Goal: Task Accomplishment & Management: Complete application form

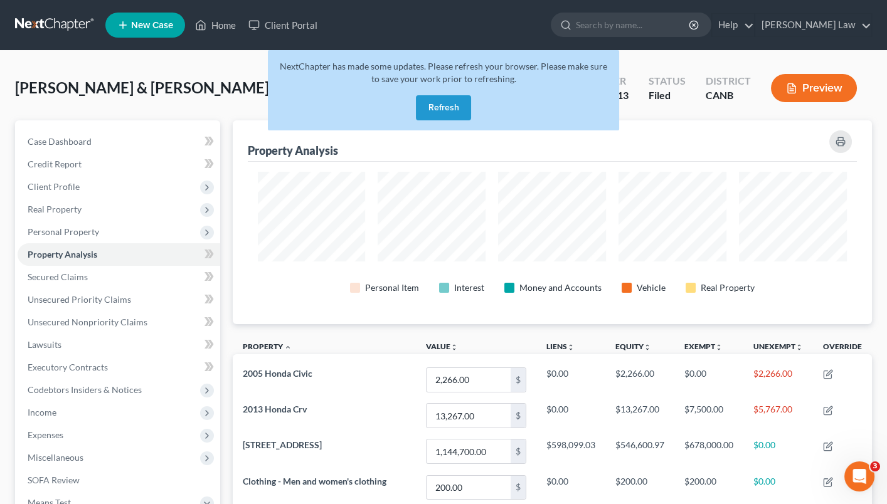
click at [453, 100] on button "Refresh" at bounding box center [443, 107] width 55 height 25
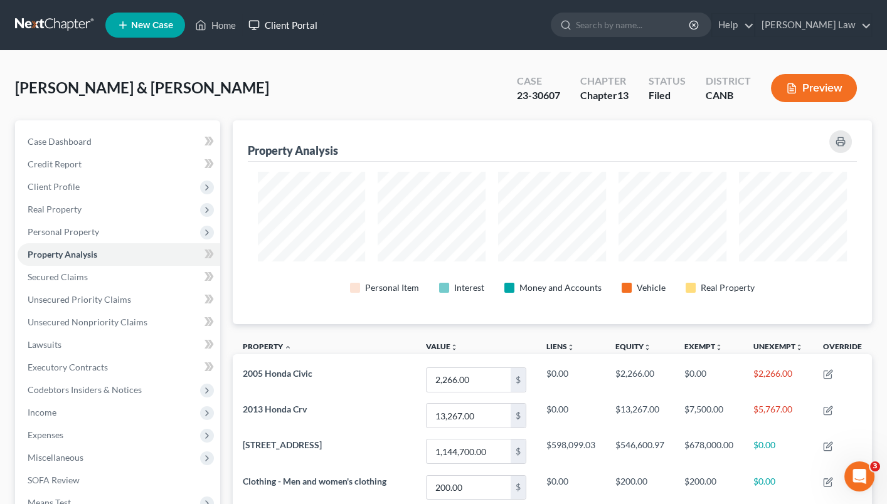
click at [292, 25] on link "Client Portal" at bounding box center [283, 25] width 82 height 23
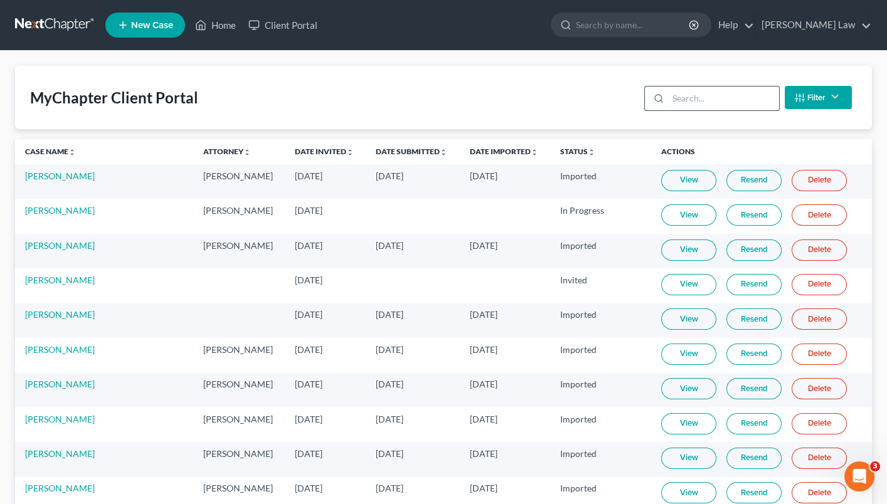
click at [729, 104] on input "search" at bounding box center [723, 99] width 111 height 24
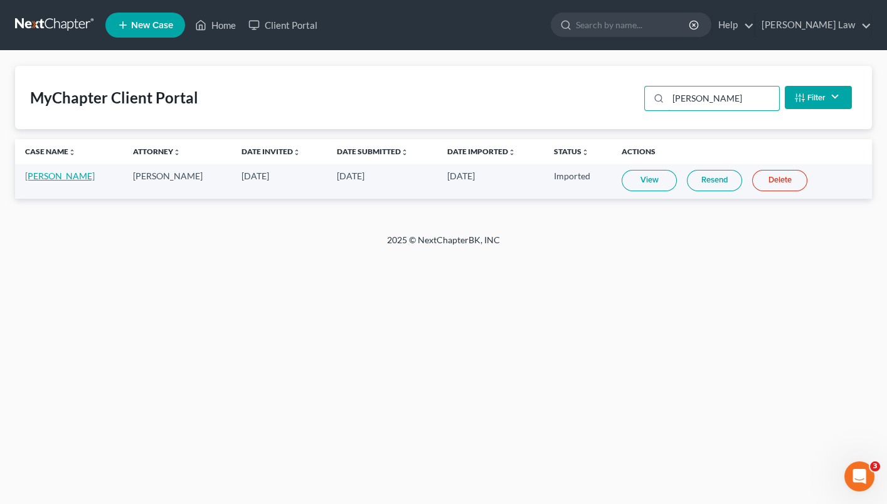
type input "Kary"
click at [51, 171] on link "Samuel Kary" at bounding box center [60, 176] width 70 height 11
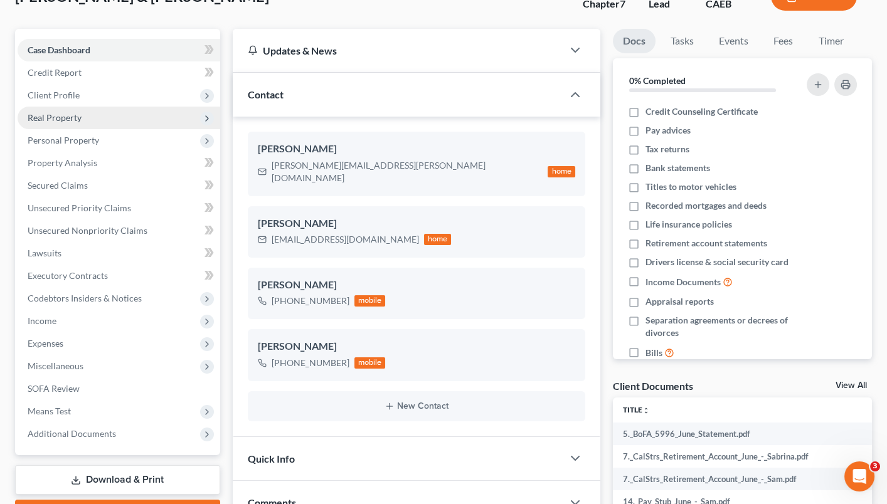
scroll to position [94, 0]
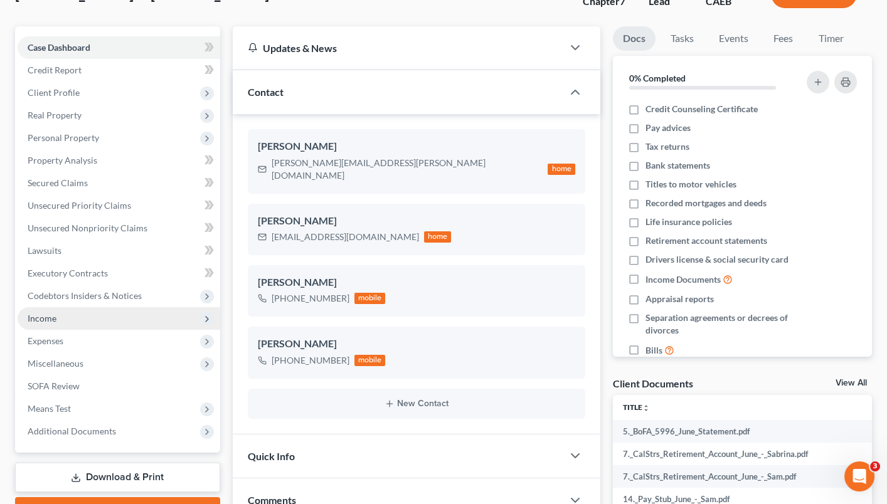
click at [96, 307] on span "Income" at bounding box center [119, 318] width 203 height 23
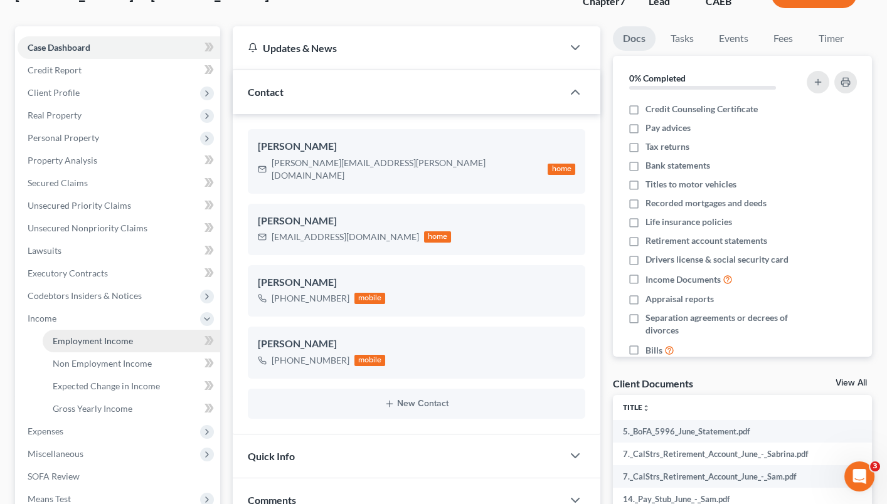
click at [95, 340] on link "Employment Income" at bounding box center [131, 341] width 177 height 23
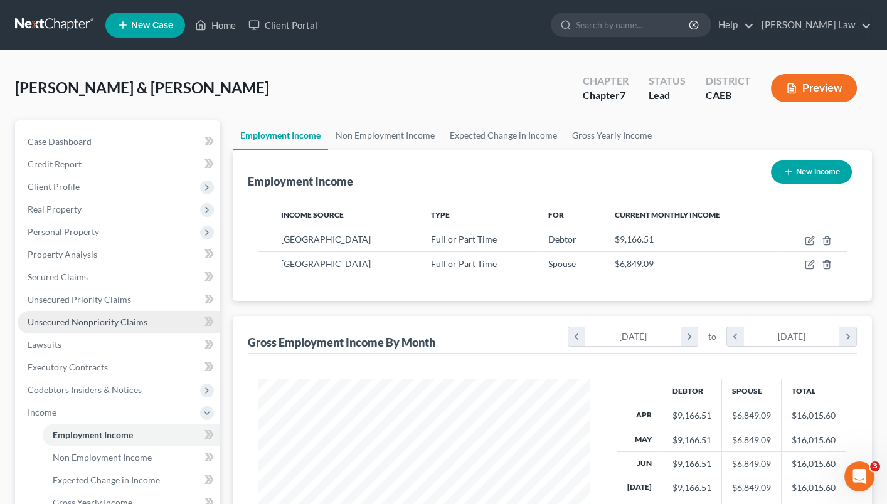
scroll to position [219, 359]
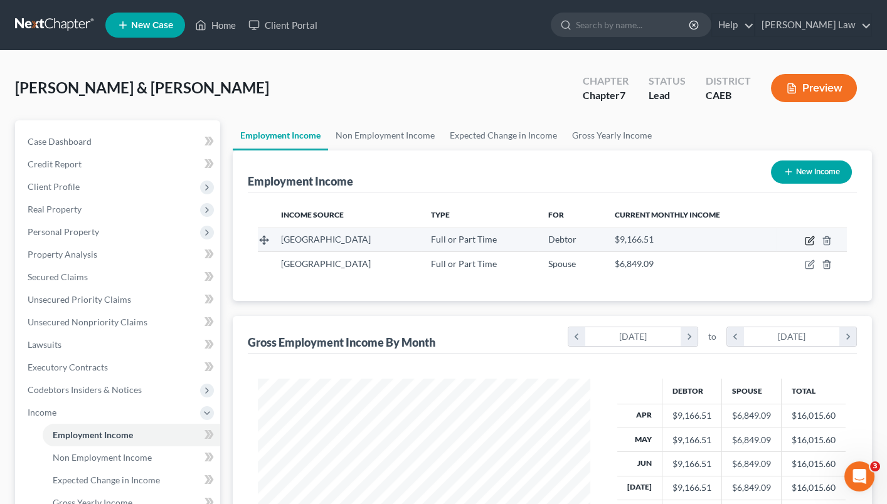
click at [808, 237] on icon "button" at bounding box center [810, 241] width 10 height 10
select select "0"
select select "4"
select select "0"
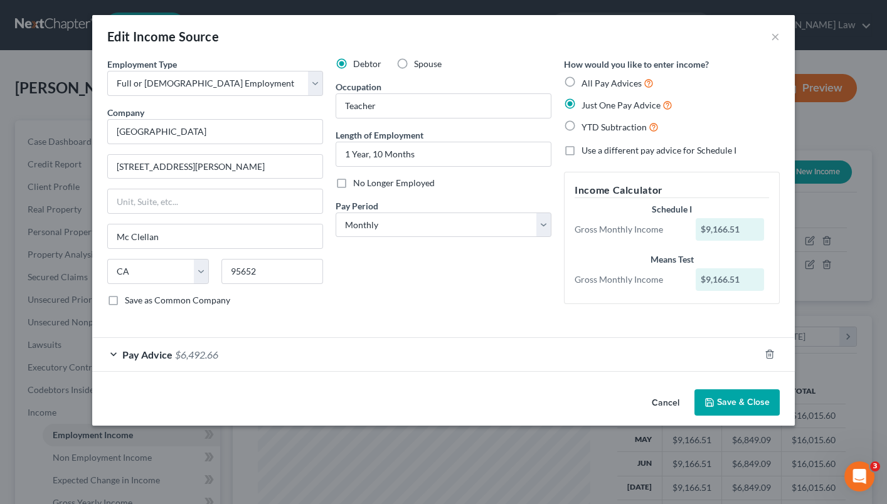
click at [115, 351] on div "Pay Advice $6,492.66" at bounding box center [425, 354] width 667 height 33
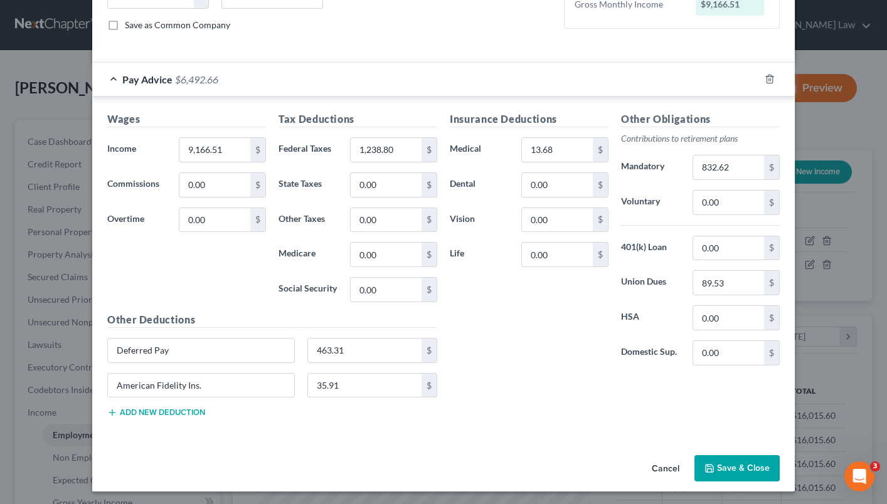
scroll to position [275, 0]
click at [412, 152] on input "1,238.80" at bounding box center [386, 151] width 71 height 24
type input "2,016"
click at [552, 342] on div "Insurance Deductions Medical 13.68 $ Dental 0.00 $ Vision 0.00 $ Life 0.00 $" at bounding box center [528, 244] width 171 height 264
click at [727, 468] on button "Save & Close" at bounding box center [736, 469] width 85 height 26
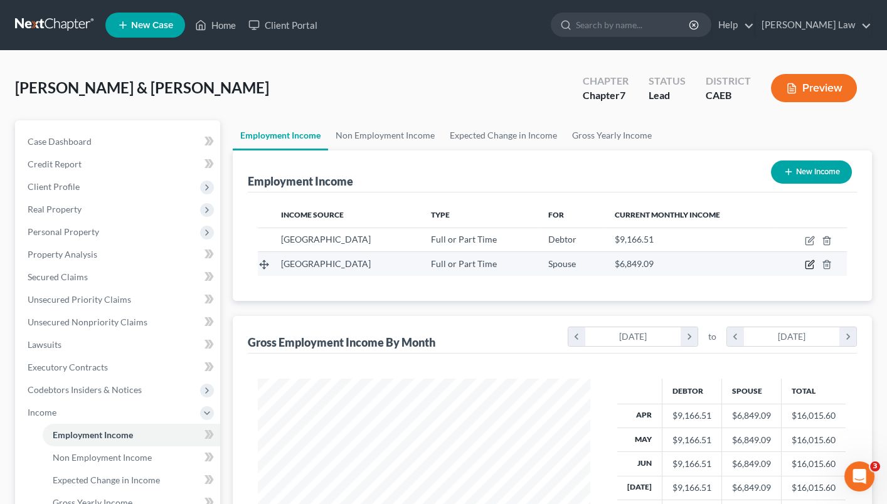
click at [809, 266] on icon "button" at bounding box center [810, 265] width 10 height 10
select select "0"
select select "4"
select select "0"
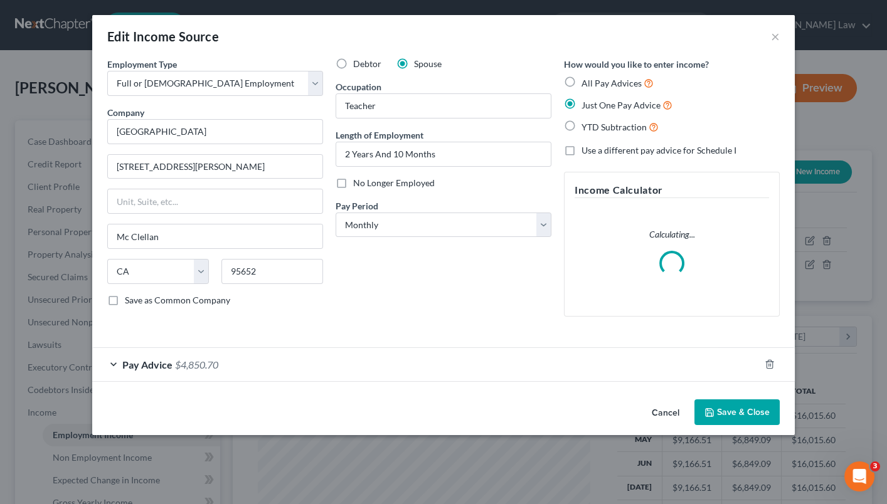
click at [117, 357] on div "Pay Advice $4,850.70" at bounding box center [425, 364] width 667 height 33
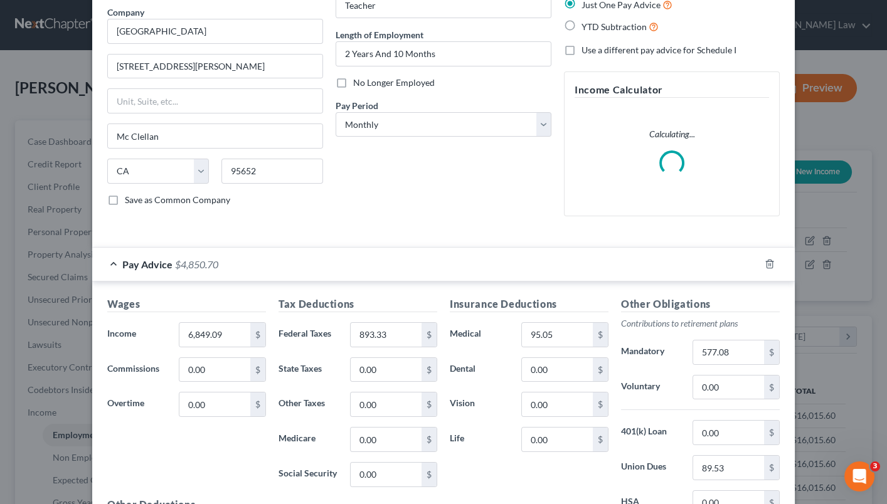
scroll to position [101, 0]
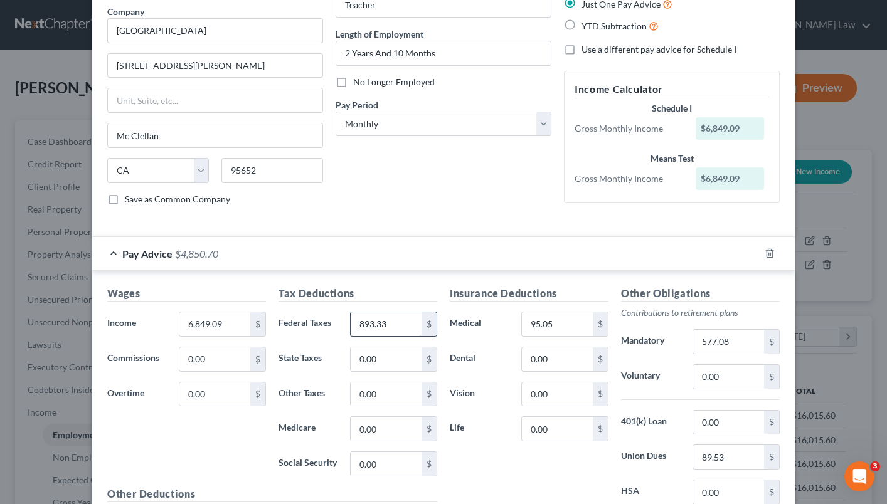
click at [391, 321] on input "893.33" at bounding box center [386, 324] width 71 height 24
type input "8"
type input "1,370"
click at [409, 238] on div "Pay Advice $4,374.03" at bounding box center [425, 253] width 667 height 33
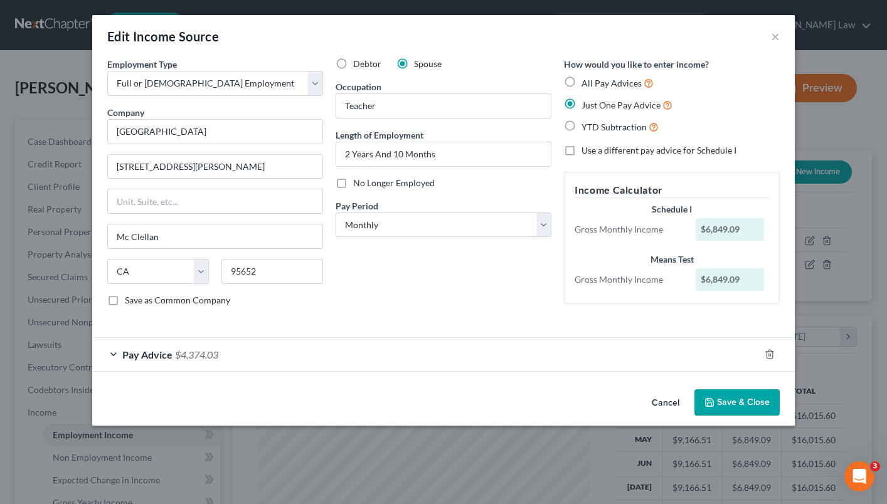
scroll to position [0, 0]
click at [112, 349] on div "Pay Advice $4,374.03" at bounding box center [425, 354] width 667 height 33
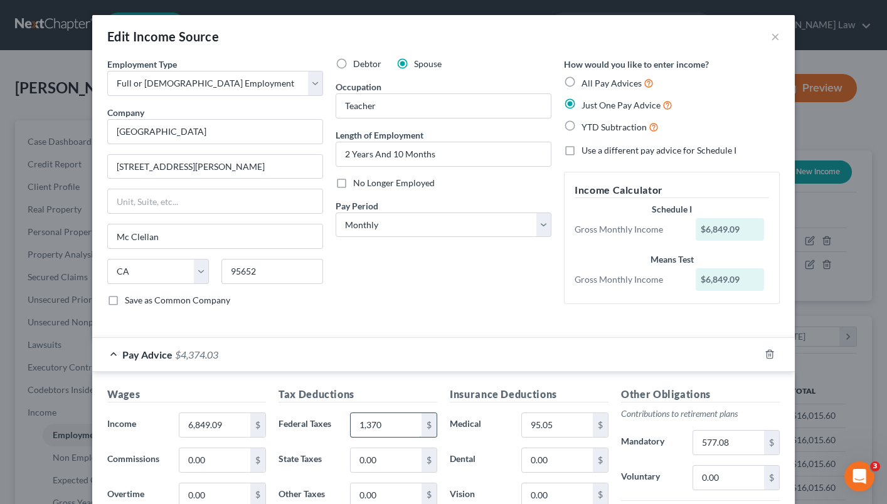
click at [409, 424] on input "1,370" at bounding box center [386, 425] width 71 height 24
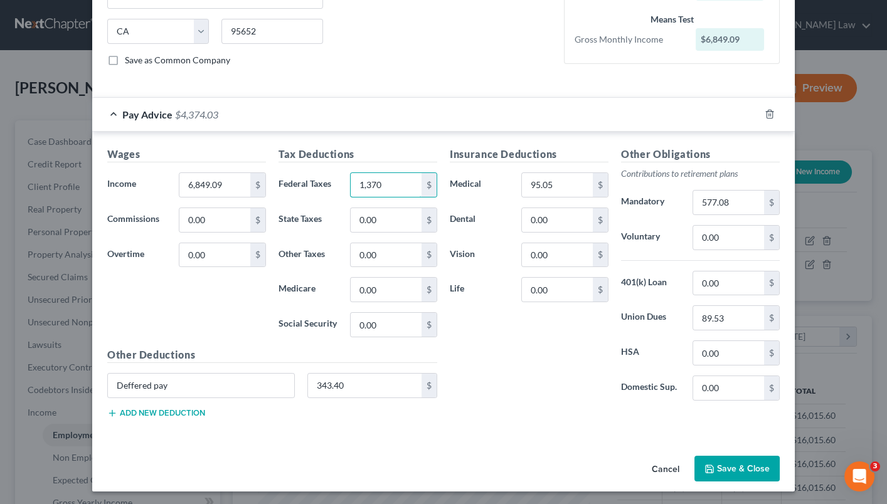
scroll to position [240, 0]
click at [722, 456] on button "Save & Close" at bounding box center [736, 469] width 85 height 26
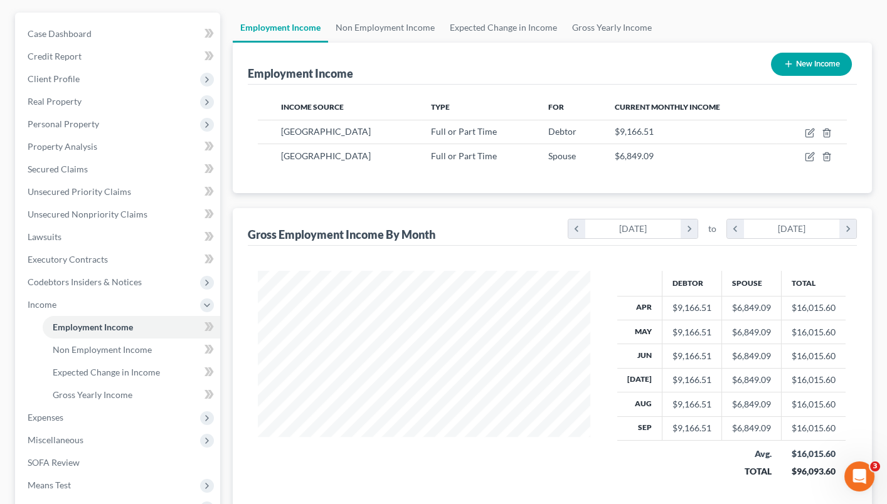
scroll to position [115, 0]
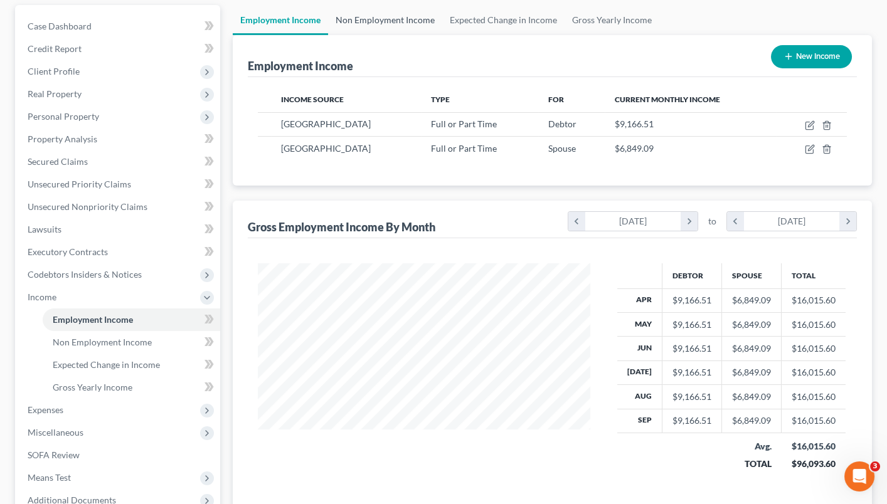
click at [389, 21] on link "Non Employment Income" at bounding box center [385, 20] width 114 height 30
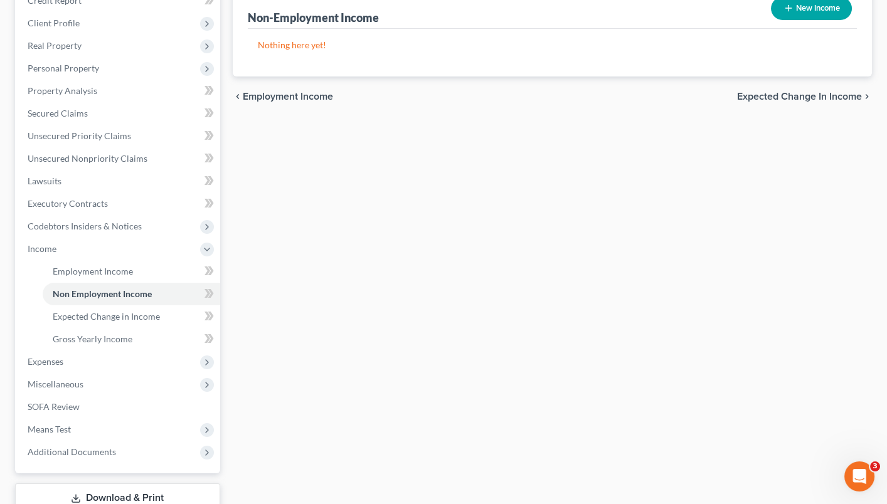
scroll to position [169, 0]
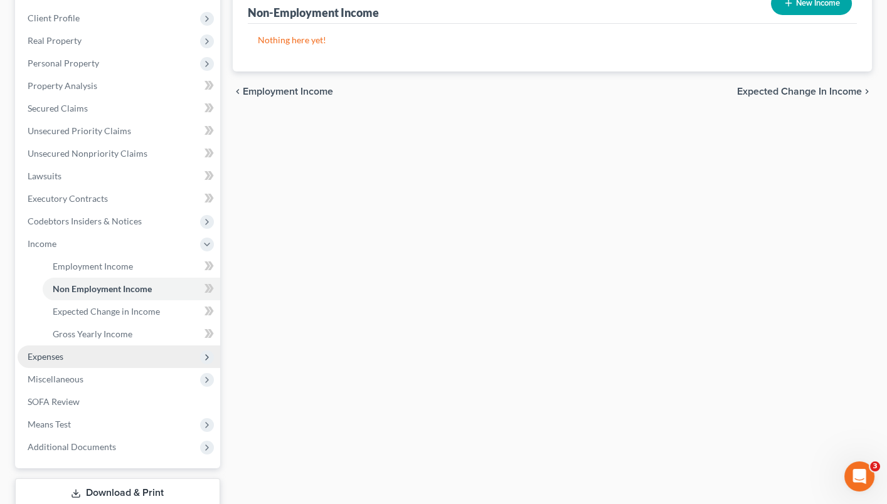
click at [149, 346] on span "Expenses" at bounding box center [119, 357] width 203 height 23
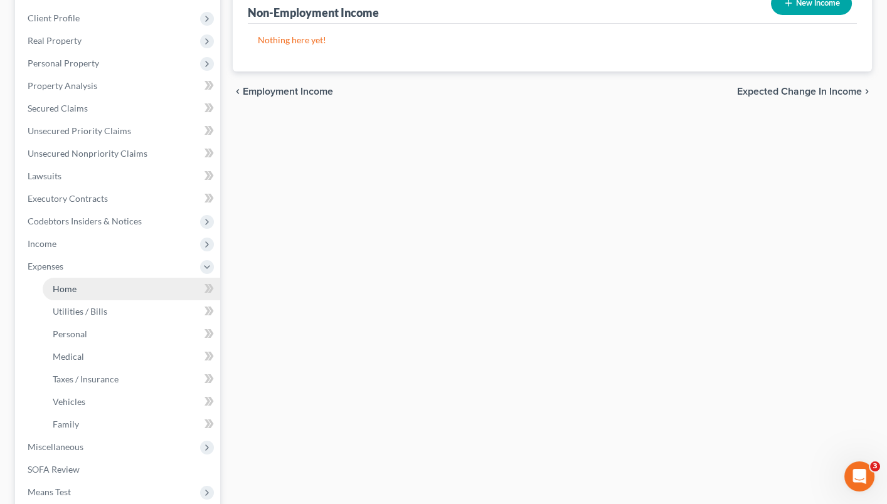
click at [85, 278] on link "Home" at bounding box center [131, 289] width 177 height 23
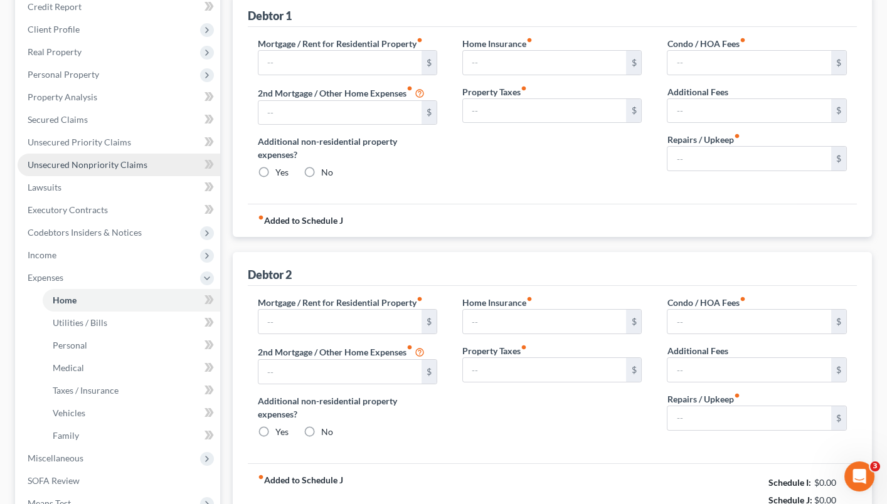
type input "1,500.00"
type input "0.00"
radio input "true"
type input "0.00"
type input "2,681.48"
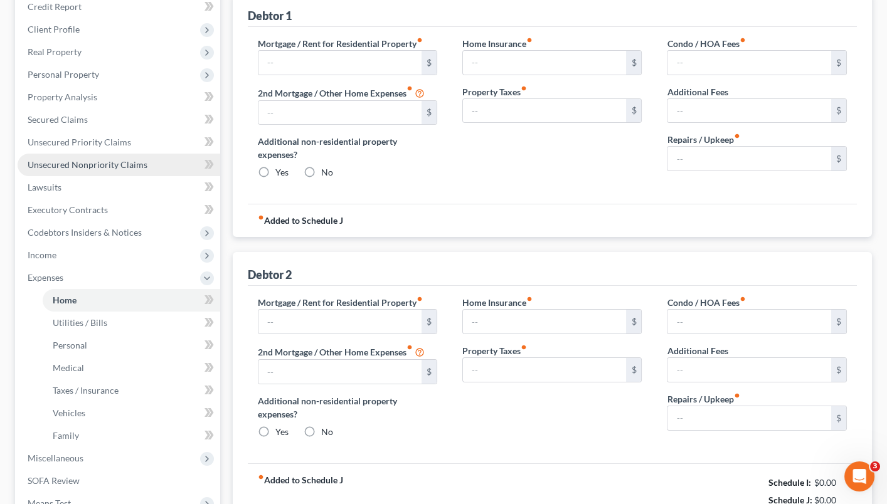
type input "0.00"
radio input "true"
type input "0.00"
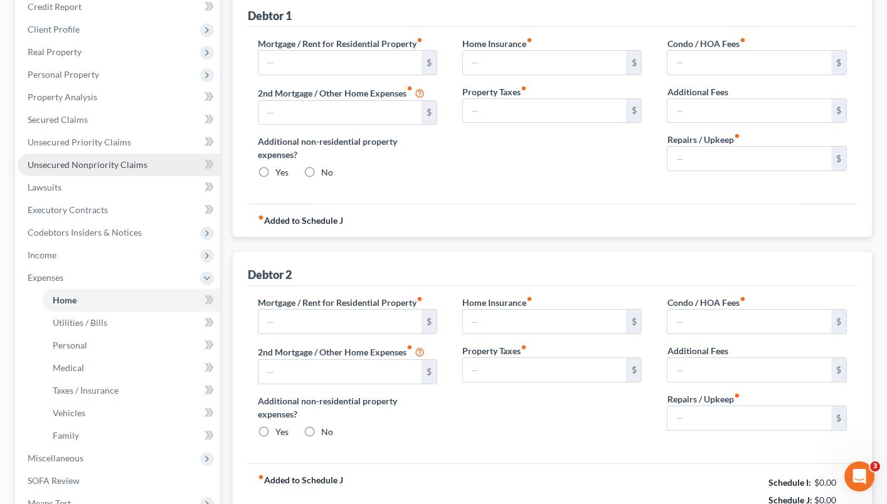
type input "0.00"
type input "250.00"
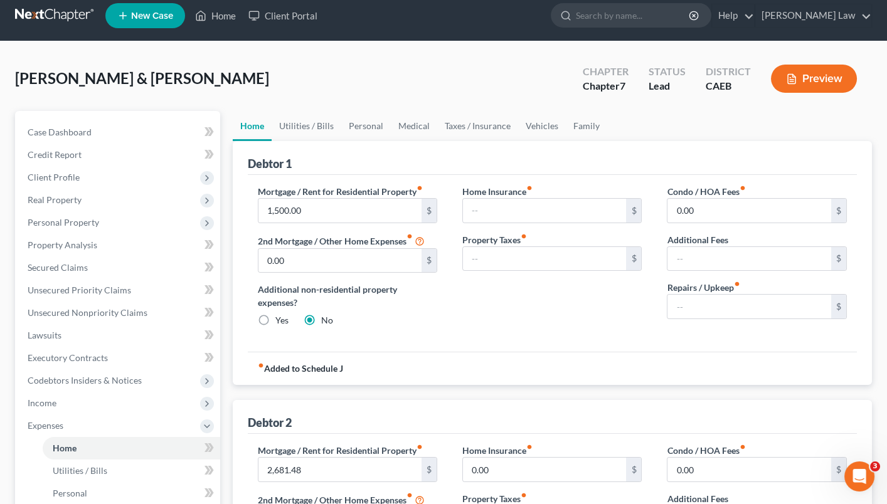
scroll to position [5, 0]
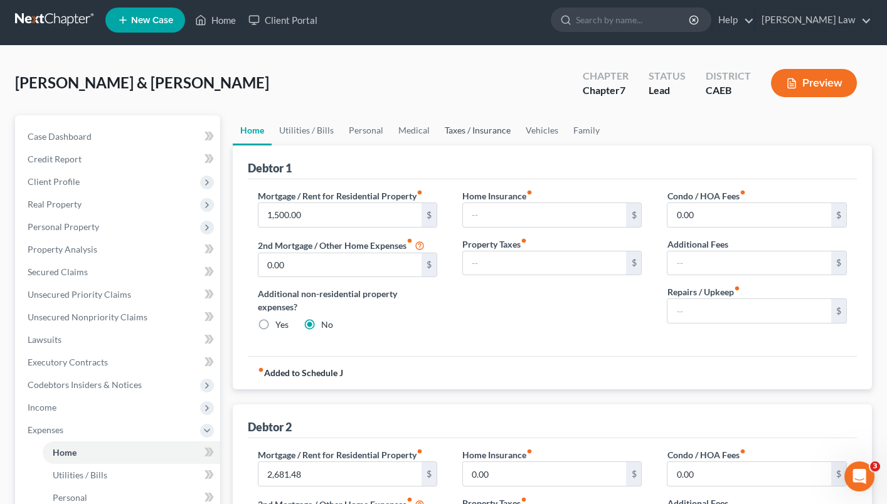
click at [487, 125] on link "Taxes / Insurance" at bounding box center [477, 130] width 81 height 30
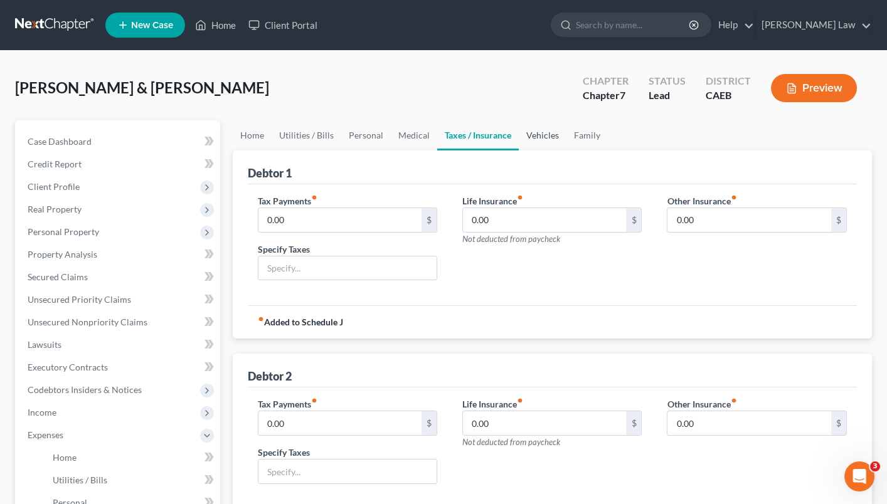
click at [545, 134] on link "Vehicles" at bounding box center [543, 135] width 48 height 30
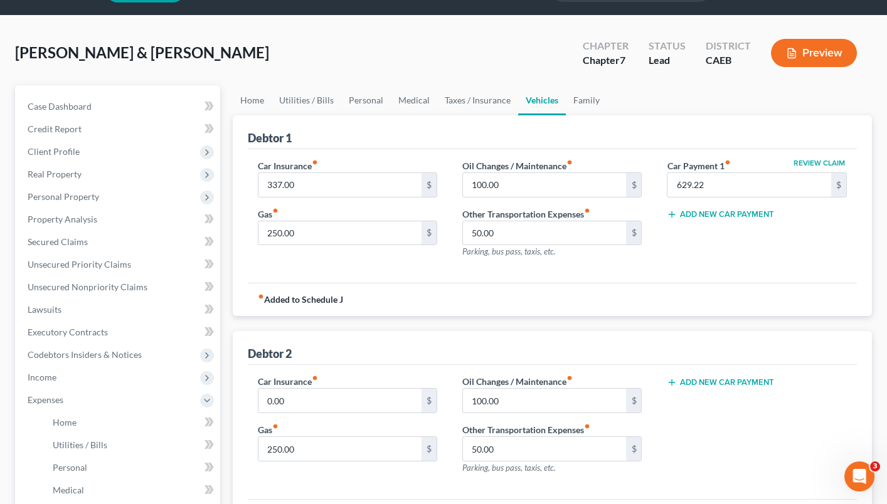
scroll to position [40, 0]
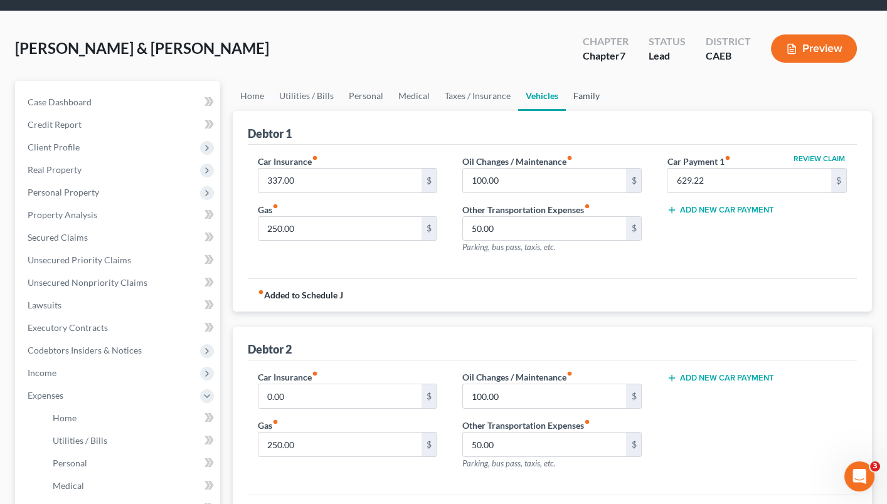
click at [580, 92] on link "Family" at bounding box center [586, 96] width 41 height 30
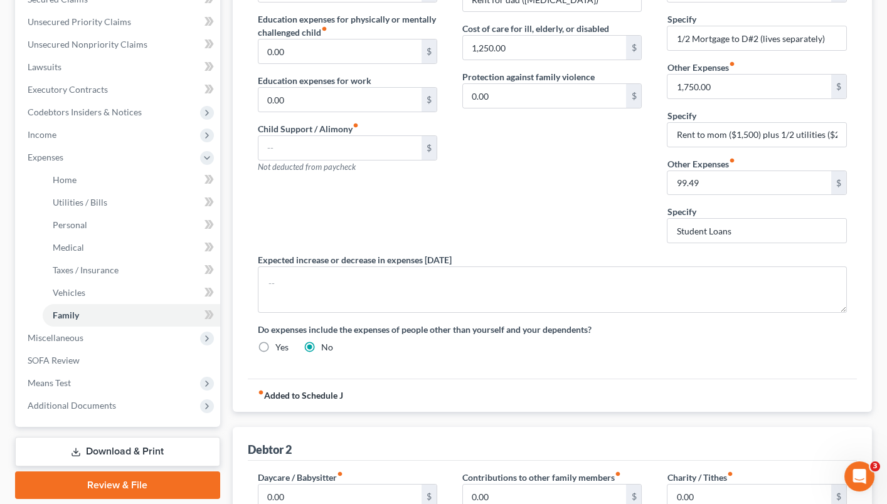
scroll to position [280, 0]
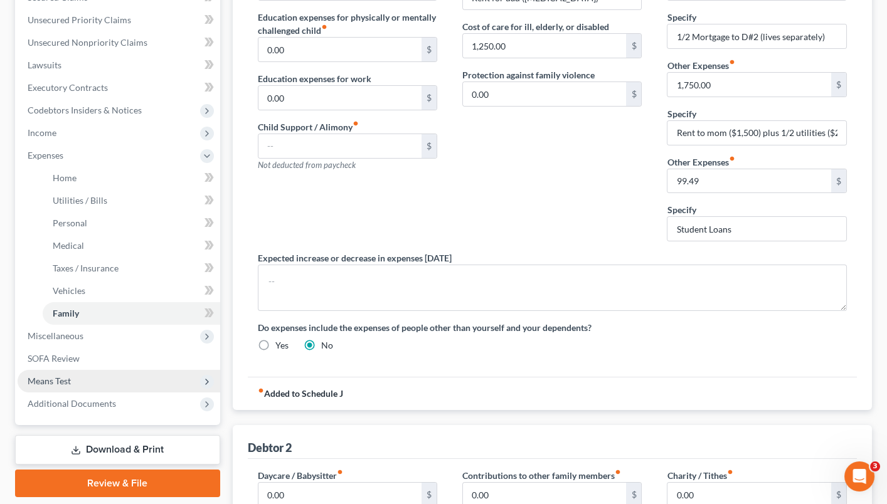
click at [60, 376] on span "Means Test" at bounding box center [49, 381] width 43 height 11
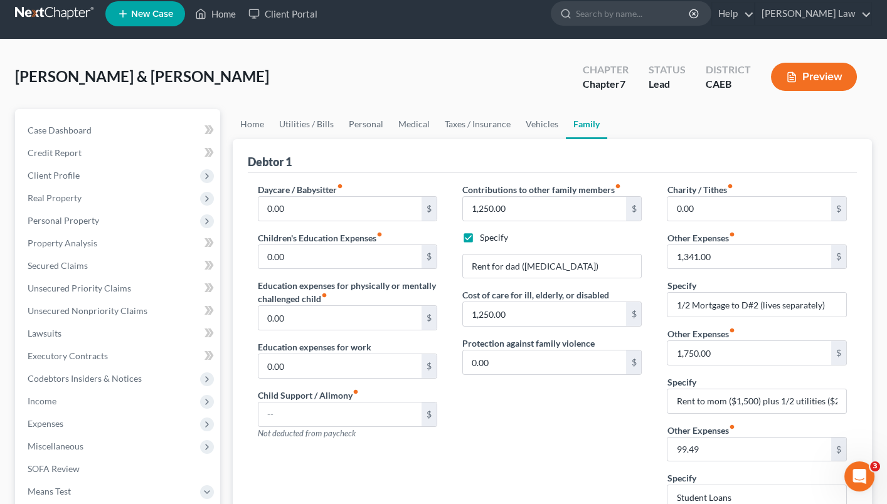
scroll to position [10, 0]
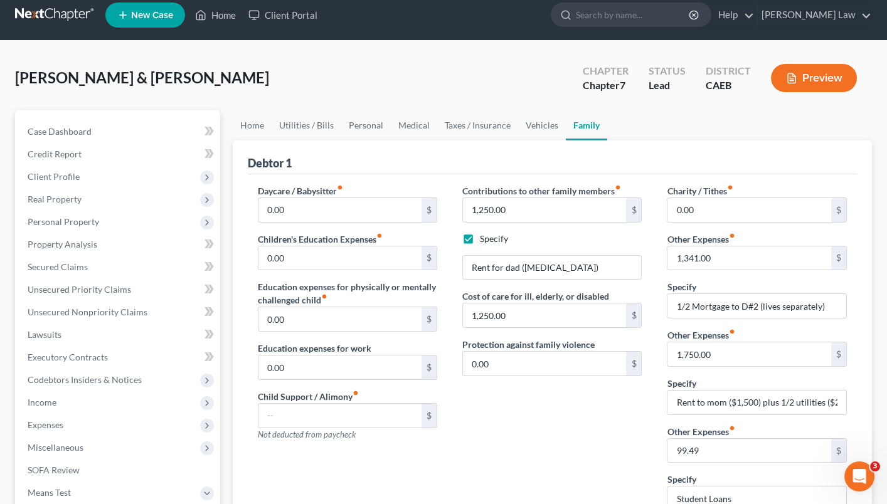
click at [828, 81] on button "Preview" at bounding box center [814, 78] width 86 height 28
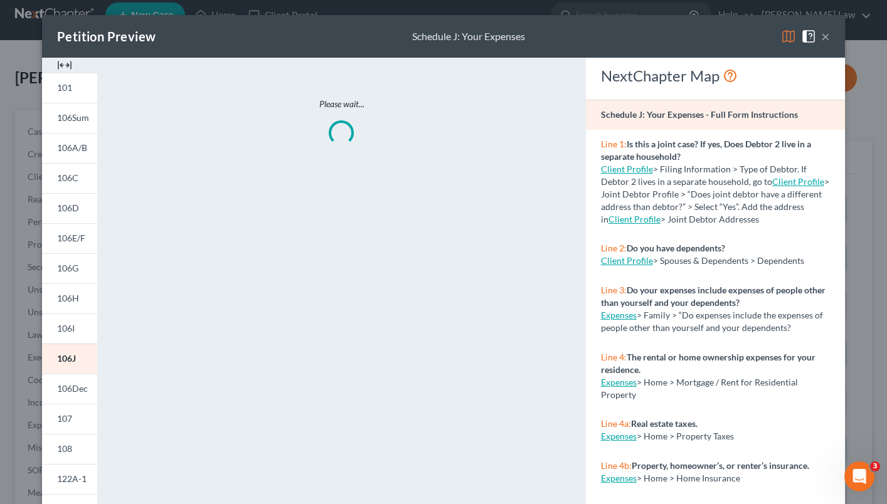
click at [786, 32] on img at bounding box center [788, 36] width 15 height 15
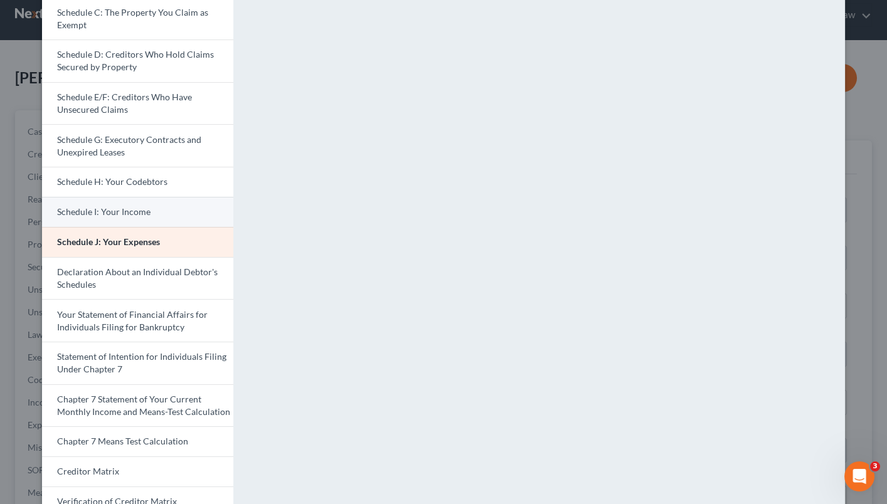
scroll to position [234, 0]
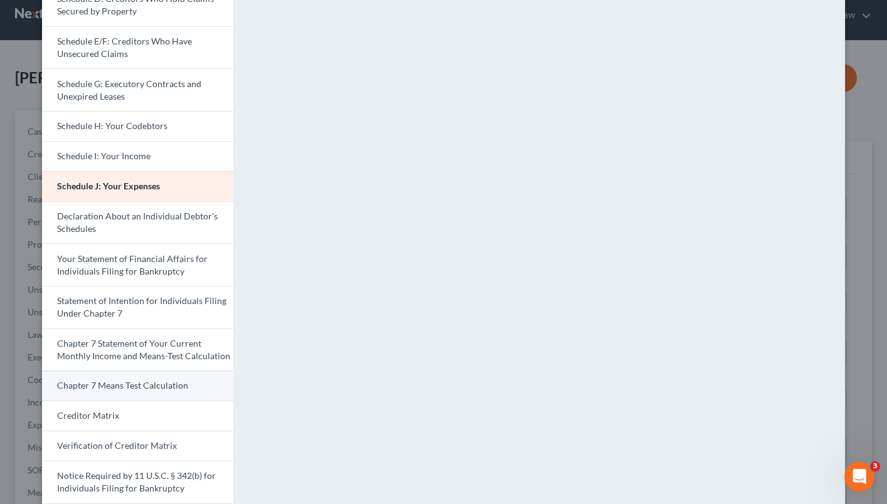
click at [121, 380] on span "Chapter 7 Means Test Calculation" at bounding box center [122, 385] width 131 height 11
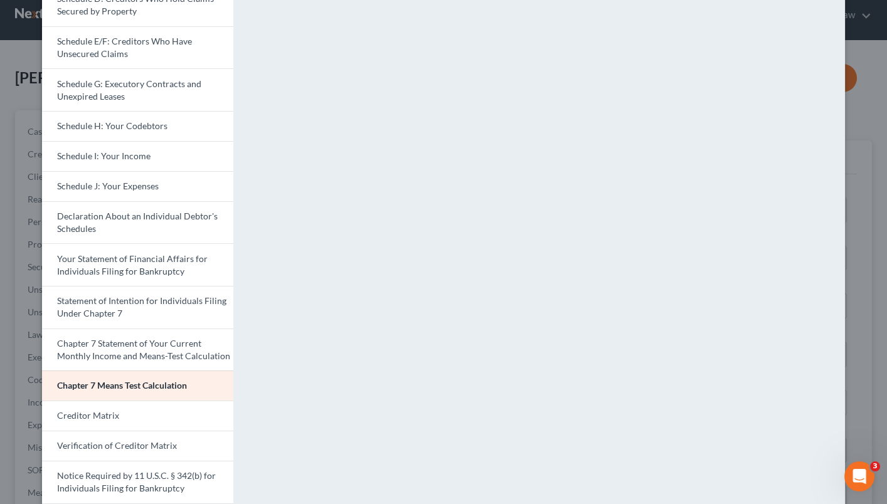
click at [855, 108] on div "Petition Preview Chapter 7 Means Test Calculation × Voluntary Petition for Indi…" at bounding box center [443, 252] width 887 height 504
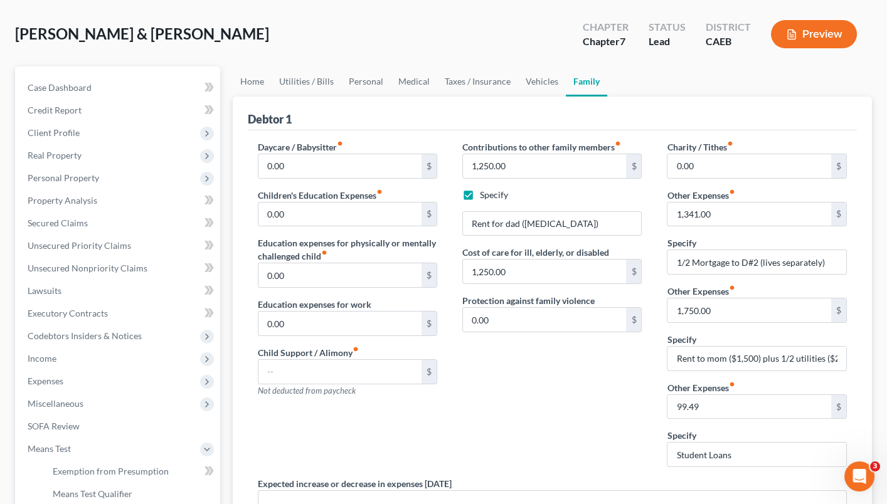
scroll to position [56, 0]
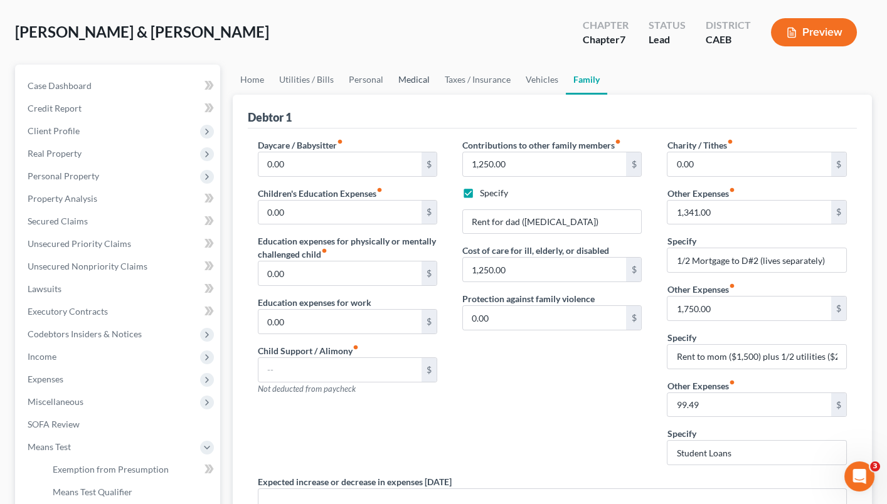
click at [401, 75] on link "Medical" at bounding box center [414, 80] width 46 height 30
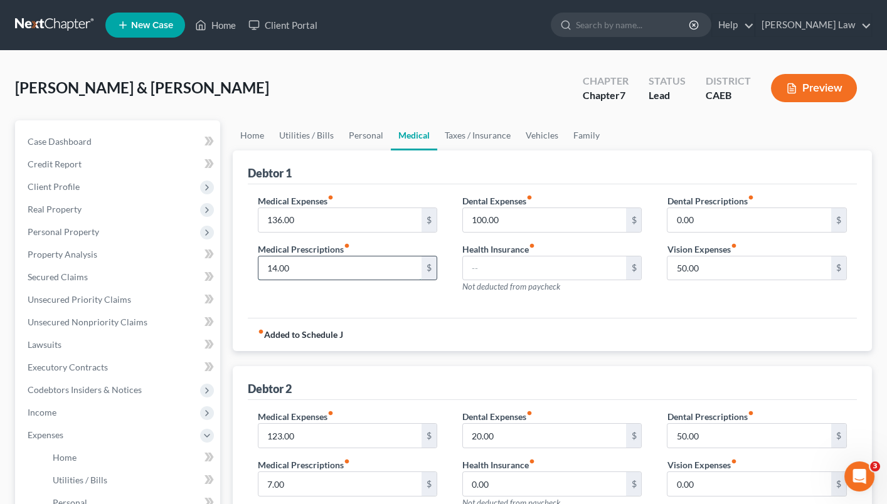
click at [392, 264] on input "14.00" at bounding box center [340, 268] width 164 height 24
click at [361, 220] on input "136.00" at bounding box center [340, 220] width 164 height 24
type input "236.00"
click at [428, 159] on div "Debtor 1" at bounding box center [552, 167] width 609 height 34
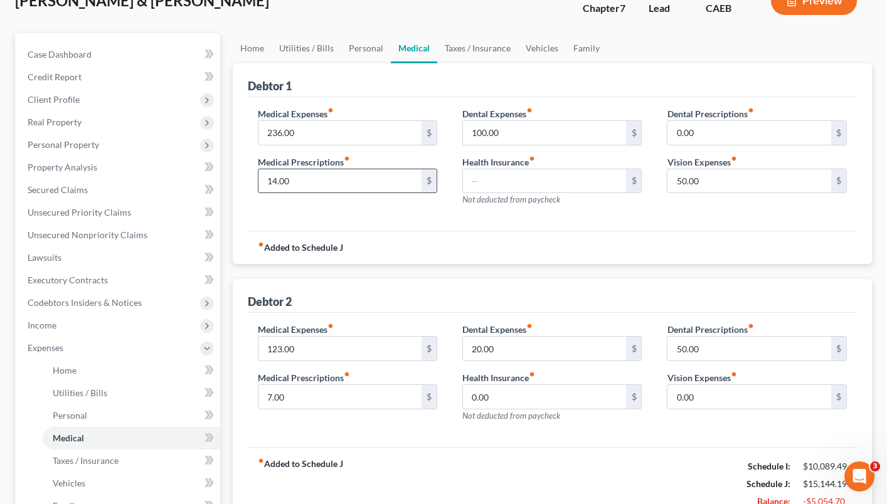
scroll to position [94, 0]
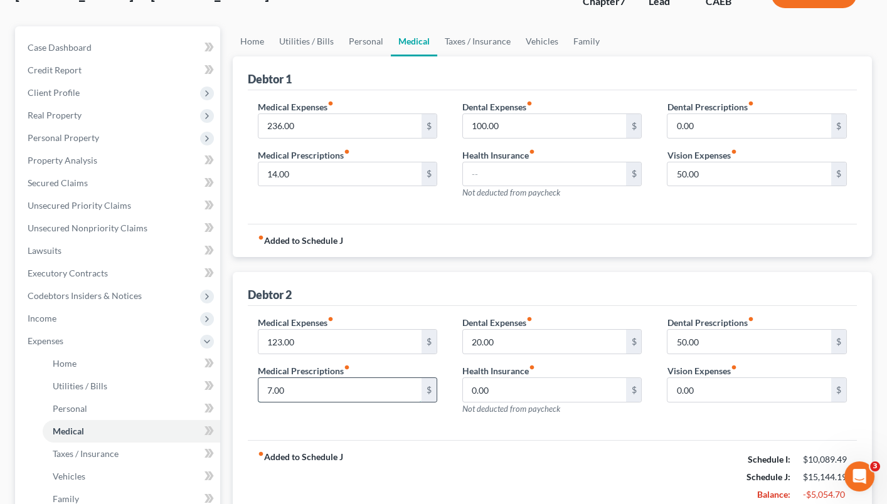
click at [335, 391] on input "7.00" at bounding box center [340, 390] width 164 height 24
click at [468, 443] on div "fiber_manual_record Added to Schedule J Schedule I: $10,089.49 Schedule J: $15,…" at bounding box center [552, 476] width 609 height 73
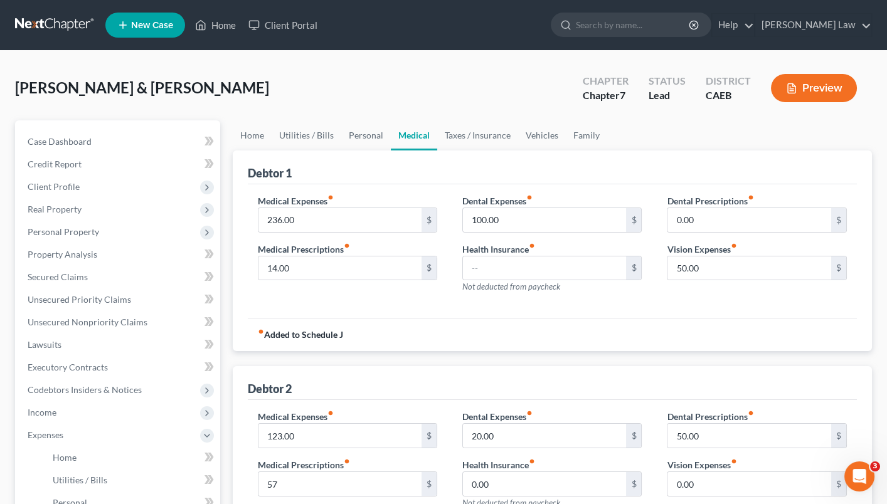
scroll to position [0, 0]
click at [805, 87] on button "Preview" at bounding box center [814, 88] width 86 height 28
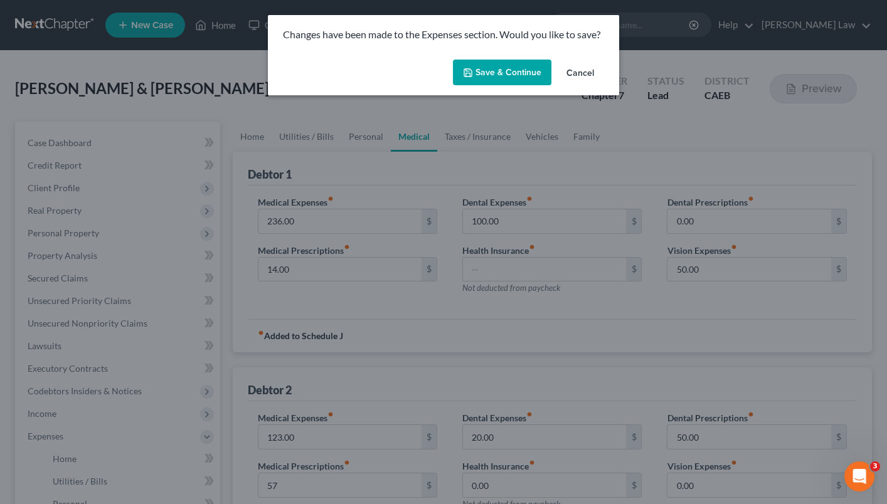
click at [478, 68] on button "Save & Continue" at bounding box center [502, 73] width 98 height 26
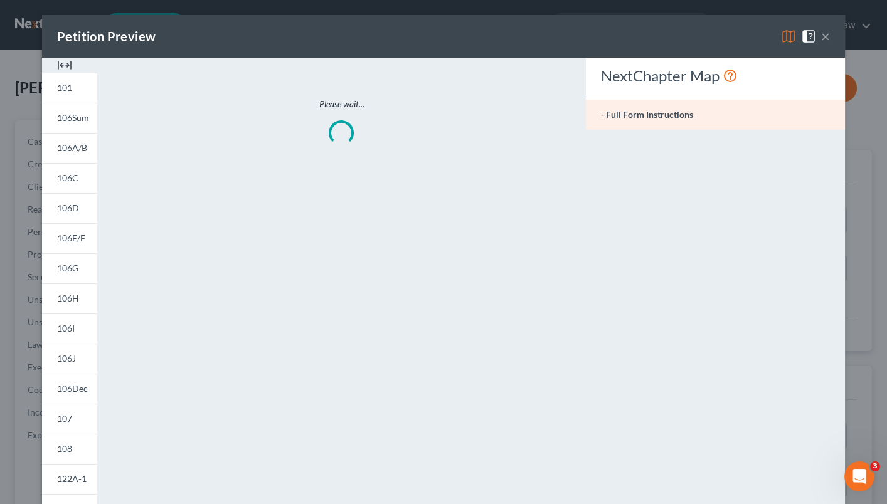
type input "57.00"
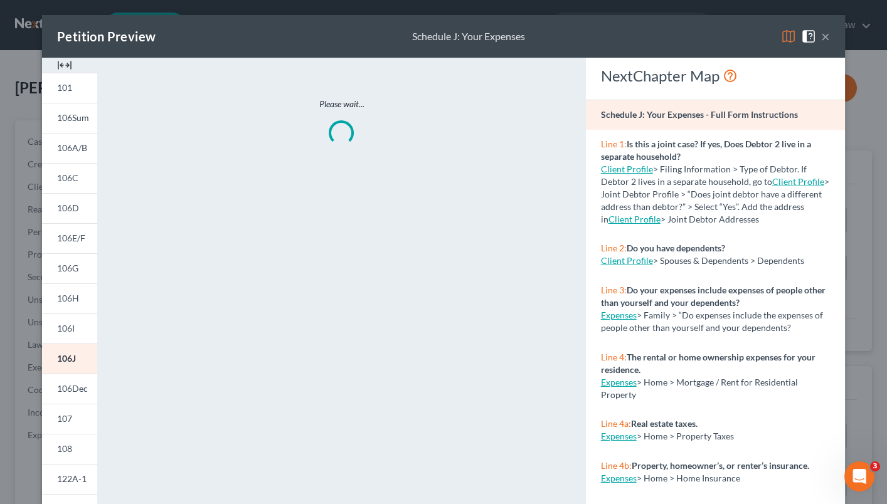
click at [787, 32] on img at bounding box center [788, 36] width 15 height 15
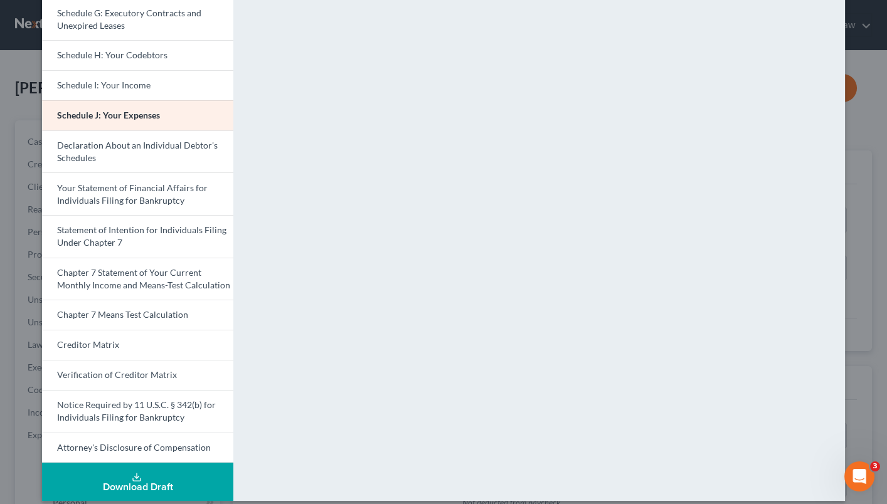
scroll to position [305, 0]
click at [137, 330] on link "Creditor Matrix" at bounding box center [137, 345] width 191 height 30
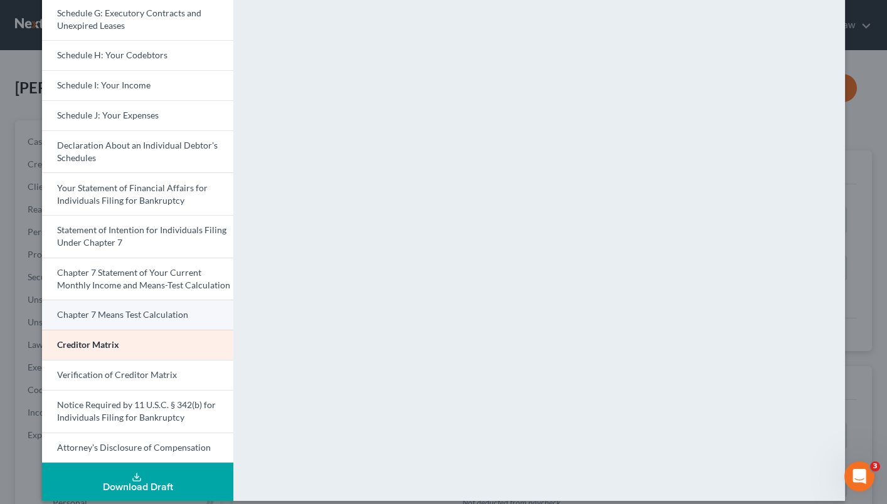
click at [169, 309] on span "Chapter 7 Means Test Calculation" at bounding box center [122, 314] width 131 height 11
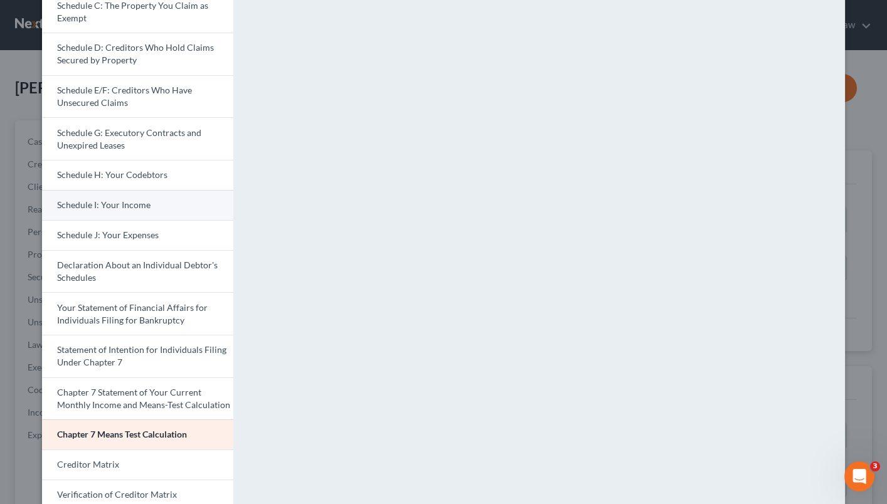
scroll to position [124, 0]
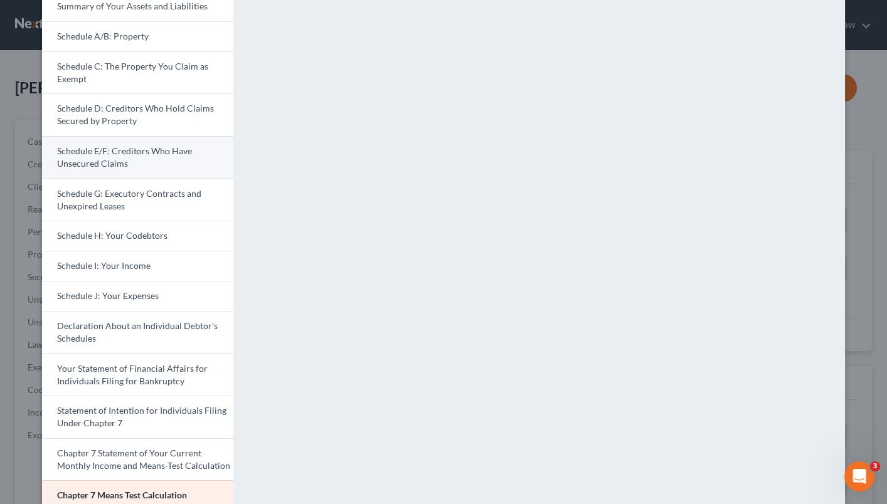
click at [169, 145] on span "Schedule E/F: Creditors Who Have Unsecured Claims" at bounding box center [124, 156] width 135 height 23
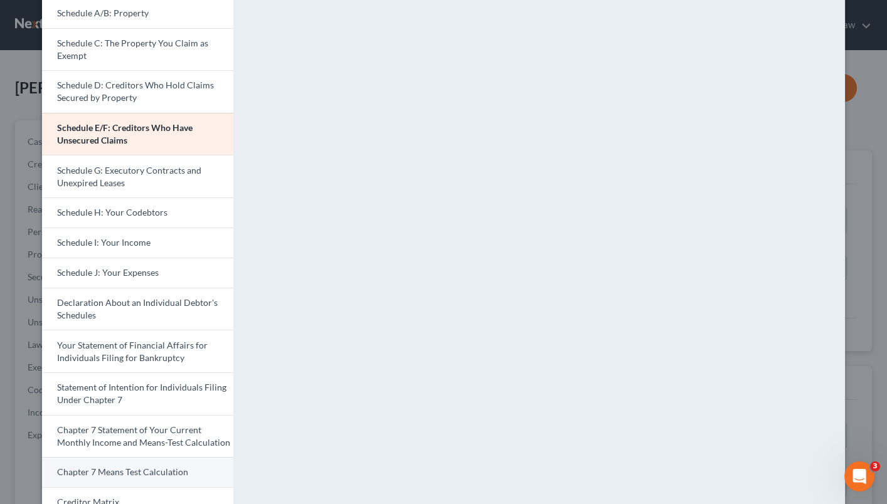
scroll to position [151, 0]
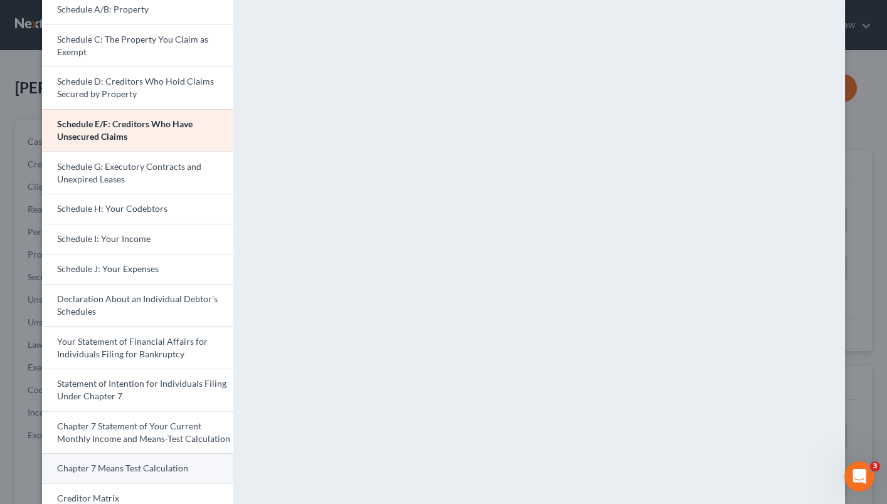
click at [167, 463] on span "Chapter 7 Means Test Calculation" at bounding box center [122, 468] width 131 height 11
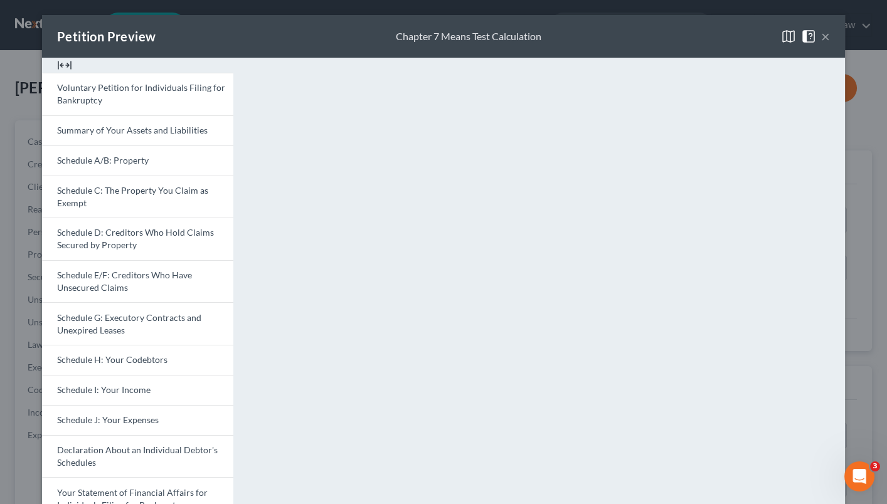
scroll to position [0, 0]
click at [826, 38] on button "×" at bounding box center [825, 36] width 9 height 15
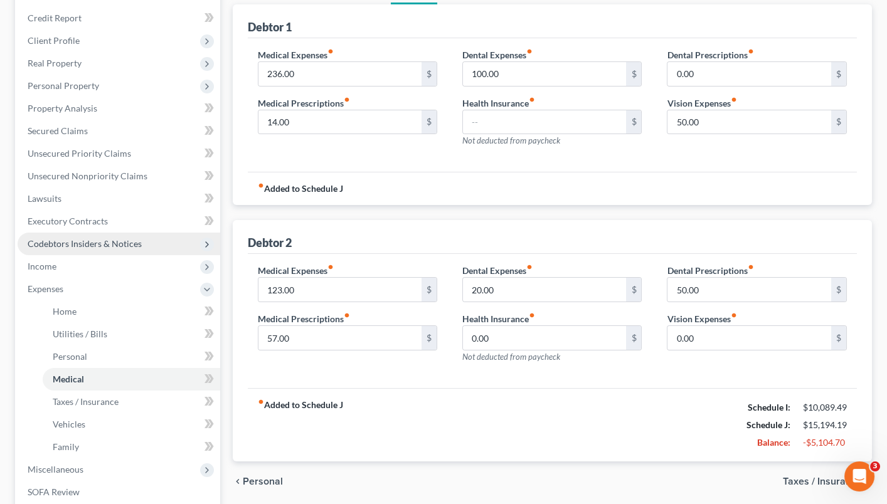
scroll to position [167, 0]
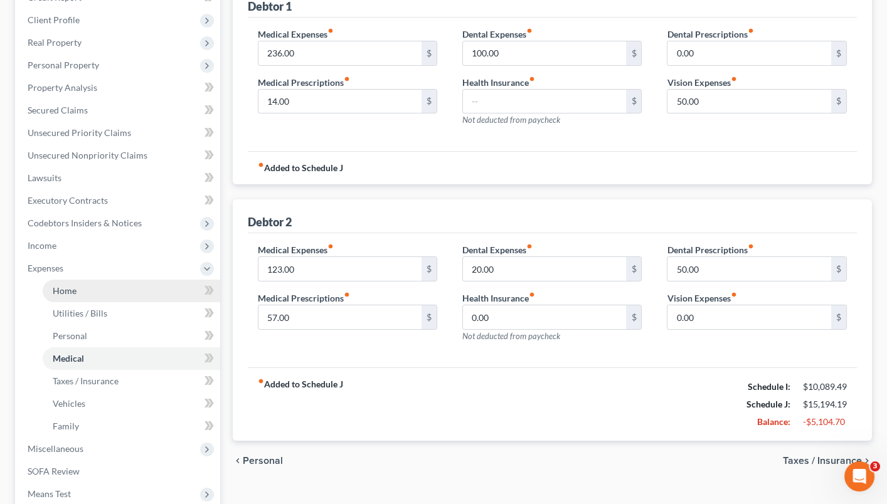
click at [108, 288] on link "Home" at bounding box center [131, 291] width 177 height 23
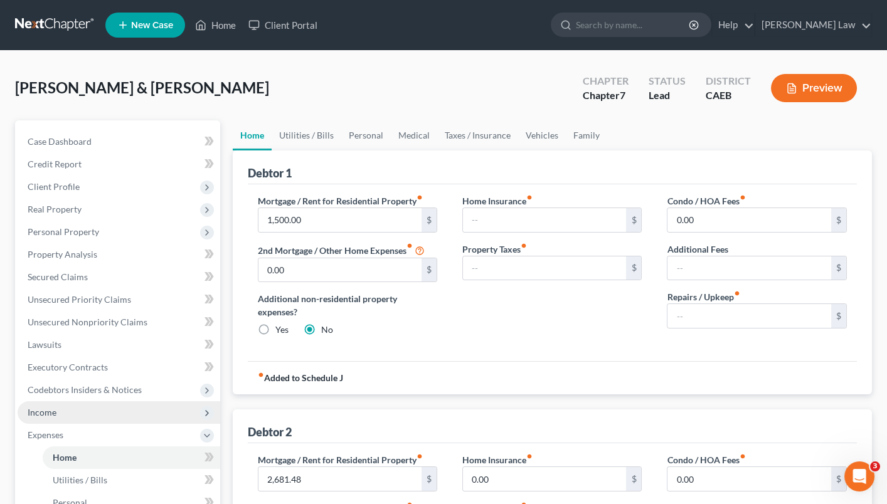
click at [107, 401] on span "Income" at bounding box center [119, 412] width 203 height 23
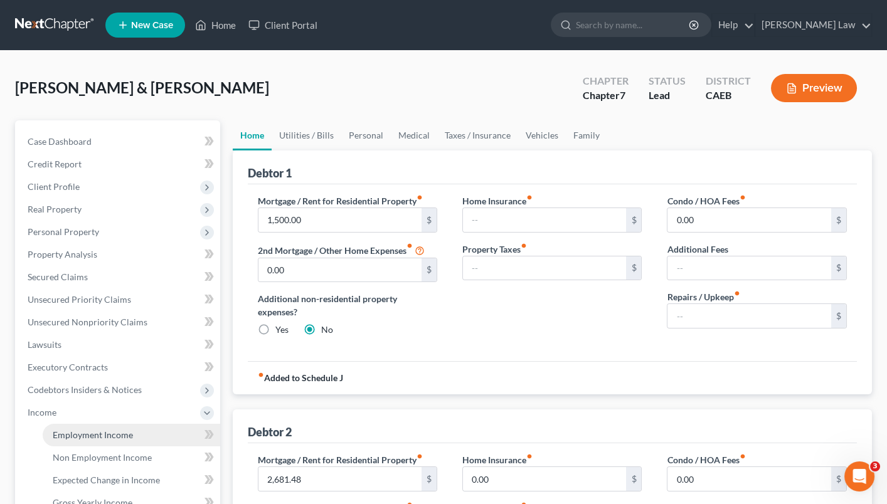
click at [112, 430] on span "Employment Income" at bounding box center [93, 435] width 80 height 11
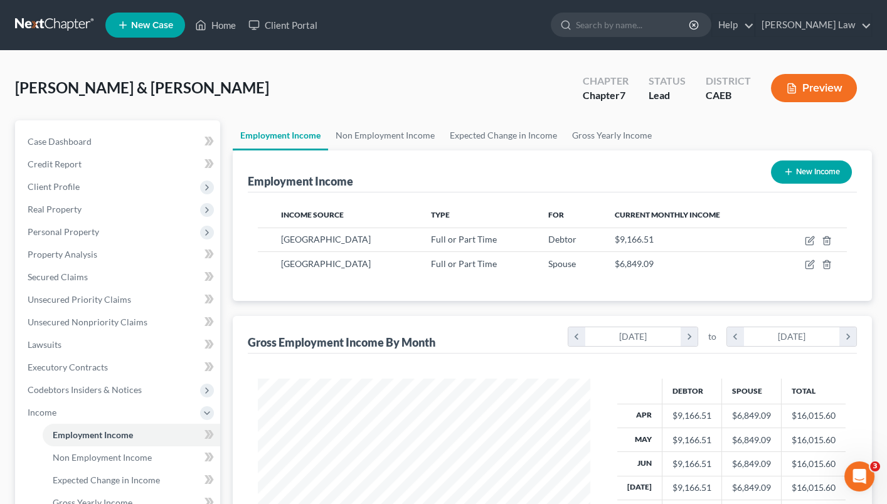
scroll to position [219, 359]
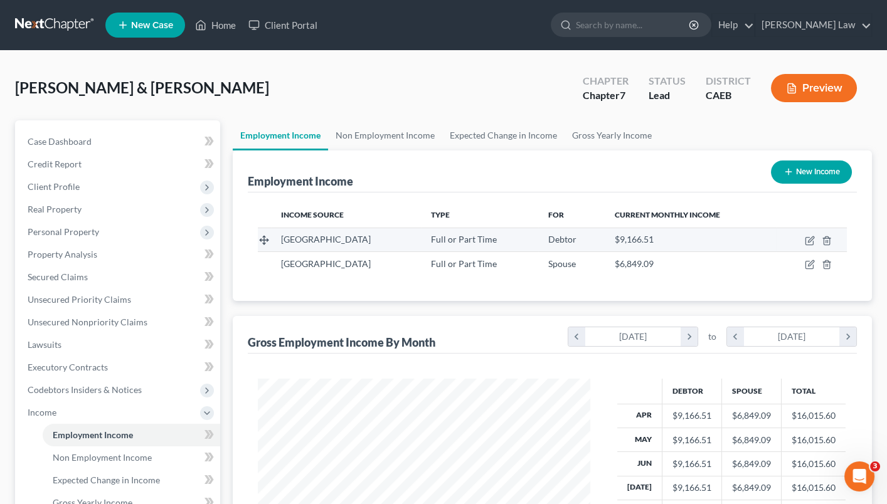
click at [806, 245] on td at bounding box center [811, 240] width 71 height 24
click at [811, 245] on td at bounding box center [811, 240] width 71 height 24
click at [806, 242] on icon "button" at bounding box center [810, 241] width 10 height 10
select select "0"
select select "4"
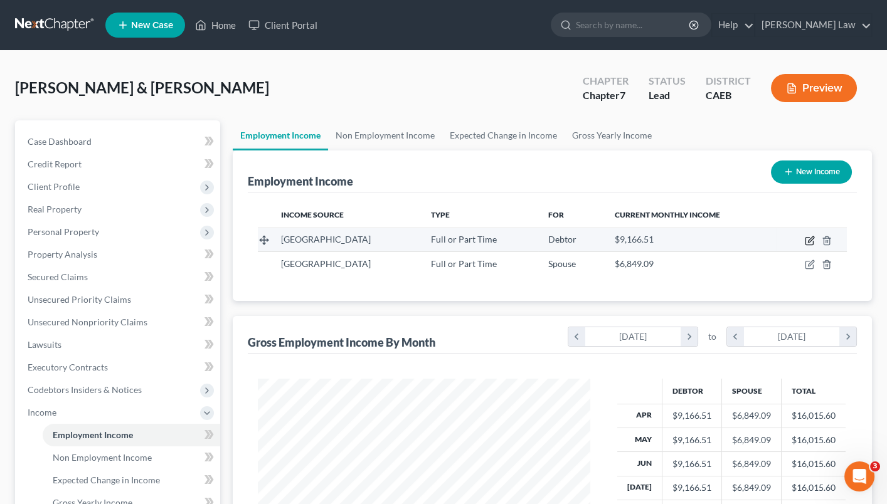
select select "0"
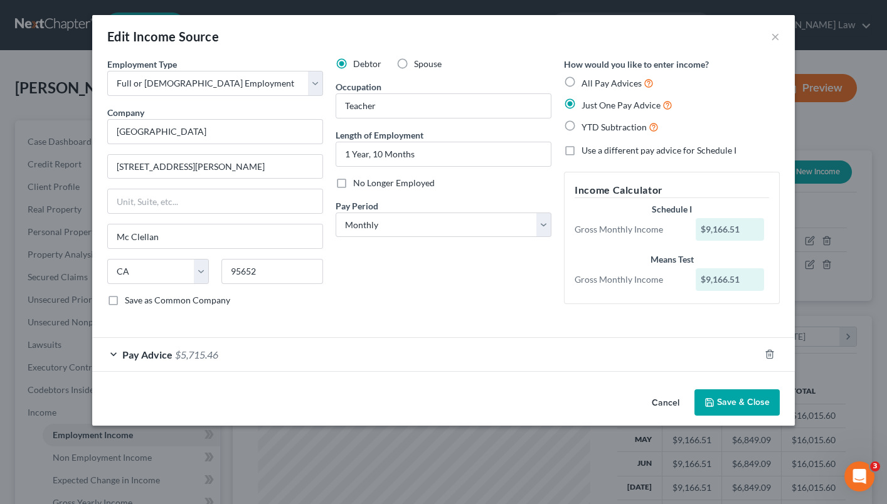
click at [115, 357] on div "Pay Advice $5,715.46" at bounding box center [425, 354] width 667 height 33
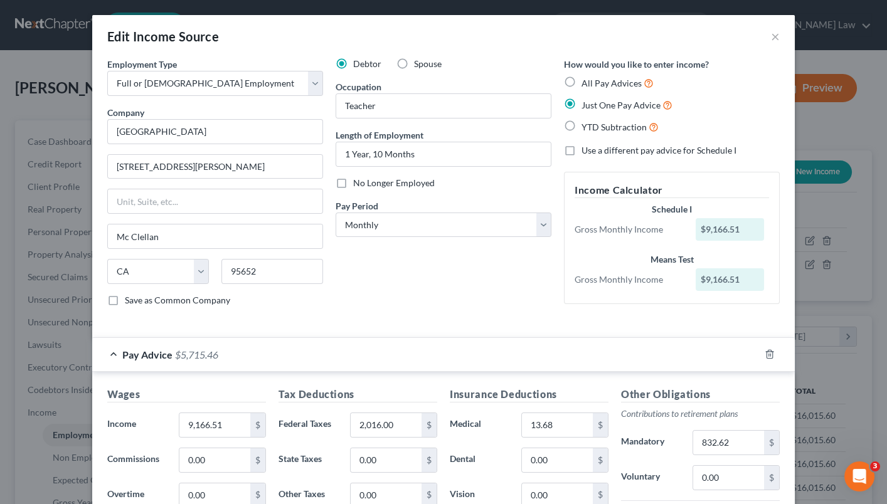
scroll to position [0, 0]
click at [767, 36] on div "Edit Income Source ×" at bounding box center [443, 36] width 702 height 43
click at [775, 40] on button "×" at bounding box center [775, 36] width 9 height 15
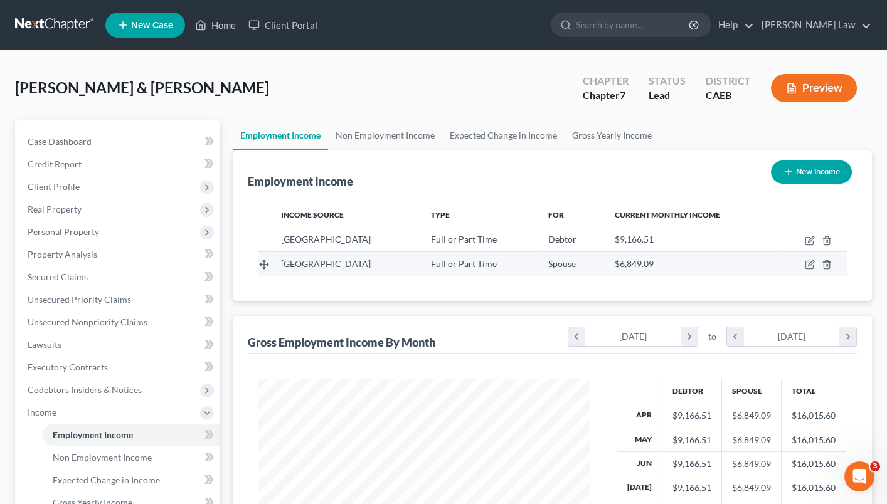
click at [411, 259] on div "Twin Rivers Unified School District" at bounding box center [346, 264] width 130 height 13
click at [806, 267] on icon "button" at bounding box center [810, 265] width 10 height 10
select select "0"
select select "4"
select select "0"
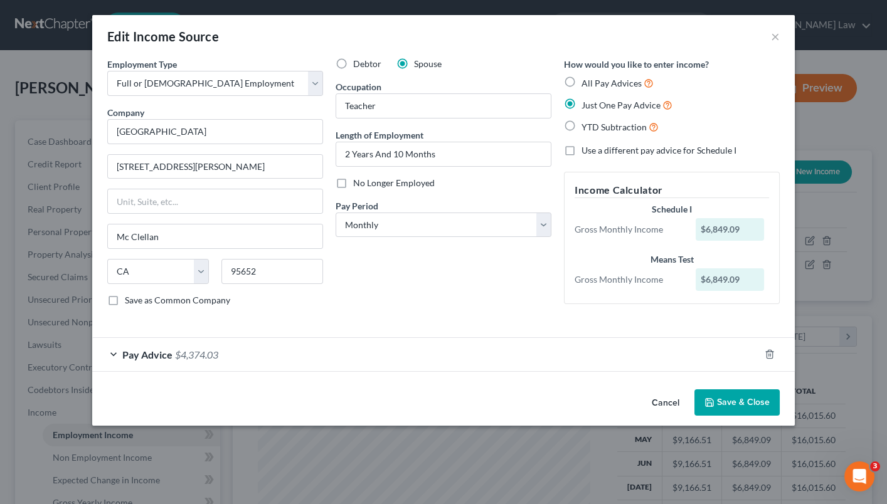
click at [109, 357] on div "Pay Advice $4,374.03" at bounding box center [425, 354] width 667 height 33
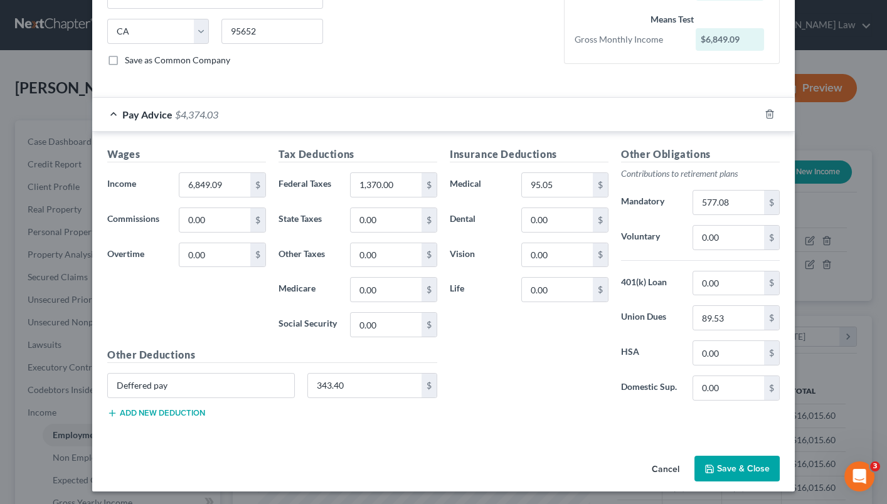
scroll to position [240, 0]
click at [566, 186] on input "95.05" at bounding box center [557, 186] width 71 height 24
type input "9"
type input "5"
type input "1"
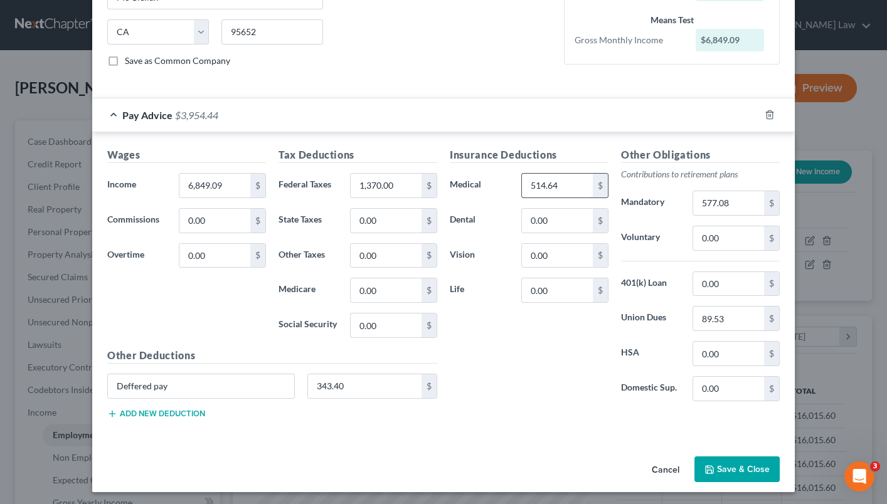
click at [548, 189] on input "514.64" at bounding box center [557, 186] width 71 height 24
type input "514.64"
click at [719, 469] on button "Save & Close" at bounding box center [736, 469] width 85 height 26
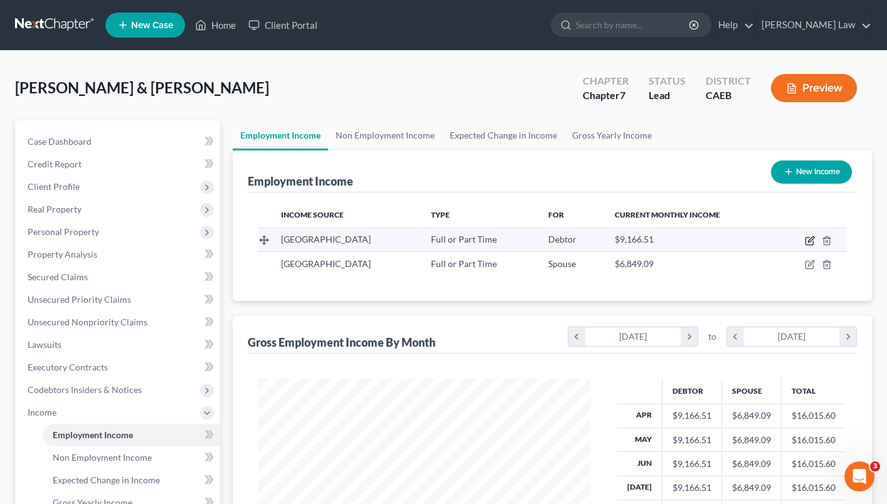
click at [806, 236] on icon "button" at bounding box center [810, 241] width 10 height 10
select select "0"
select select "4"
select select "0"
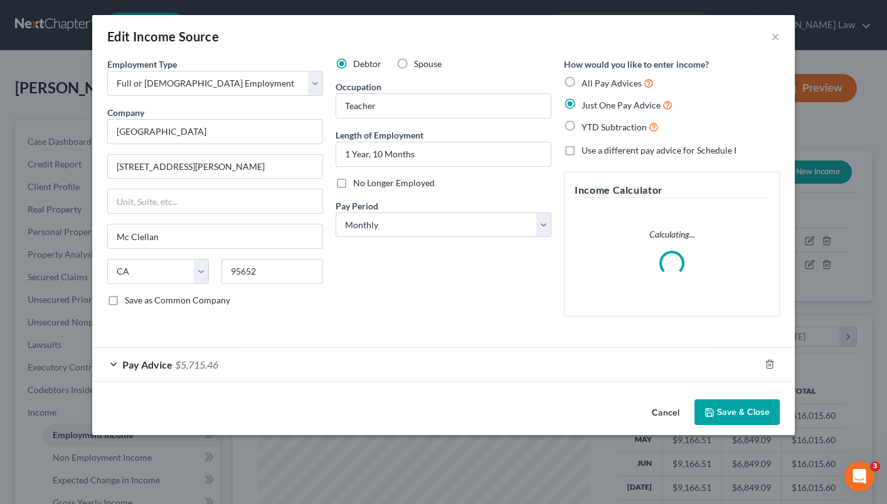
click at [113, 357] on div "Pay Advice $5,715.46" at bounding box center [425, 364] width 667 height 33
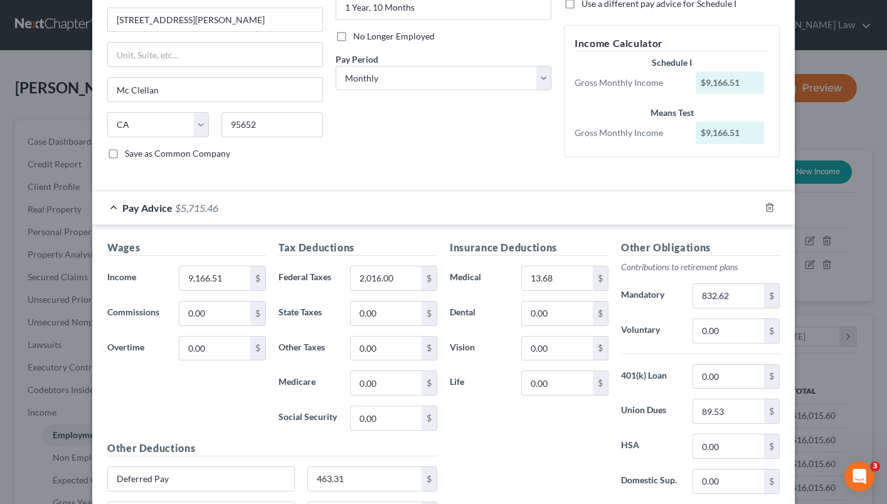
scroll to position [148, 0]
click at [552, 278] on input "13.68" at bounding box center [557, 277] width 71 height 24
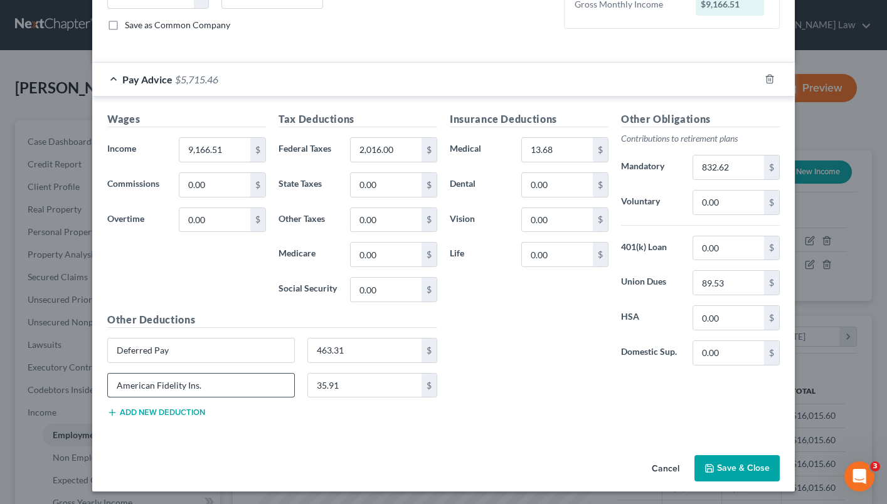
scroll to position [275, 0]
type input "82.06"
click at [583, 418] on div "Insurance Deductions Medical 82.06 $ Dental 0.00 $ Vision 0.00 $ Life 0.00 $ Ot…" at bounding box center [614, 270] width 342 height 316
click at [726, 464] on button "Save & Close" at bounding box center [736, 469] width 85 height 26
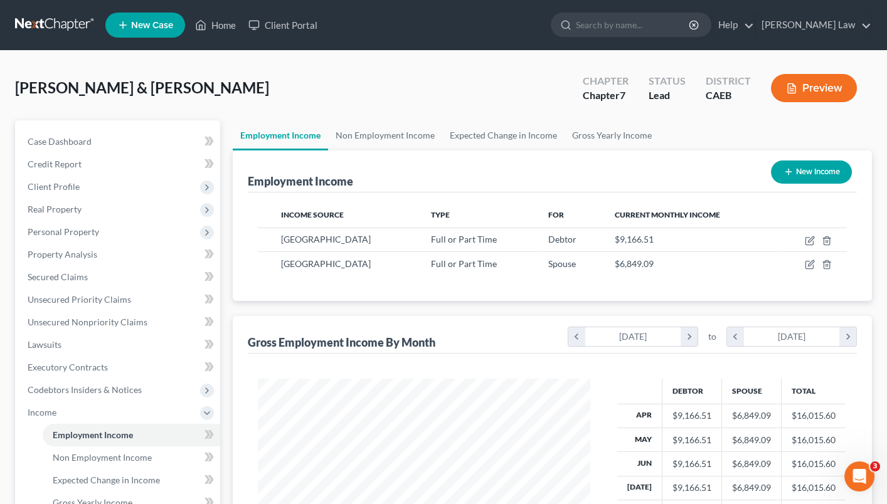
click at [819, 87] on button "Preview" at bounding box center [814, 88] width 86 height 28
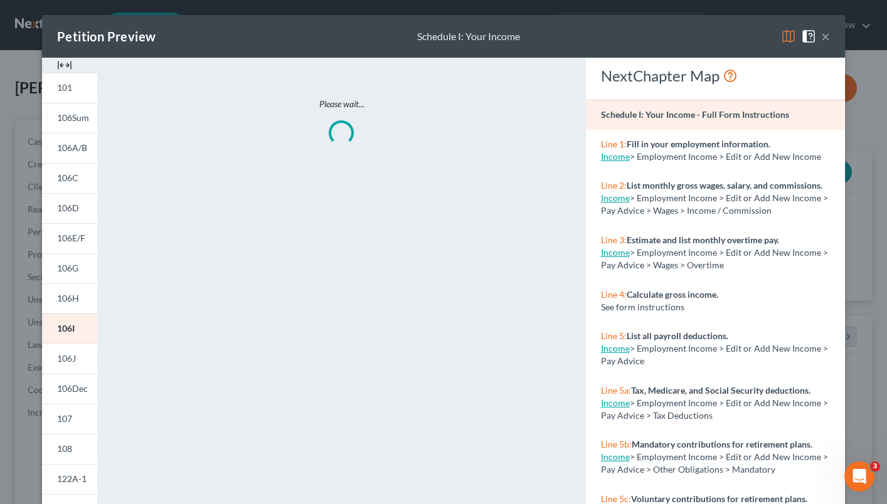
click at [786, 33] on img at bounding box center [788, 36] width 15 height 15
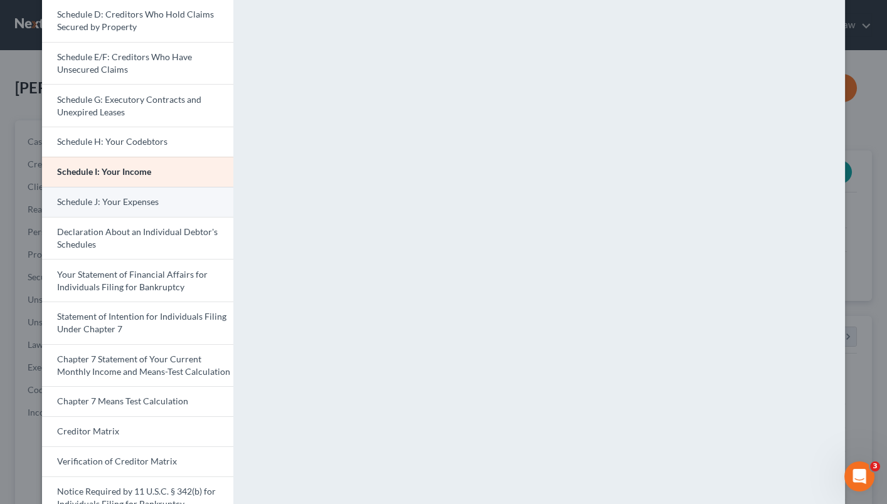
scroll to position [238, 0]
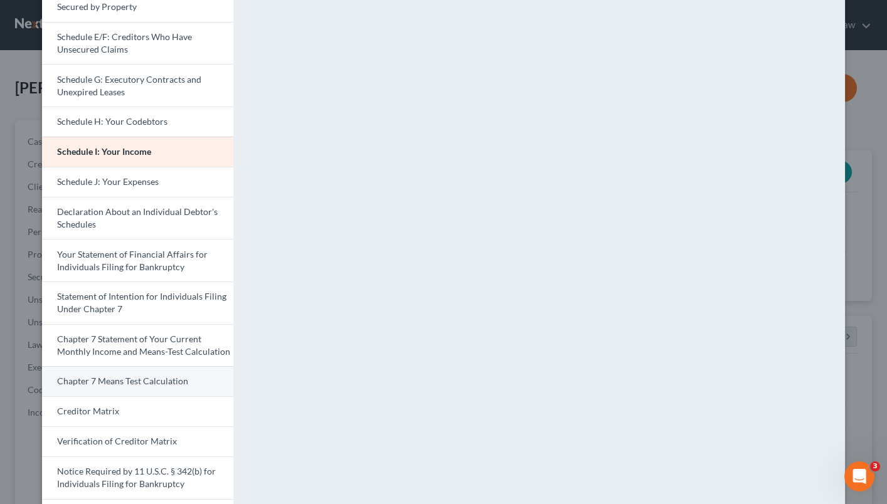
click at [125, 376] on span "Chapter 7 Means Test Calculation" at bounding box center [122, 381] width 131 height 11
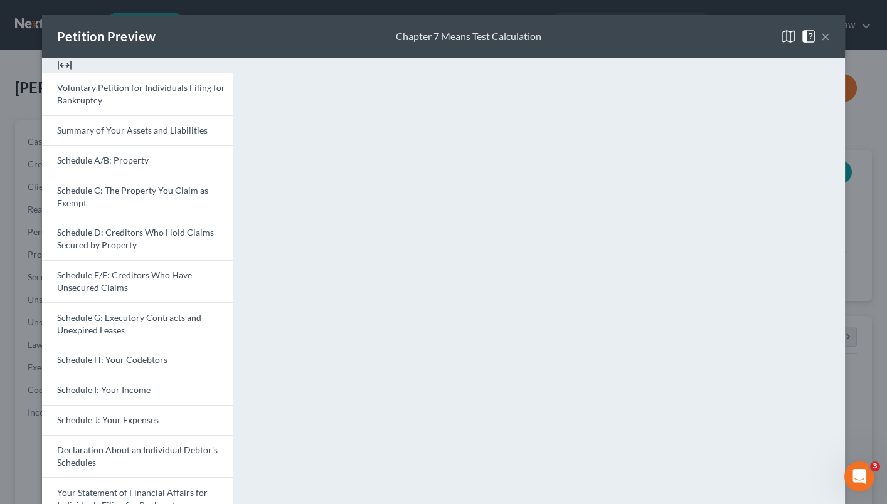
scroll to position [0, 0]
click at [822, 40] on button "×" at bounding box center [825, 36] width 9 height 15
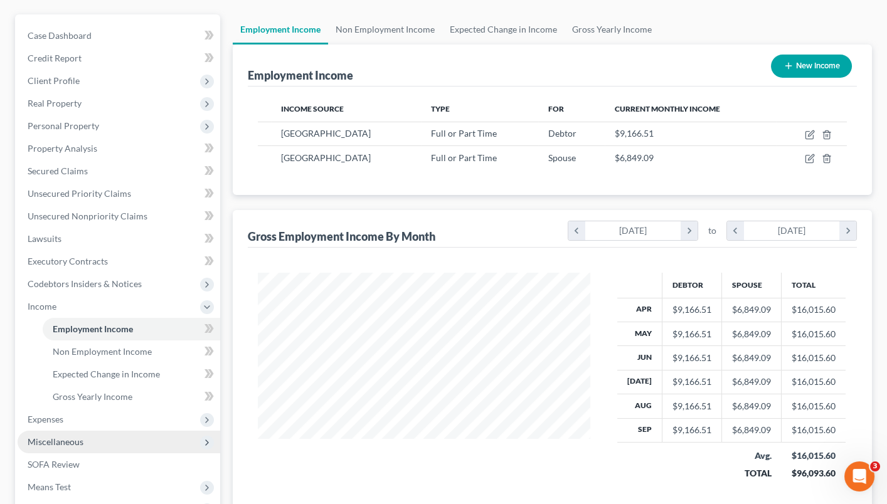
scroll to position [110, 0]
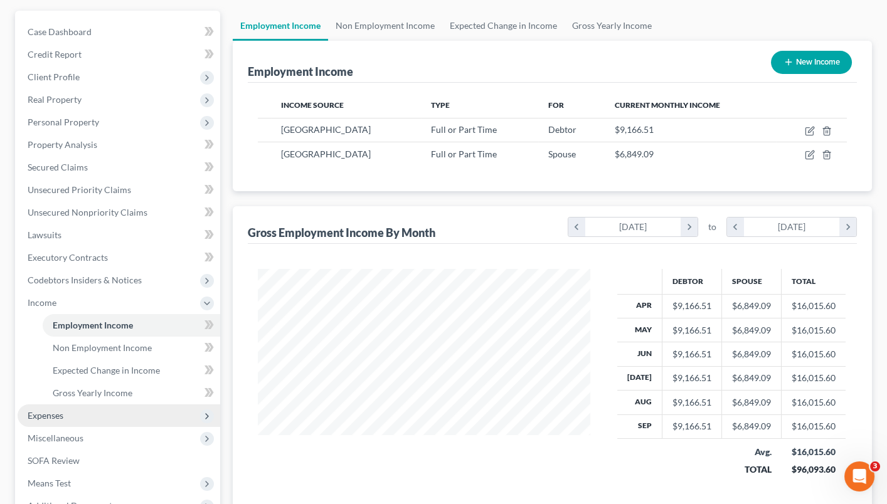
click at [110, 408] on span "Expenses" at bounding box center [119, 415] width 203 height 23
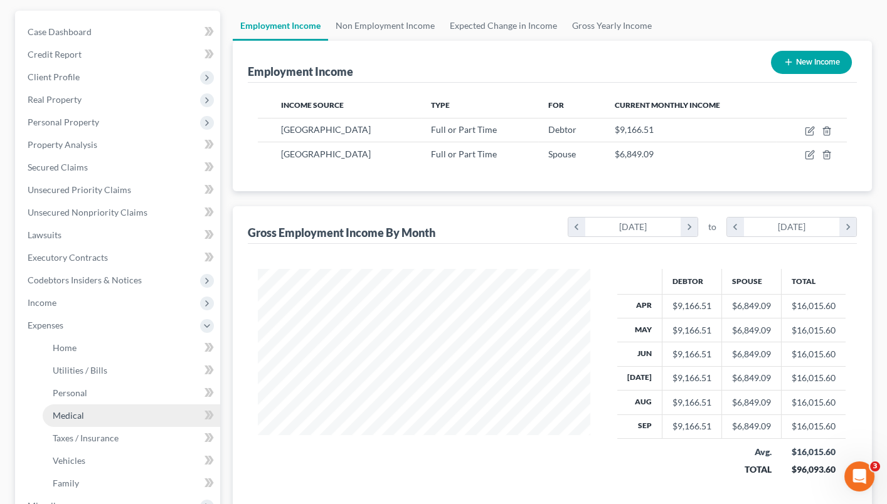
click at [107, 404] on link "Medical" at bounding box center [131, 415] width 177 height 23
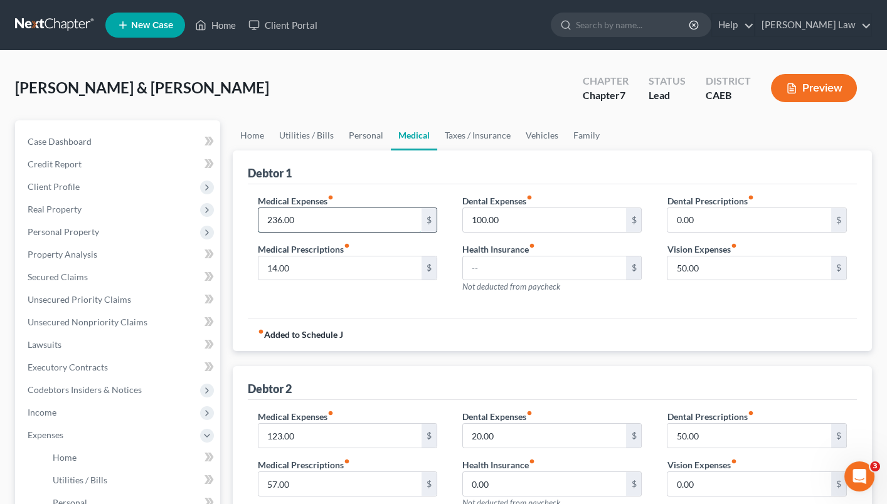
click at [363, 220] on input "236.00" at bounding box center [340, 220] width 164 height 24
type input "136.00"
click at [521, 215] on input "100.00" at bounding box center [545, 220] width 164 height 24
type input "1"
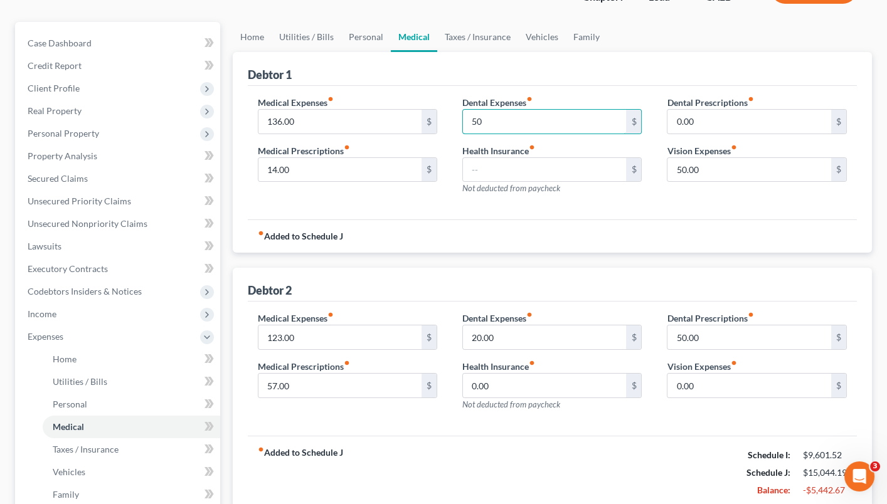
scroll to position [103, 0]
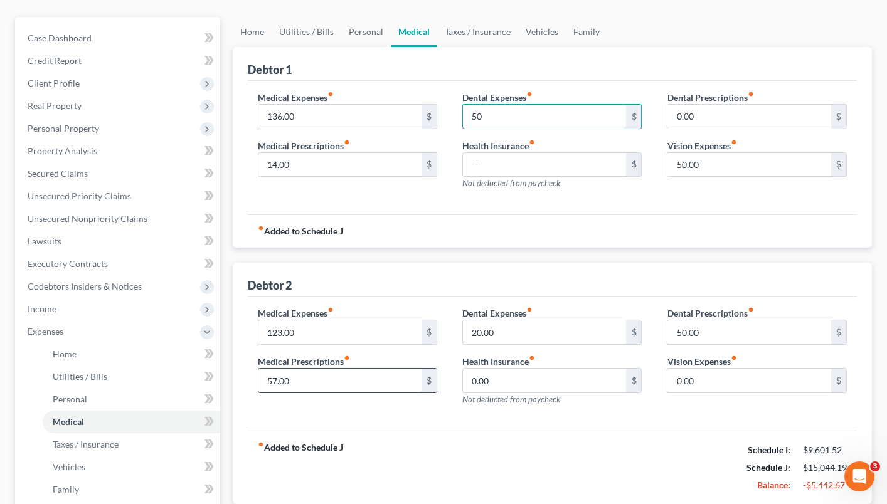
type input "50"
click at [383, 381] on input "57.00" at bounding box center [340, 381] width 164 height 24
type input "7.00"
click at [484, 440] on div "fiber_manual_record Added to Schedule J Schedule I: $9,601.52 Schedule J: $14,9…" at bounding box center [552, 467] width 609 height 73
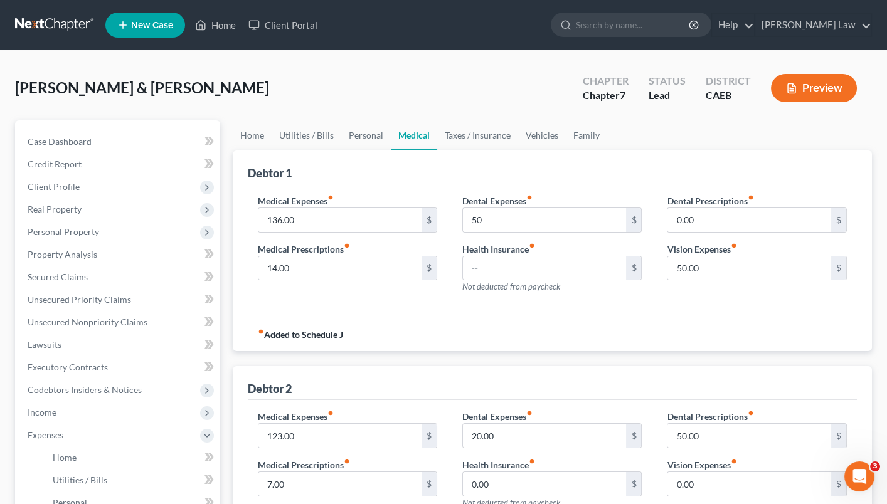
scroll to position [0, 0]
click at [812, 81] on button "Preview" at bounding box center [814, 88] width 86 height 28
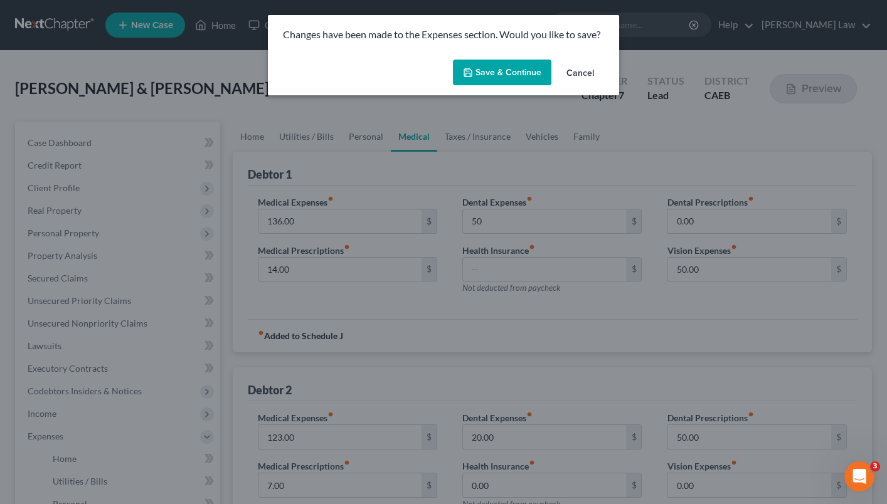
click at [527, 76] on button "Save & Continue" at bounding box center [502, 73] width 98 height 26
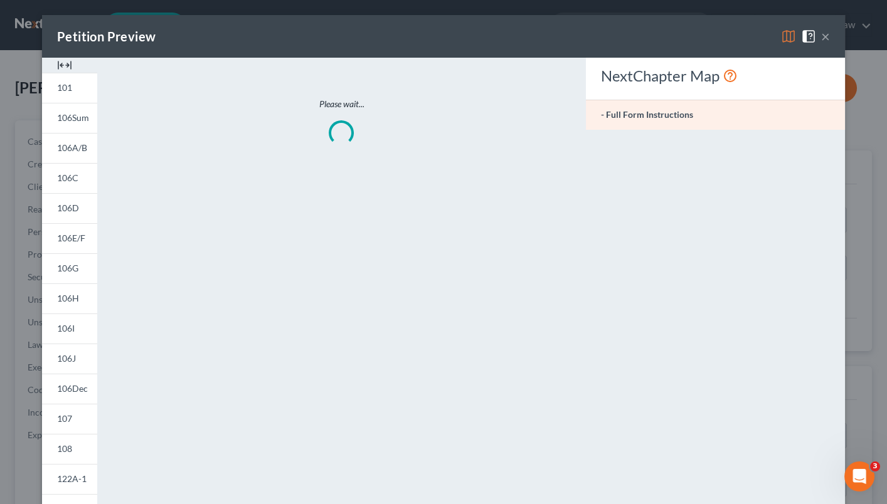
type input "50.00"
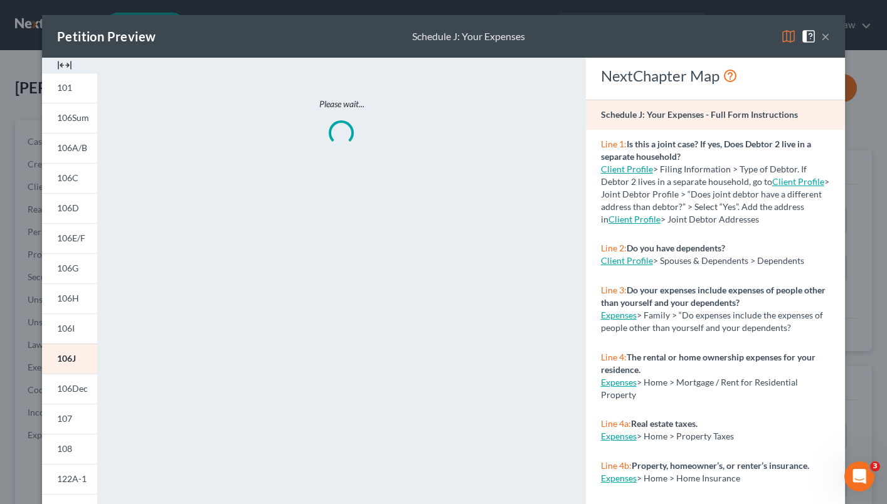
click at [786, 36] on img at bounding box center [788, 36] width 15 height 15
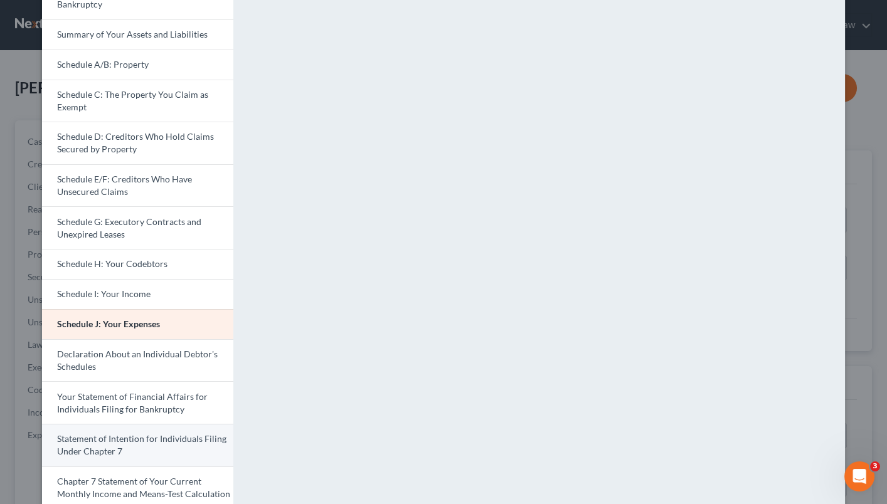
scroll to position [104, 0]
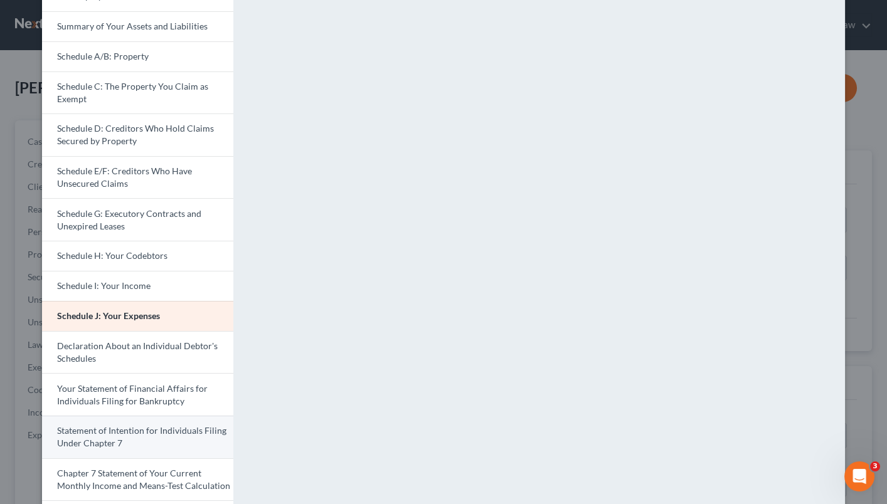
click at [128, 437] on link "Statement of Intention for Individuals Filing Under Chapter 7" at bounding box center [137, 437] width 191 height 43
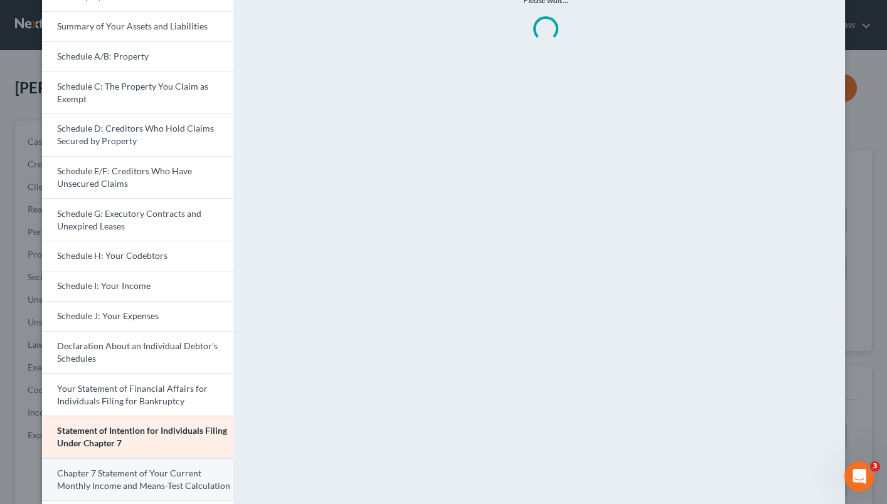
click at [146, 468] on span "Chapter 7 Statement of Your Current Monthly Income and Means-Test Calculation" at bounding box center [143, 479] width 173 height 23
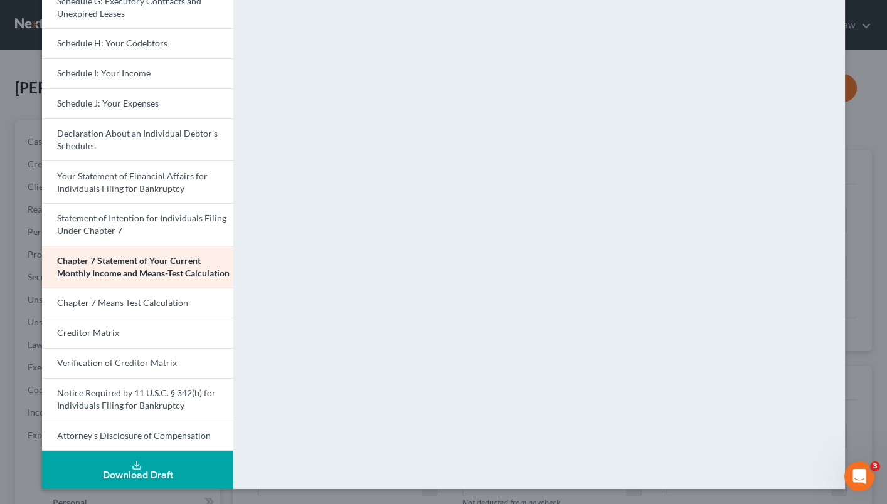
scroll to position [317, 0]
click at [154, 301] on span "Chapter 7 Means Test Calculation" at bounding box center [122, 302] width 131 height 11
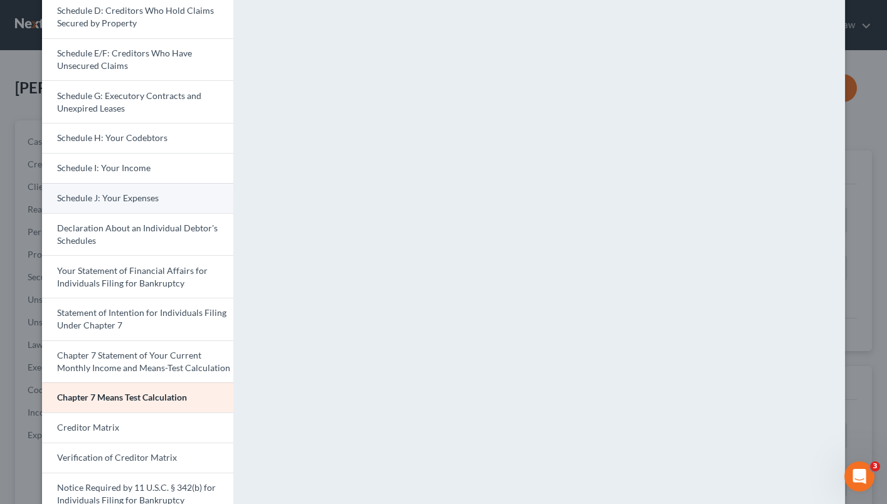
scroll to position [219, 0]
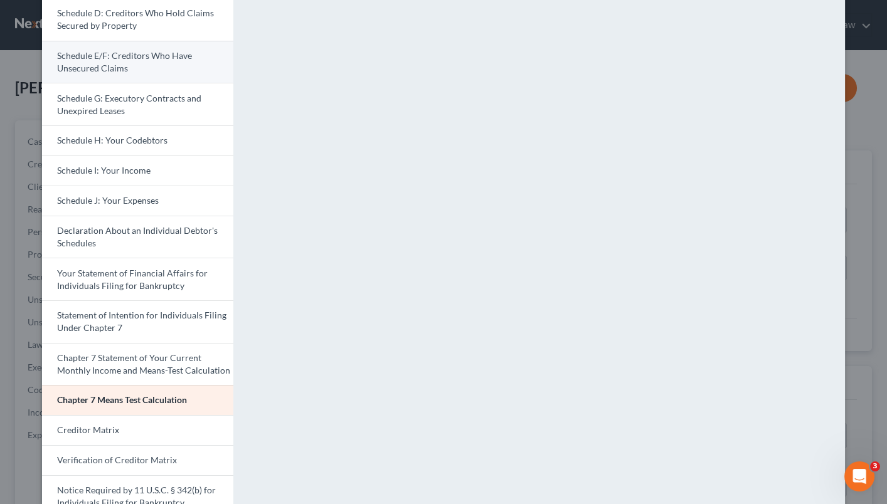
click at [141, 52] on span "Schedule E/F: Creditors Who Have Unsecured Claims" at bounding box center [124, 61] width 135 height 23
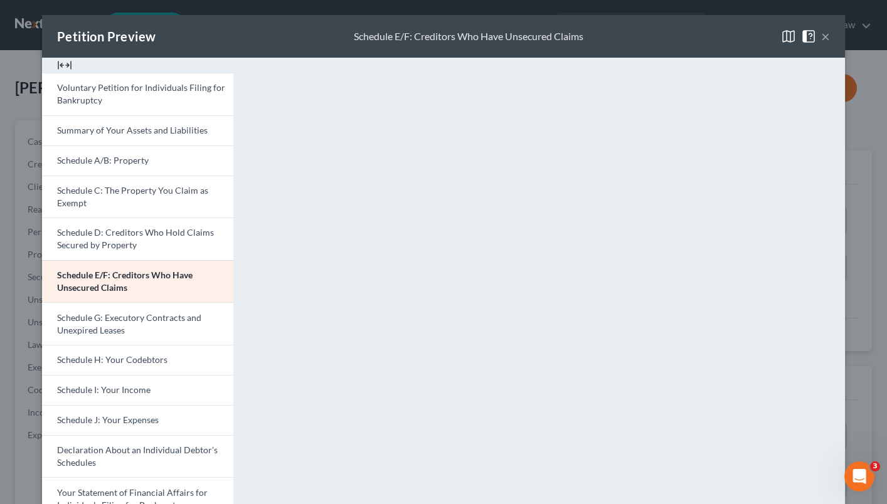
scroll to position [0, 0]
click at [821, 38] on button "×" at bounding box center [825, 36] width 9 height 15
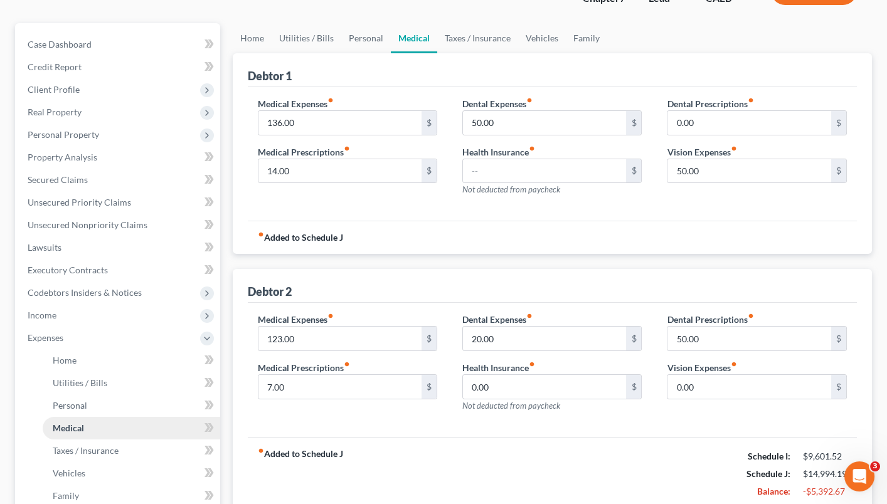
scroll to position [101, 0]
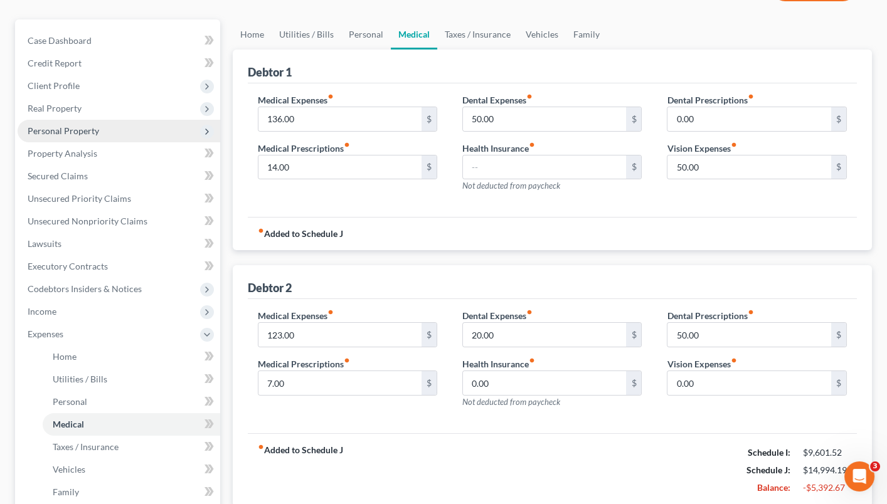
click at [93, 126] on span "Personal Property" at bounding box center [63, 130] width 71 height 11
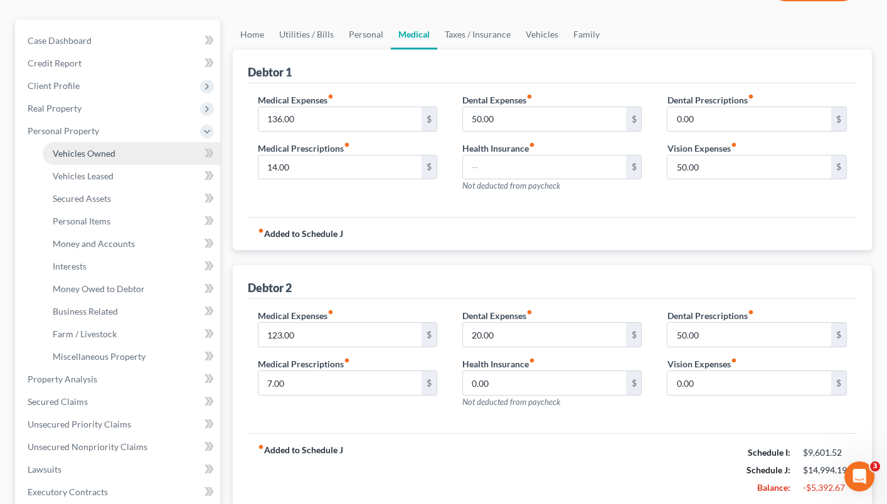
click at [123, 144] on link "Vehicles Owned" at bounding box center [131, 153] width 177 height 23
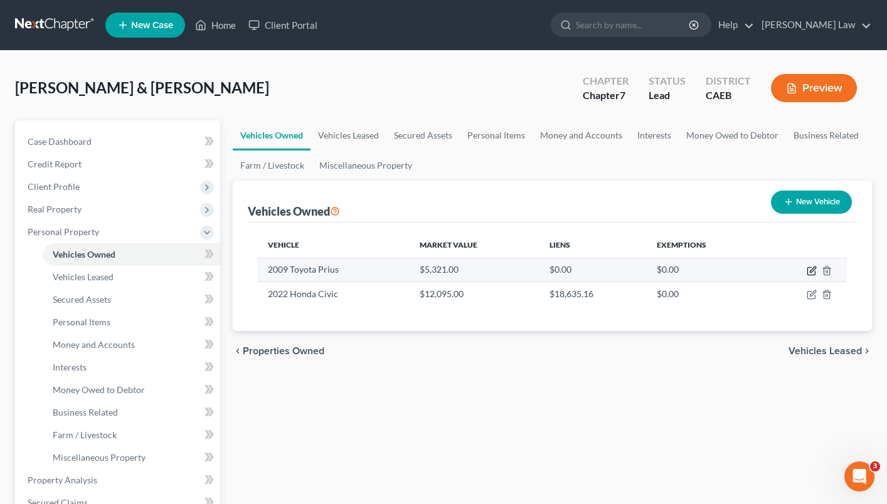
click at [813, 267] on icon "button" at bounding box center [813, 269] width 6 height 6
select select "0"
select select "17"
select select "3"
select select "2"
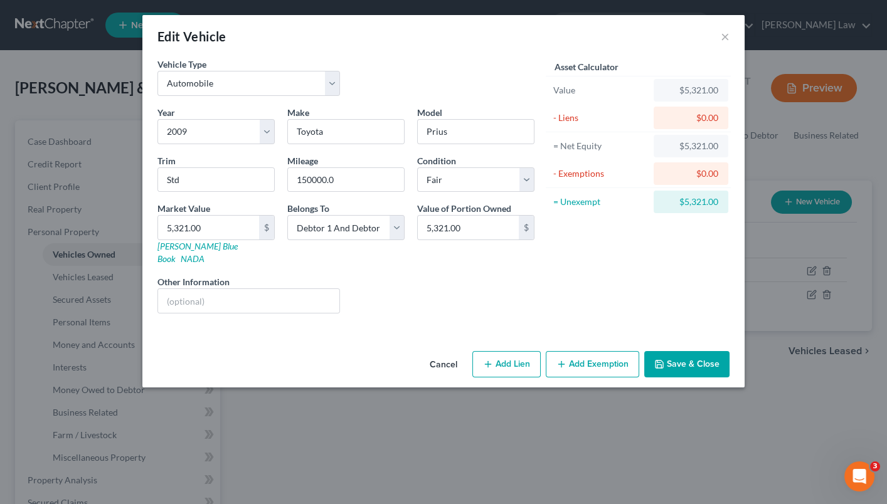
click at [585, 352] on button "Add Exemption" at bounding box center [592, 364] width 93 height 26
select select "2"
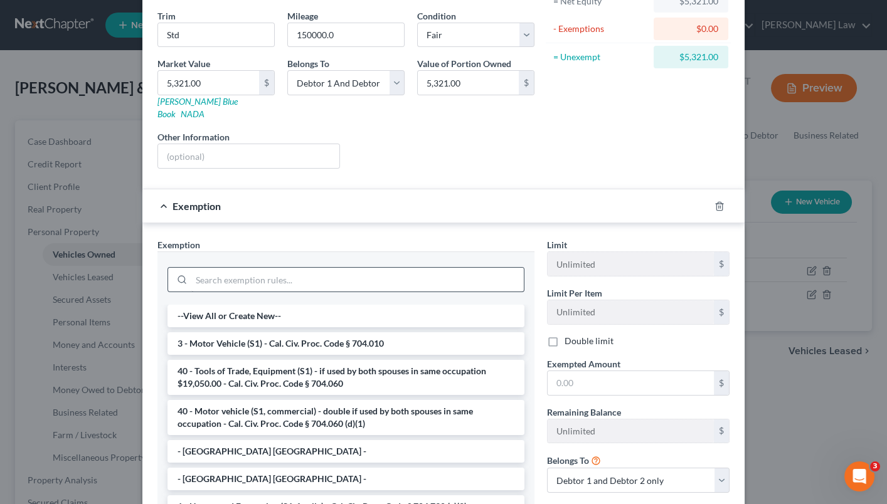
scroll to position [154, 0]
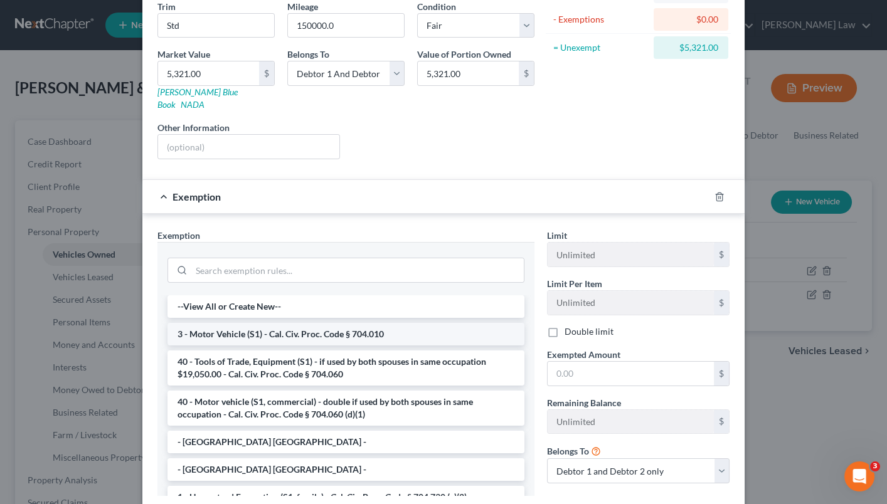
click at [443, 323] on li "3 - Motor Vehicle (S1) - Cal. Civ. Proc. Code § 704.010" at bounding box center [345, 334] width 357 height 23
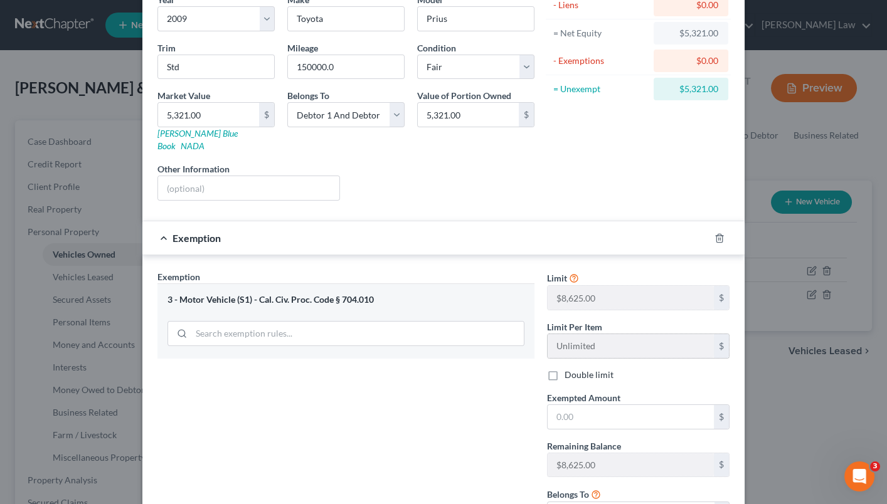
scroll to position [115, 0]
click at [589, 403] on input "text" at bounding box center [630, 415] width 166 height 24
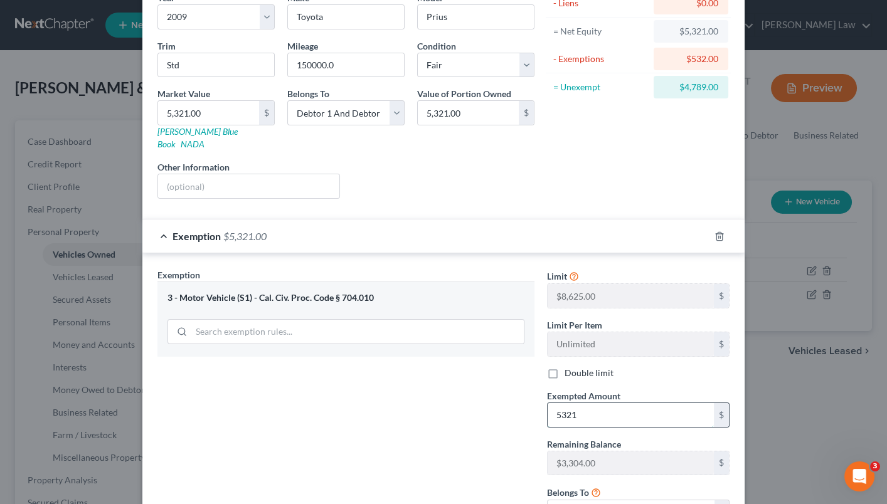
type input "5,321"
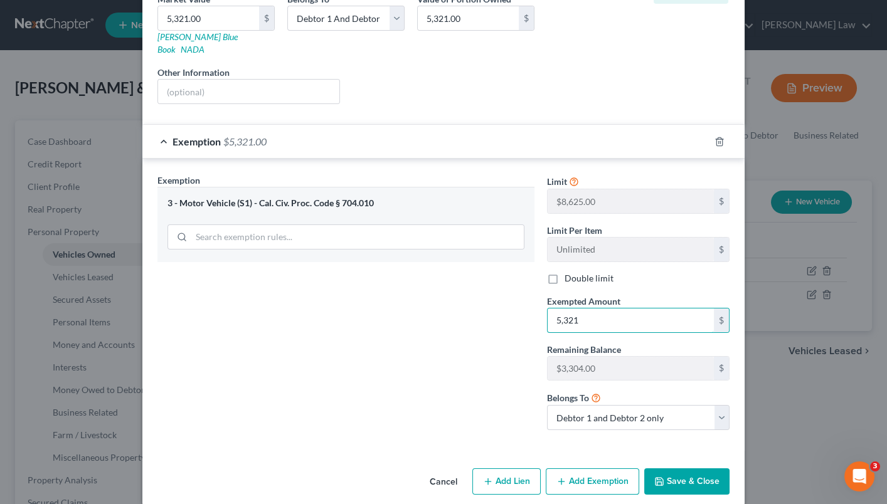
scroll to position [209, 0]
click at [683, 469] on button "Save & Close" at bounding box center [686, 482] width 85 height 26
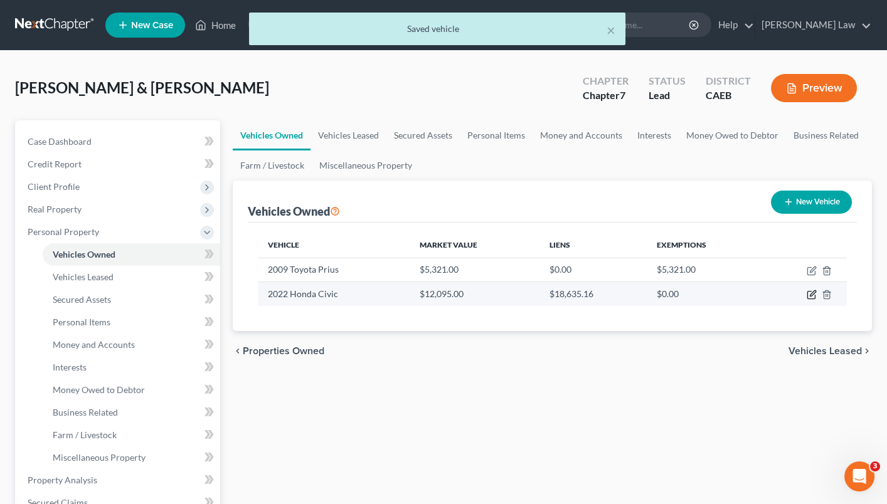
click at [807, 290] on icon "button" at bounding box center [811, 295] width 10 height 10
select select "0"
select select "4"
select select "3"
select select "0"
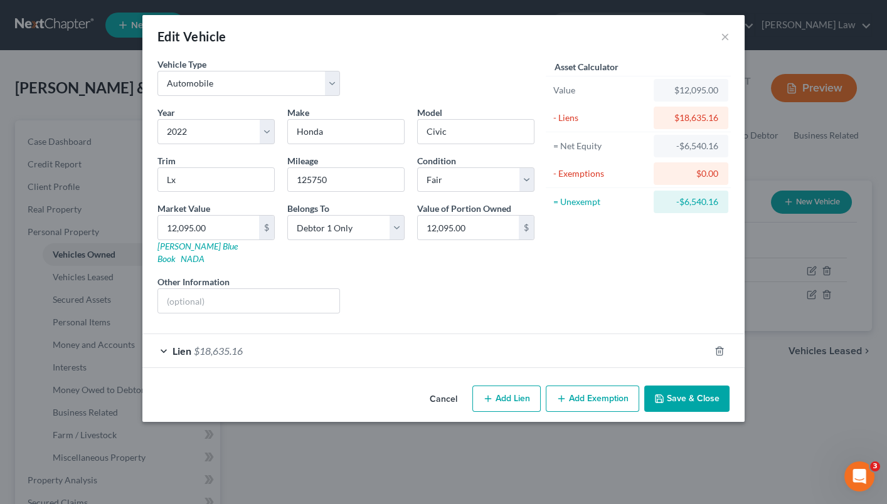
click at [596, 386] on button "Add Exemption" at bounding box center [592, 399] width 93 height 26
select select "2"
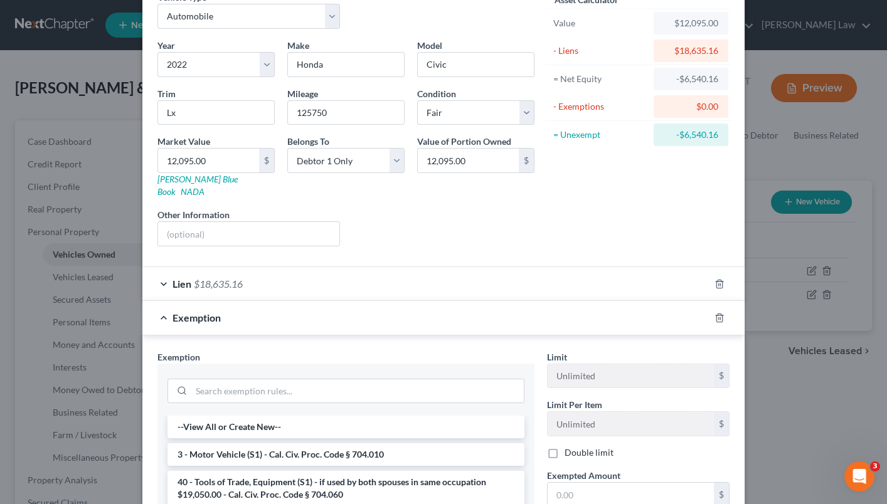
scroll to position [95, 0]
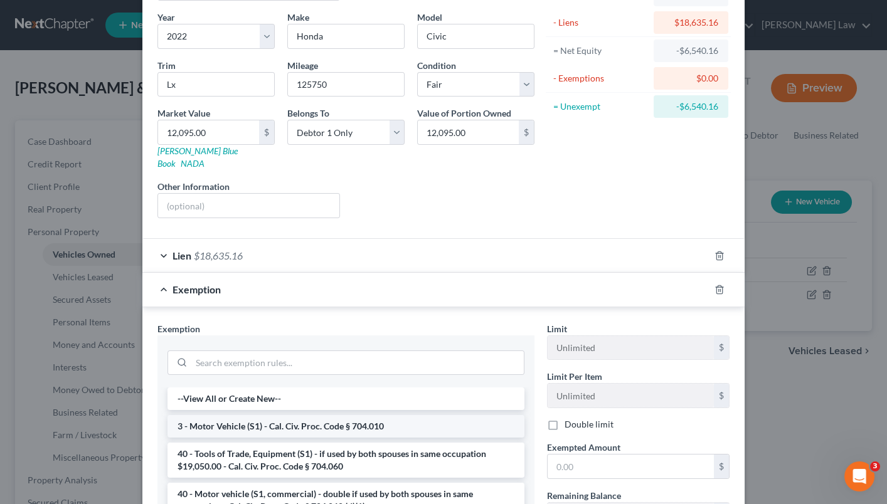
click at [463, 415] on li "3 - Motor Vehicle (S1) - Cal. Civ. Proc. Code § 704.010" at bounding box center [345, 426] width 357 height 23
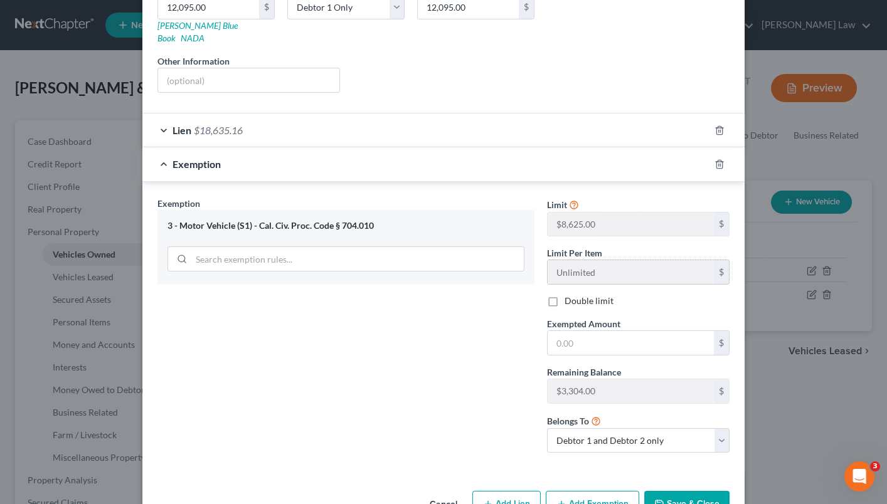
scroll to position [224, 0]
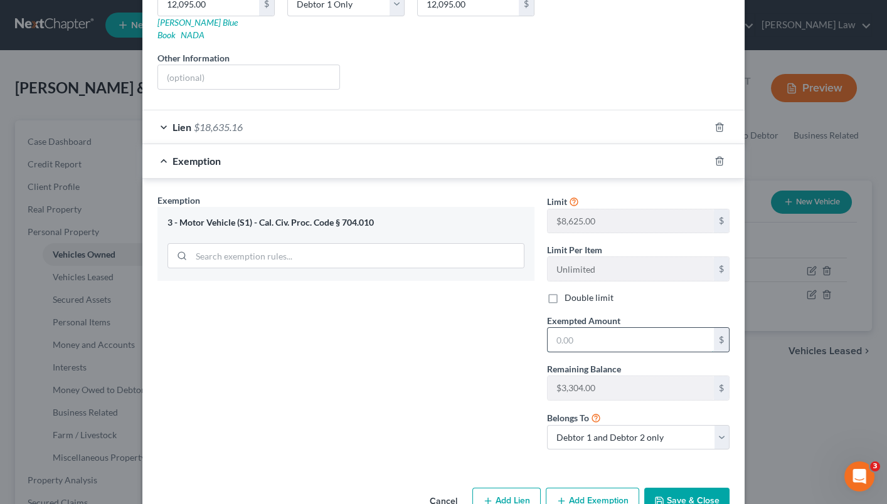
click at [587, 328] on input "text" at bounding box center [630, 340] width 166 height 24
type input "3,304"
click at [706, 488] on button "Save & Close" at bounding box center [686, 501] width 85 height 26
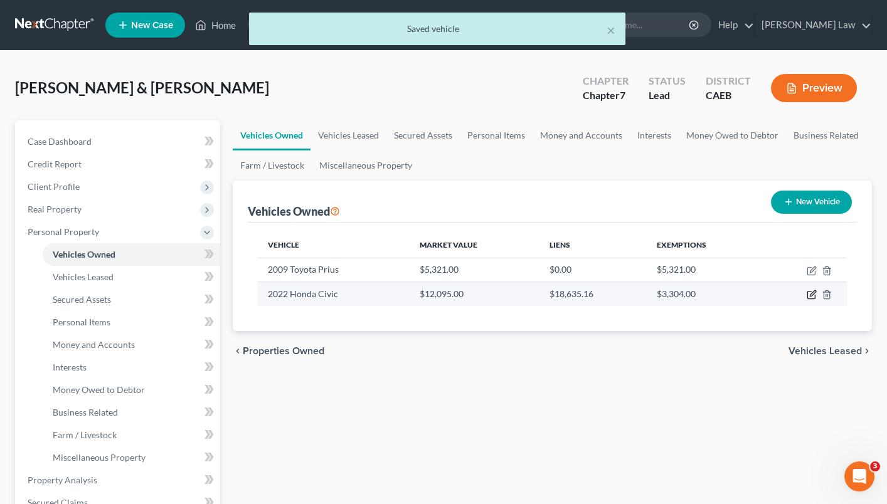
click at [810, 292] on icon "button" at bounding box center [811, 296] width 8 height 8
select select "0"
select select "4"
select select "3"
select select "0"
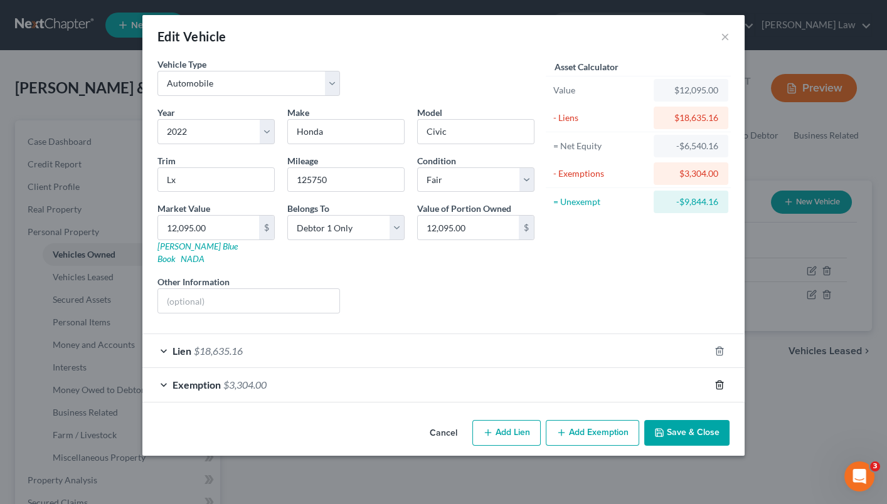
click at [715, 383] on polyline "button" at bounding box center [719, 383] width 8 height 0
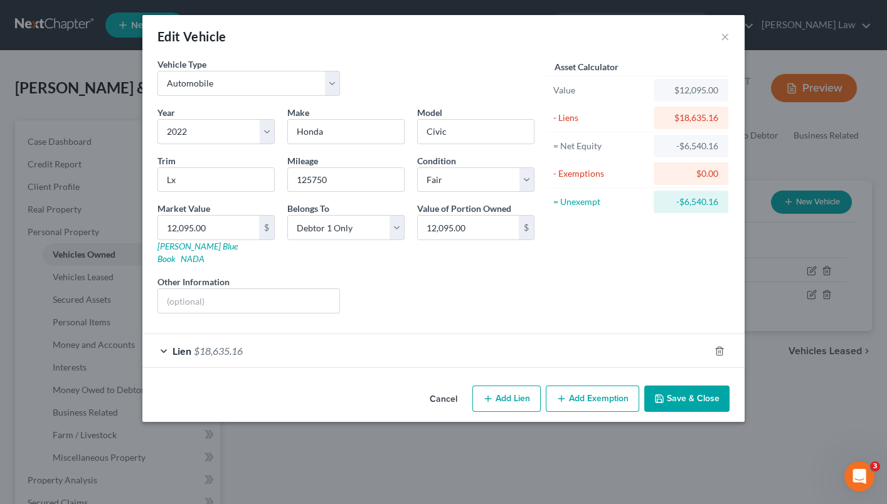
click at [710, 386] on button "Save & Close" at bounding box center [686, 399] width 85 height 26
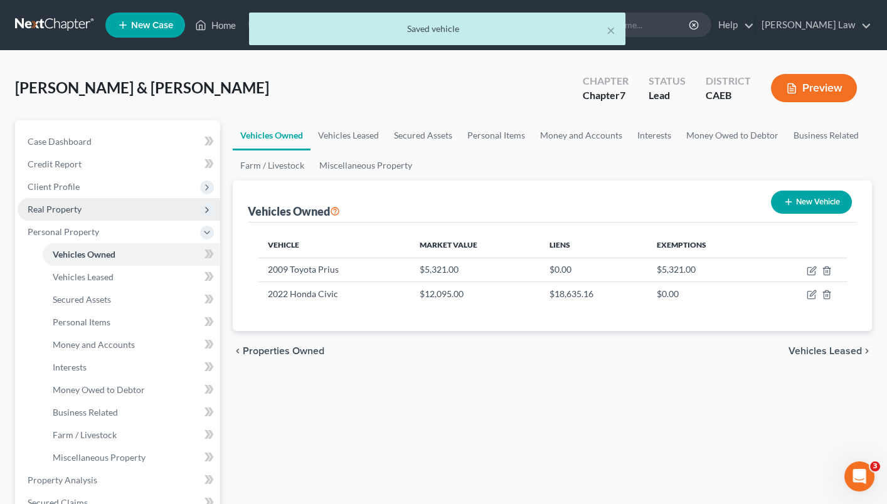
click at [107, 215] on span "Real Property" at bounding box center [119, 209] width 203 height 23
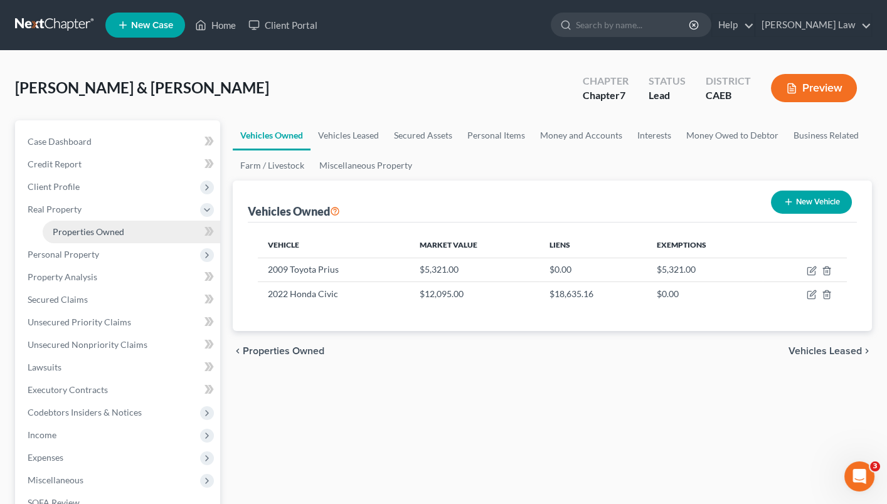
click at [122, 226] on span "Properties Owned" at bounding box center [88, 231] width 71 height 11
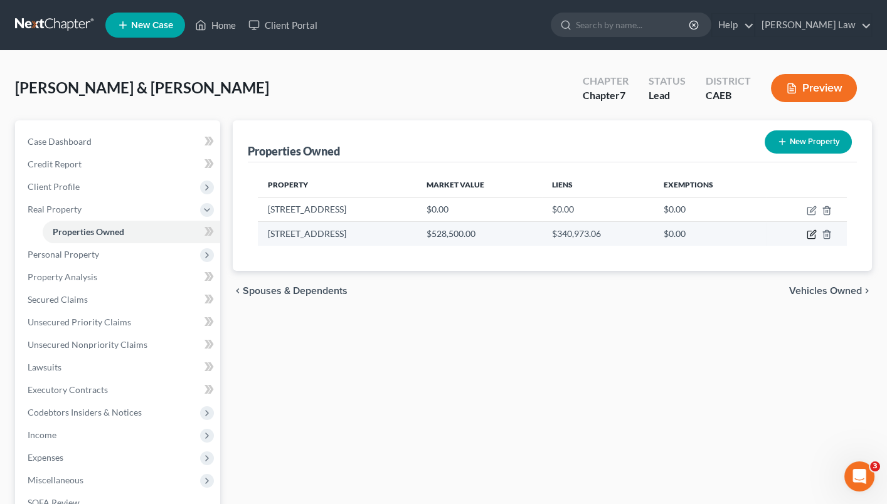
click at [815, 232] on icon "button" at bounding box center [811, 235] width 10 height 10
select select "4"
select select "2"
select select "0"
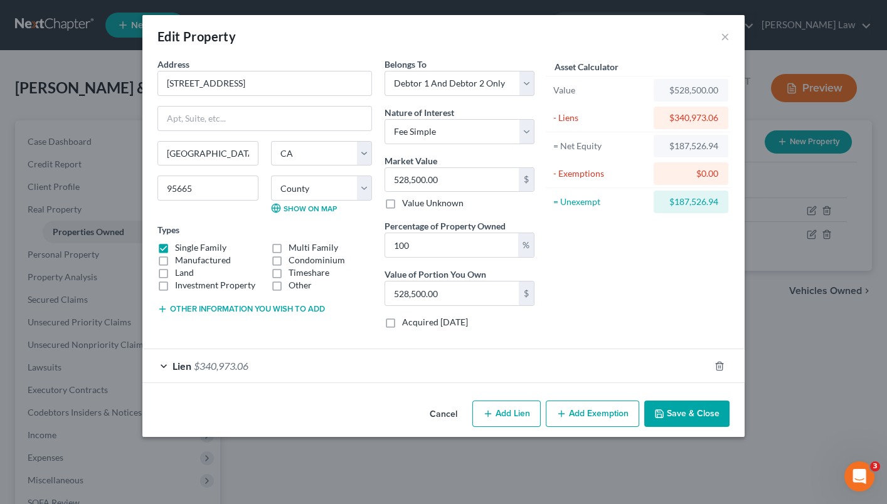
click at [580, 415] on button "Add Exemption" at bounding box center [592, 414] width 93 height 26
select select "2"
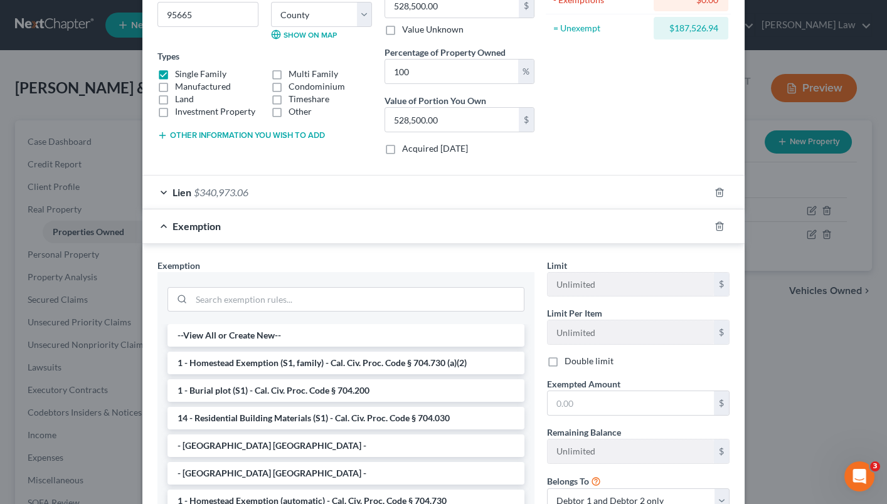
scroll to position [21, 0]
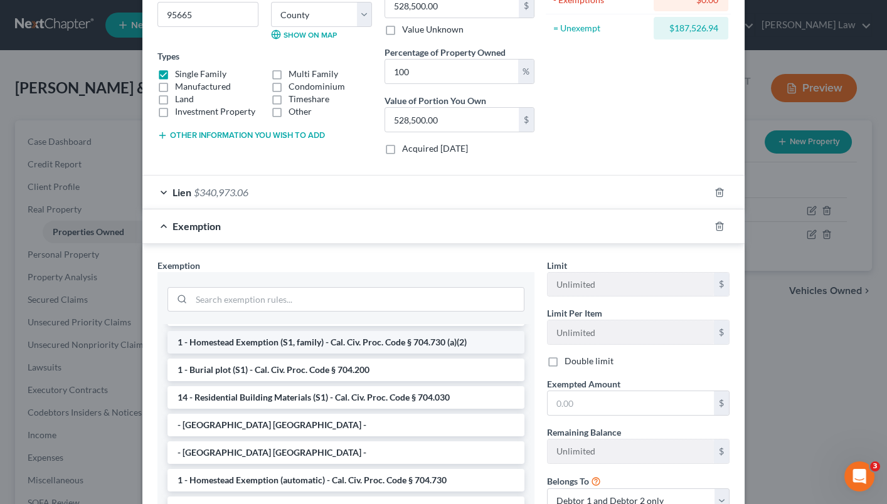
click at [438, 335] on li "1 - Homestead Exemption (S1, family) - Cal. Civ. Proc. Code § 704.730 (a)(2)" at bounding box center [345, 342] width 357 height 23
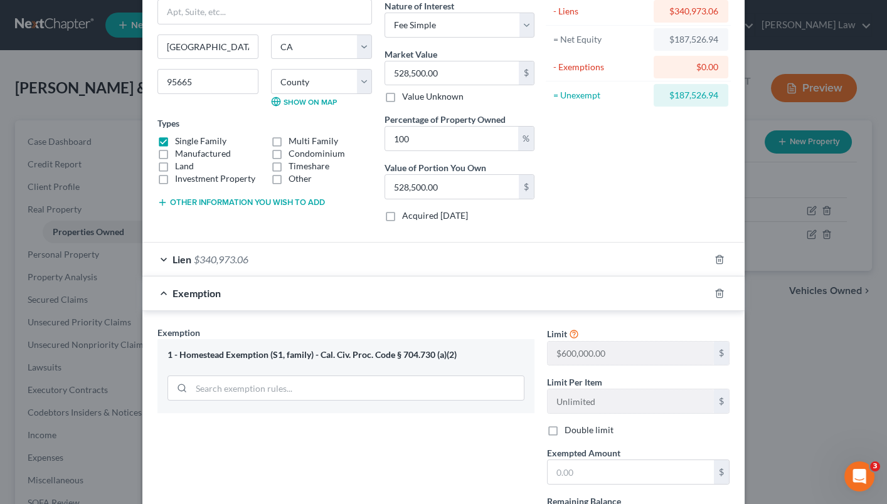
scroll to position [110, 0]
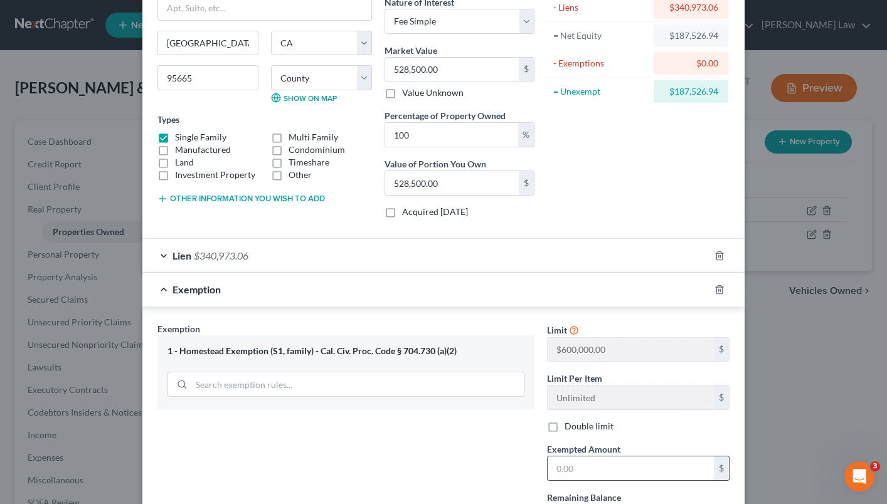
click at [588, 468] on input "text" at bounding box center [630, 468] width 166 height 24
type input "600,000"
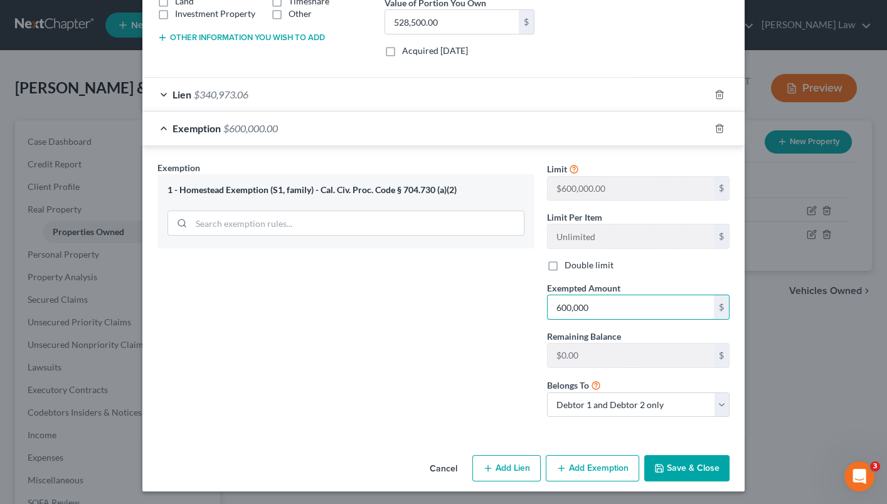
scroll to position [271, 0]
click at [672, 465] on button "Save & Close" at bounding box center [686, 469] width 85 height 26
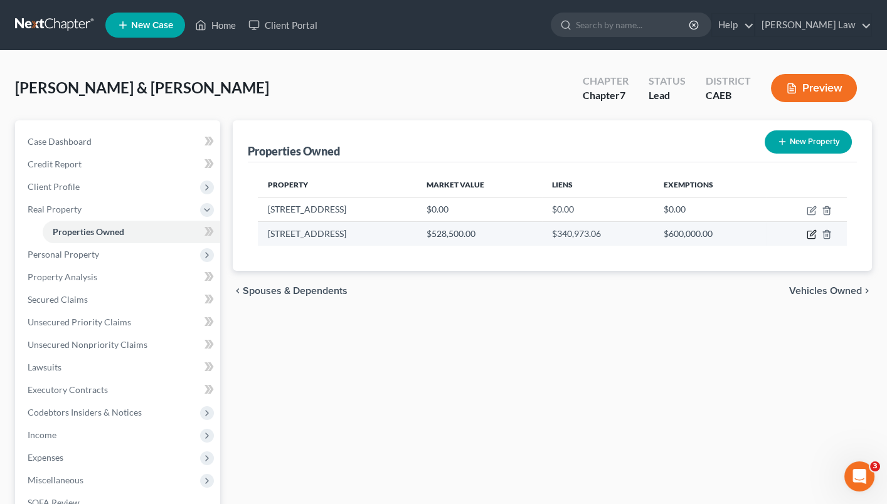
click at [813, 231] on icon "button" at bounding box center [811, 235] width 10 height 10
select select "4"
select select "2"
select select "0"
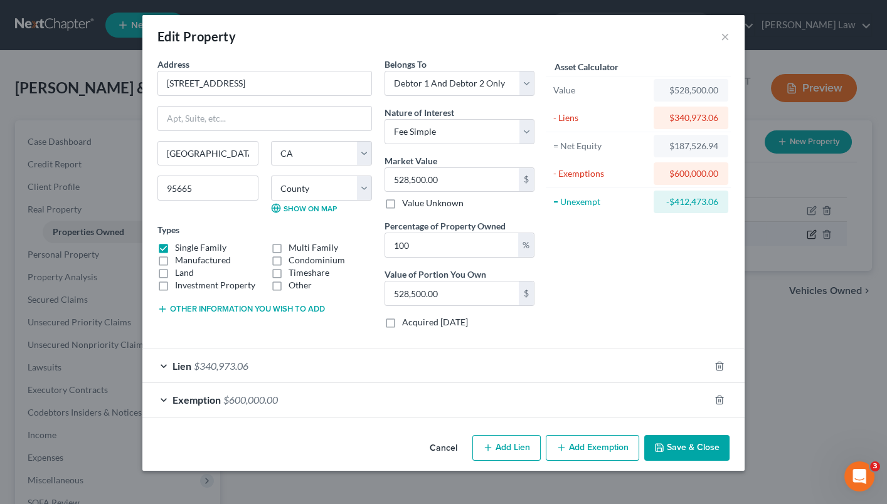
click at [813, 231] on div "Edit Property × Address * 14045 Aqueduct Road Pine Grove State AL AK AR AZ CA C…" at bounding box center [443, 252] width 887 height 504
click at [170, 398] on div "Exemption $600,000.00" at bounding box center [425, 399] width 567 height 33
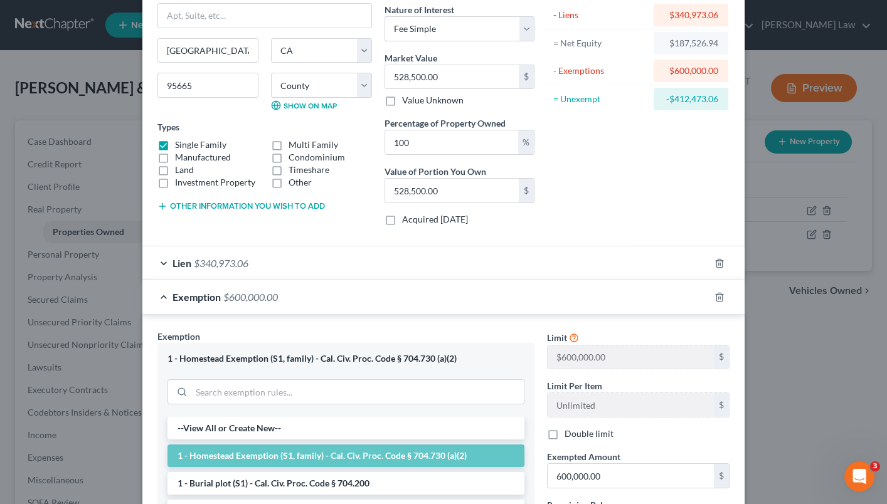
scroll to position [103, 0]
click at [612, 476] on input "600,000.00" at bounding box center [630, 476] width 166 height 24
type input "6"
type input "445,000"
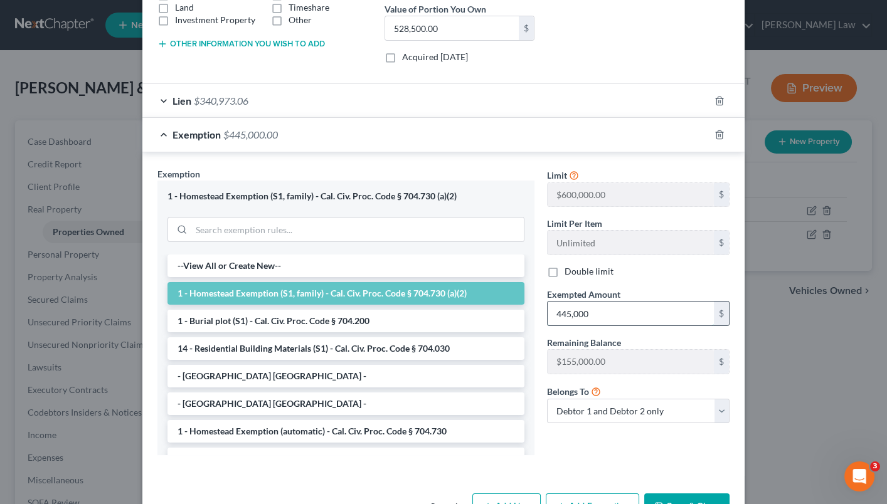
scroll to position [303, 0]
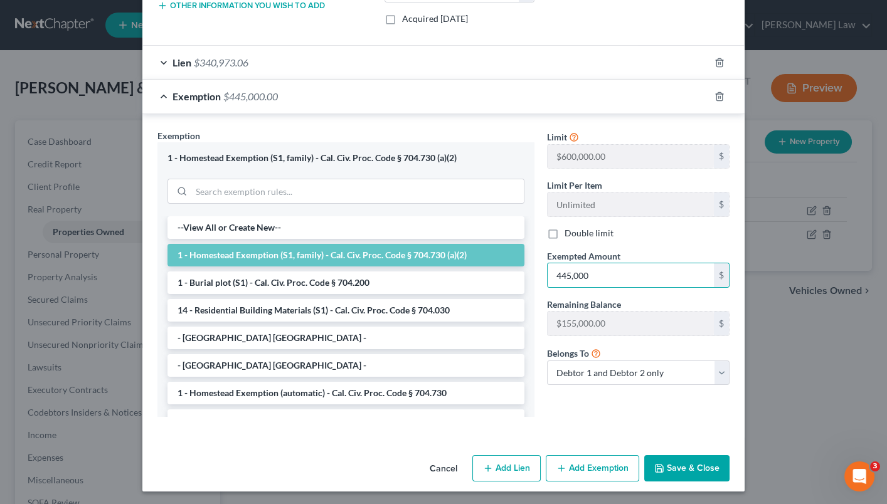
click at [693, 468] on button "Save & Close" at bounding box center [686, 468] width 85 height 26
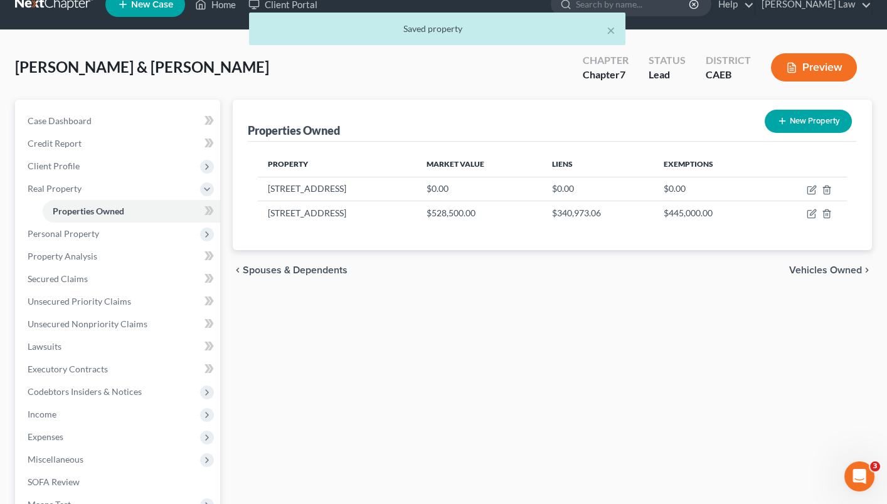
scroll to position [23, 0]
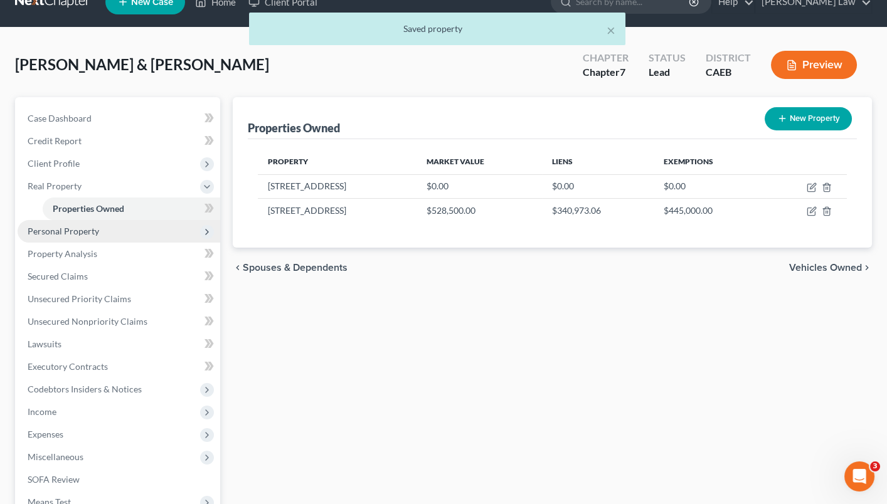
click at [115, 228] on span "Personal Property" at bounding box center [119, 231] width 203 height 23
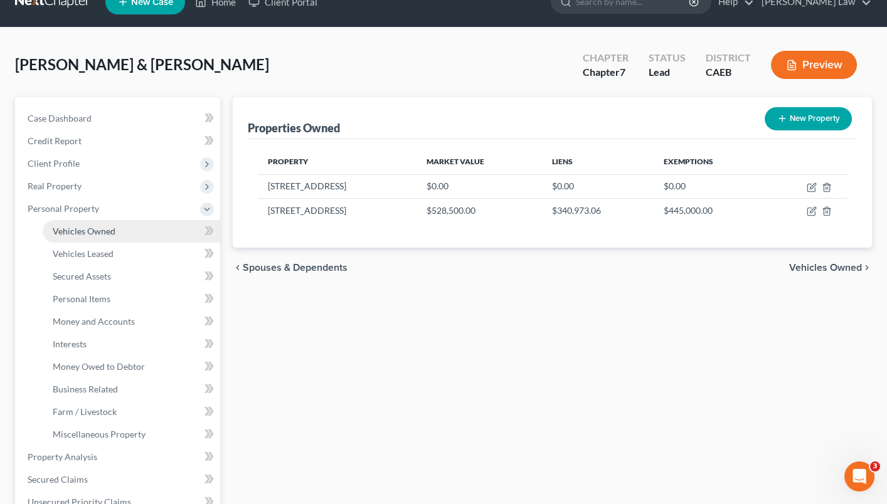
click at [98, 226] on span "Vehicles Owned" at bounding box center [84, 231] width 63 height 11
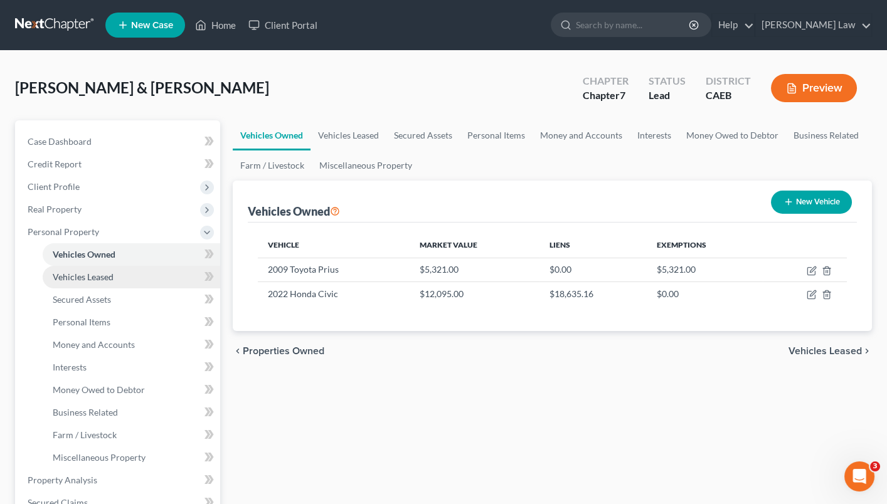
click at [124, 275] on link "Vehicles Leased" at bounding box center [131, 277] width 177 height 23
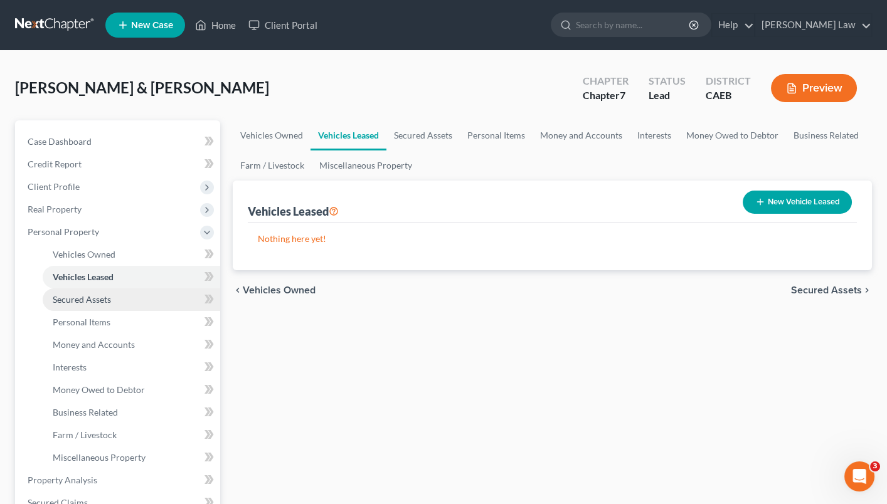
click at [117, 297] on link "Secured Assets" at bounding box center [131, 299] width 177 height 23
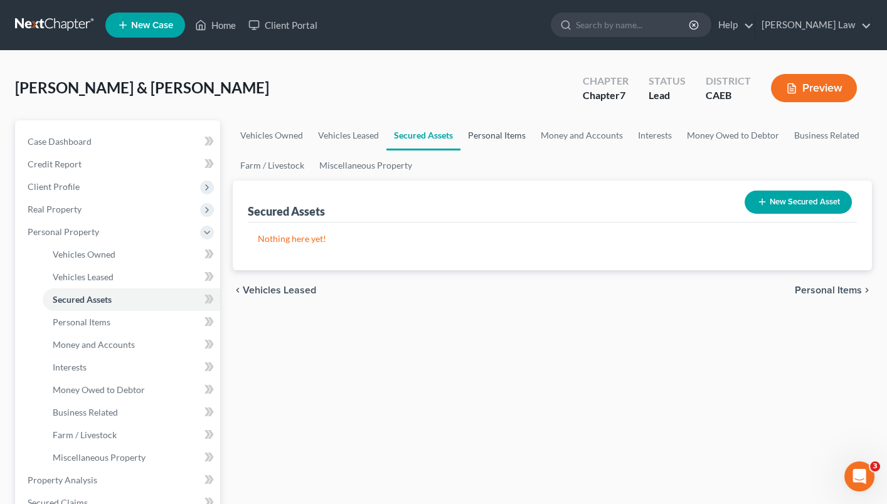
click at [475, 142] on link "Personal Items" at bounding box center [496, 135] width 73 height 30
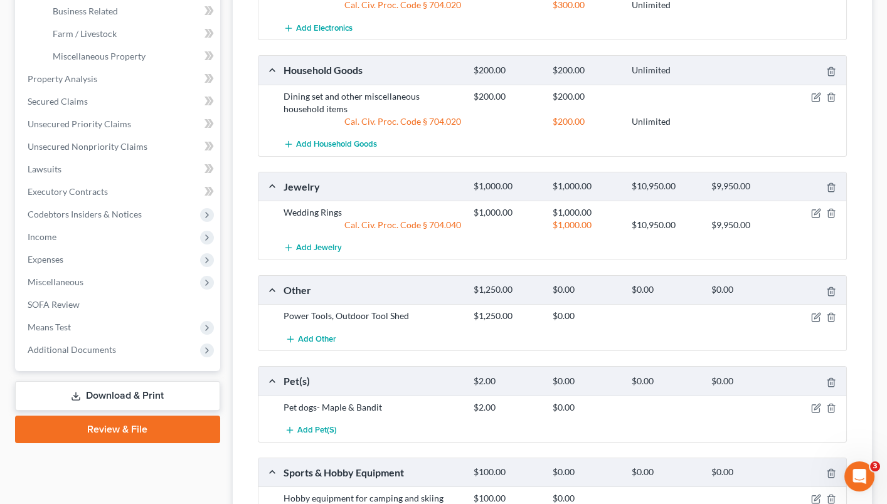
scroll to position [413, 0]
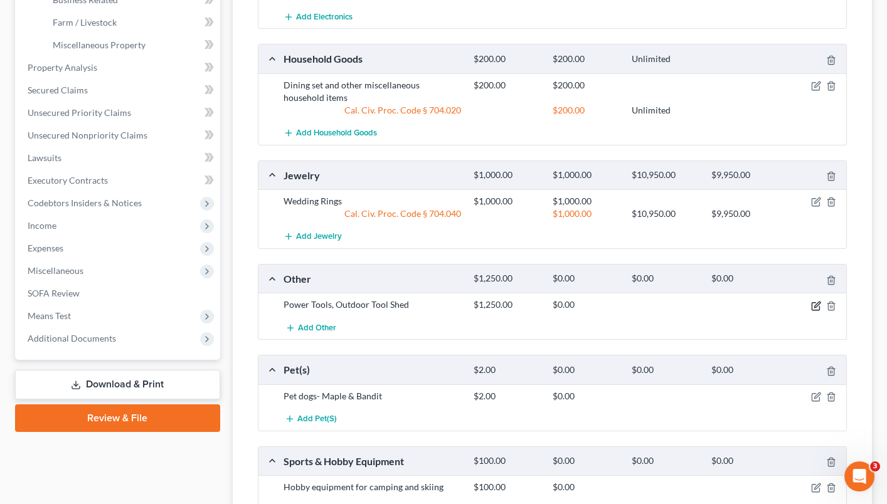
click at [815, 302] on icon "button" at bounding box center [817, 305] width 6 height 6
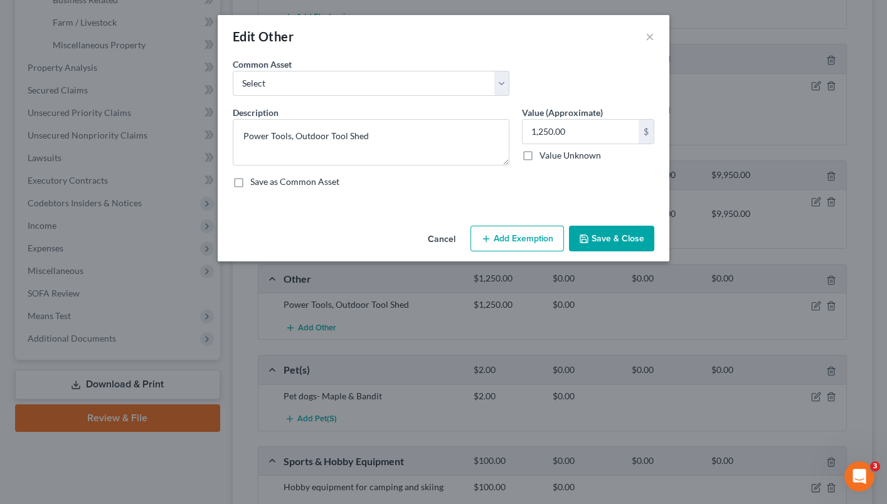
click at [524, 232] on button "Add Exemption" at bounding box center [516, 239] width 93 height 26
select select "2"
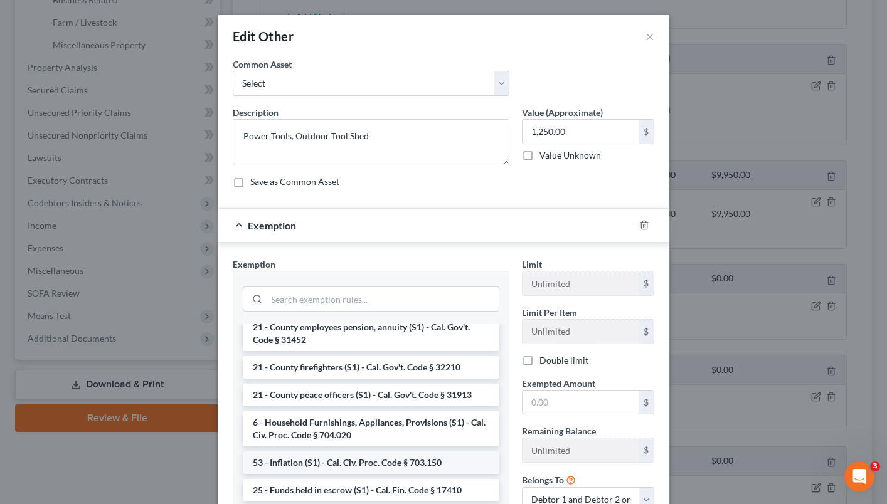
scroll to position [736, 0]
click at [440, 414] on li "6 - Household Furnishings, Appliances, Provisions (S1) - Cal. Civ. Proc. Code §…" at bounding box center [371, 428] width 256 height 35
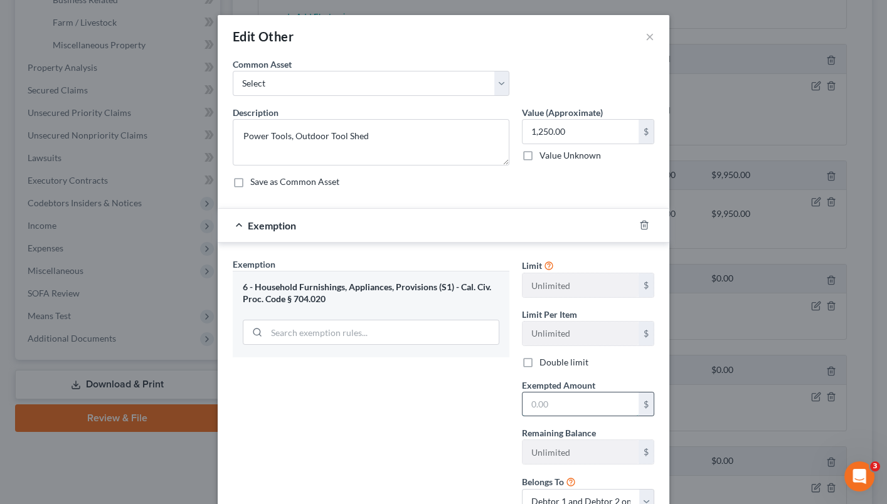
click at [549, 406] on input "text" at bounding box center [580, 405] width 116 height 24
type input "1,250"
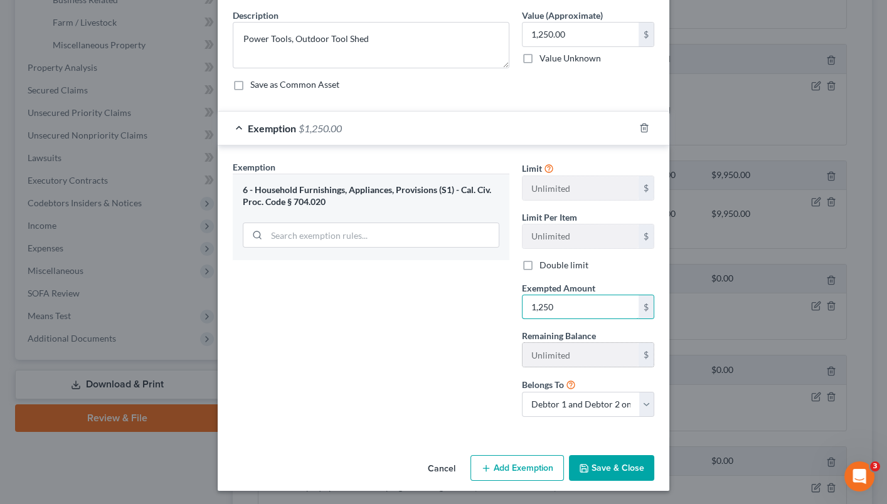
scroll to position [97, 0]
click at [609, 468] on button "Save & Close" at bounding box center [611, 468] width 85 height 26
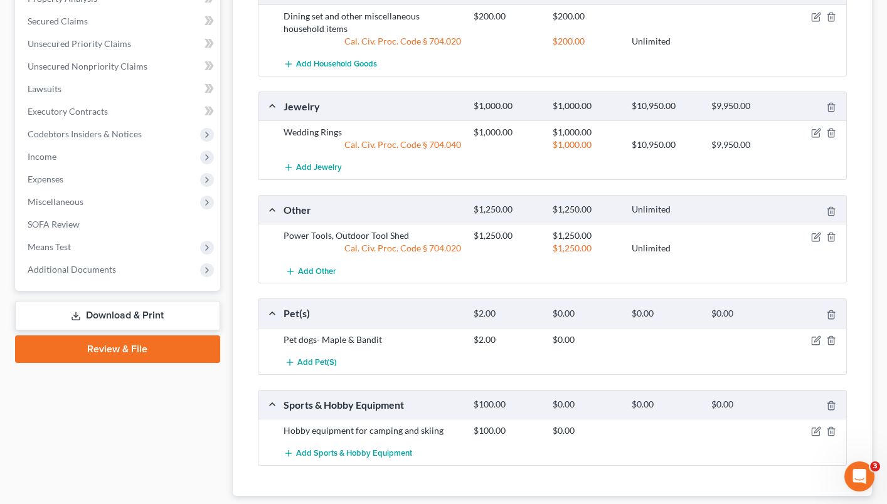
scroll to position [483, 0]
click at [814, 335] on icon "button" at bounding box center [817, 338] width 6 height 6
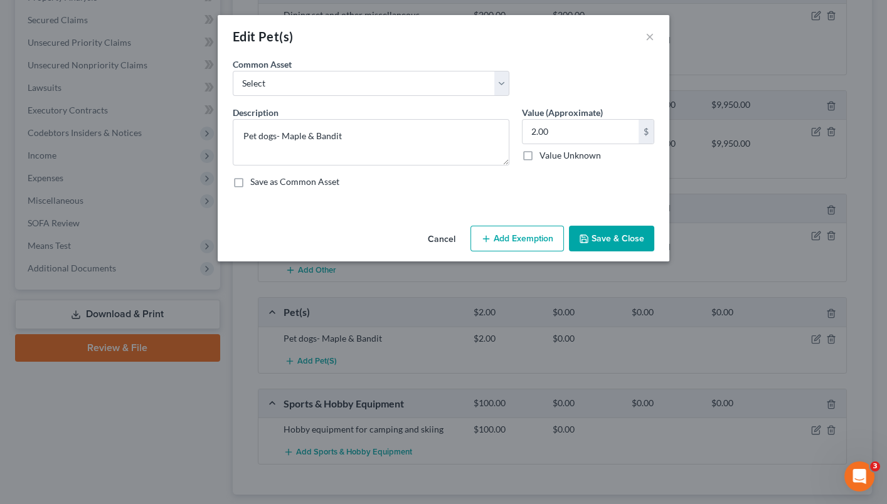
click at [536, 232] on button "Add Exemption" at bounding box center [516, 239] width 93 height 26
select select "2"
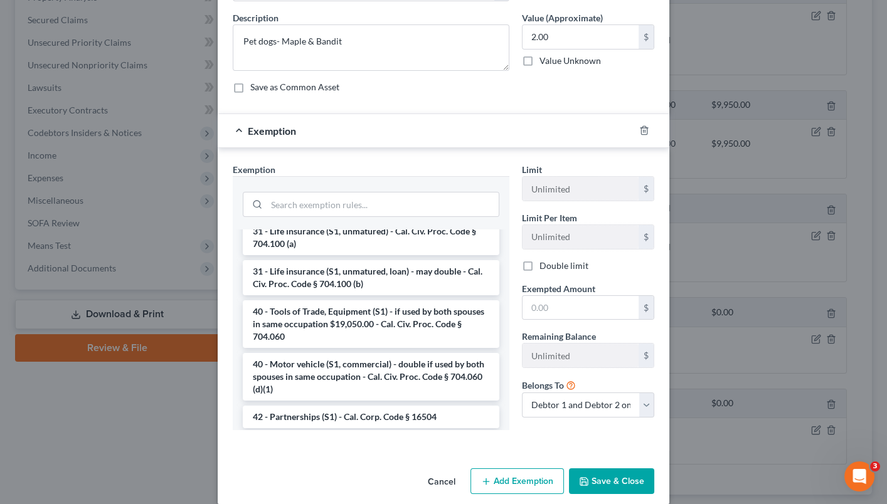
scroll to position [92, 0]
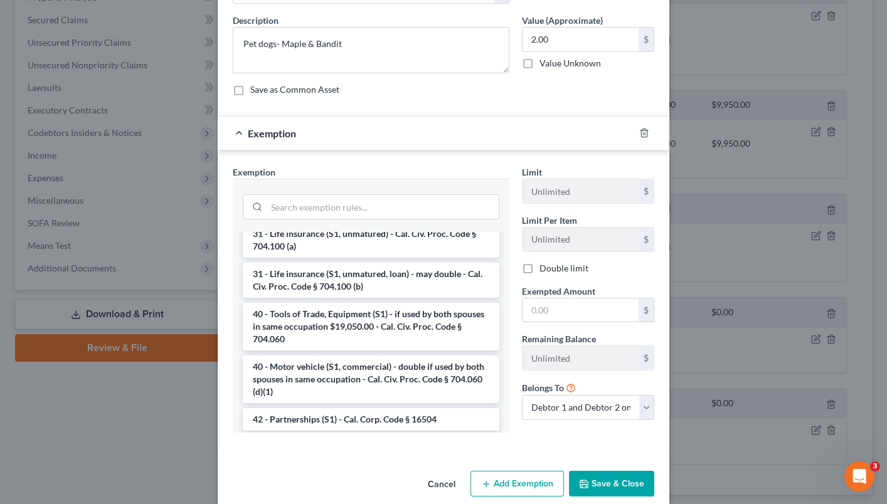
click at [426, 463] on li "6 - Household Furnishings, Appliances, Provisions (S1) - Cal. Civ. Proc. Code §…" at bounding box center [371, 480] width 256 height 35
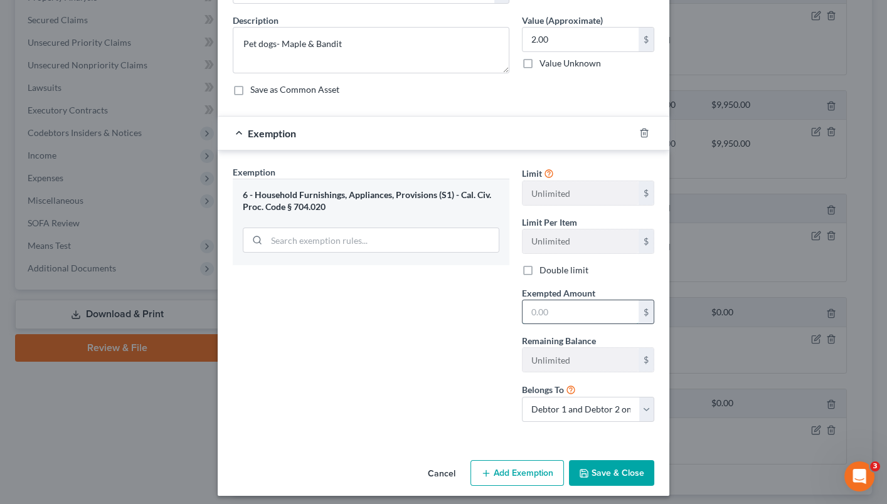
click at [540, 310] on input "text" at bounding box center [580, 312] width 116 height 24
type input "1"
type input "2"
click at [608, 473] on button "Save & Close" at bounding box center [611, 473] width 85 height 26
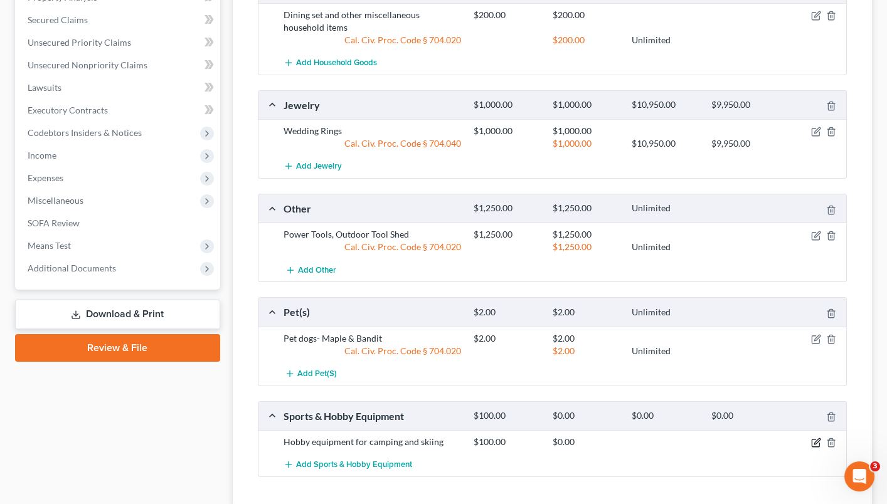
click at [816, 439] on icon "button" at bounding box center [817, 442] width 6 height 6
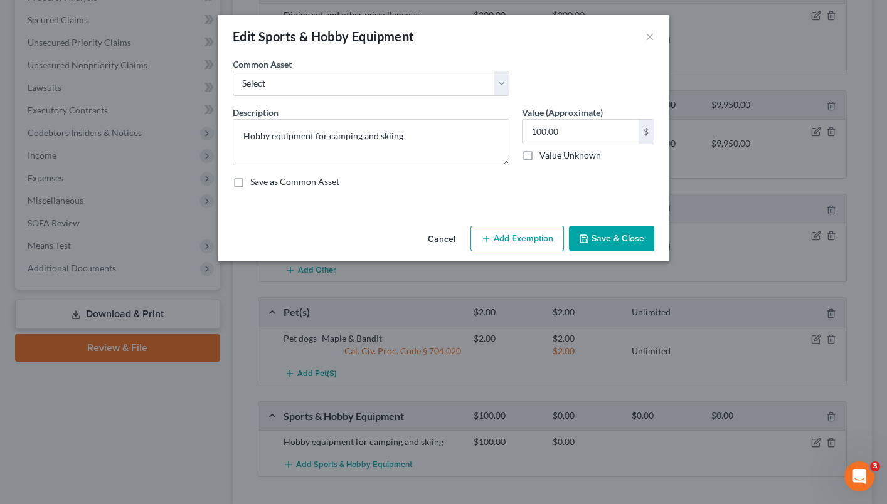
click at [514, 231] on button "Add Exemption" at bounding box center [516, 239] width 93 height 26
select select "2"
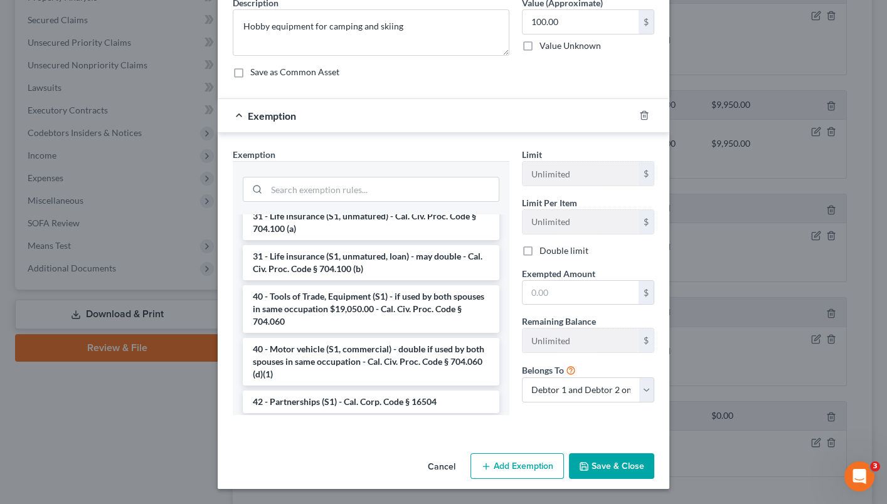
scroll to position [109, 0]
click at [438, 446] on li "6 - Household Furnishings, Appliances, Provisions (S1) - Cal. Civ. Proc. Code §…" at bounding box center [371, 463] width 256 height 35
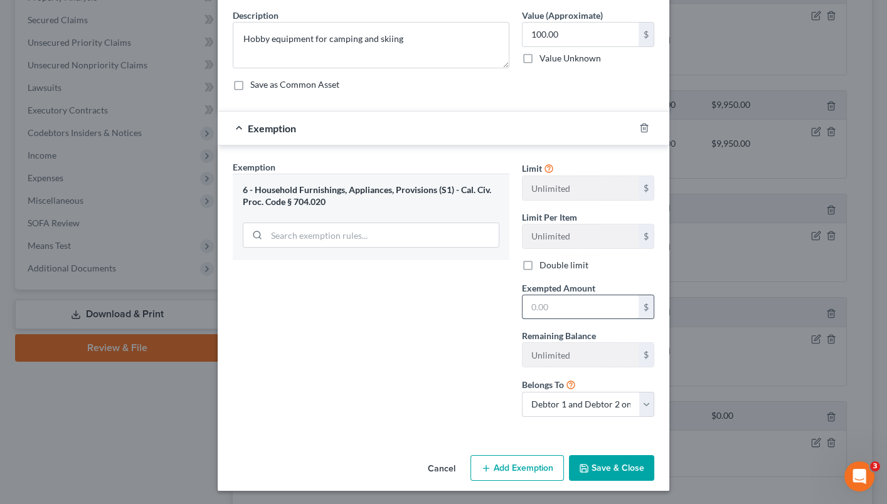
click at [586, 300] on input "text" at bounding box center [580, 307] width 116 height 24
type input "100"
click at [604, 461] on button "Save & Close" at bounding box center [611, 468] width 85 height 26
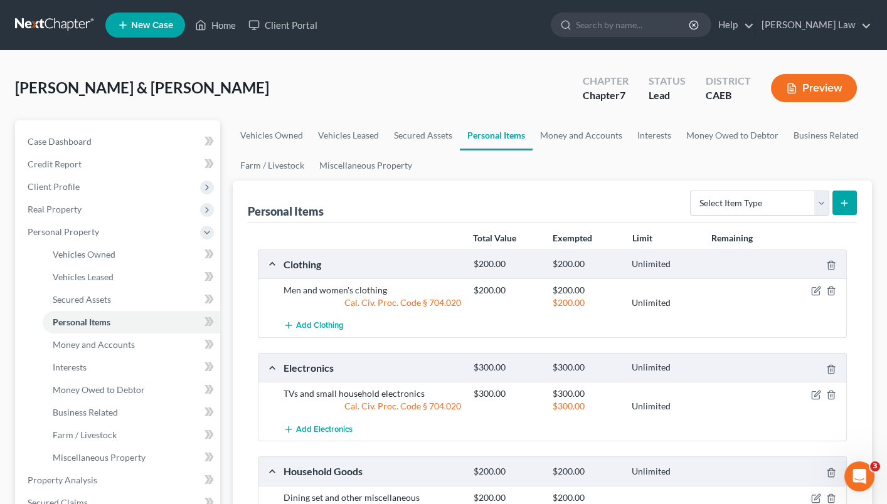
scroll to position [0, 0]
click at [581, 132] on link "Money and Accounts" at bounding box center [580, 135] width 97 height 30
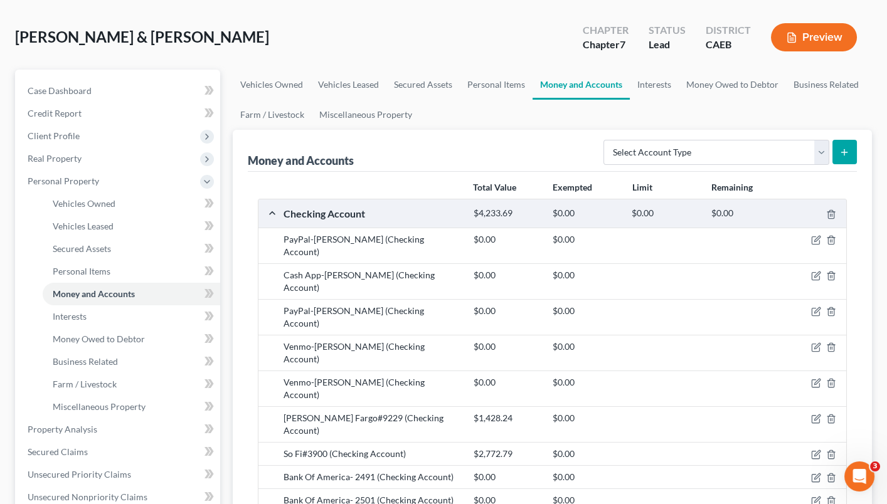
scroll to position [68, 0]
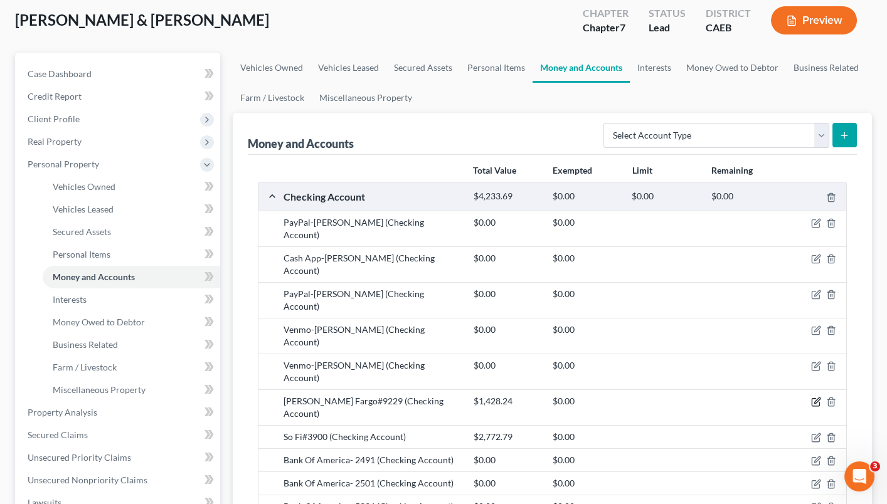
click at [813, 397] on icon "button" at bounding box center [816, 402] width 10 height 10
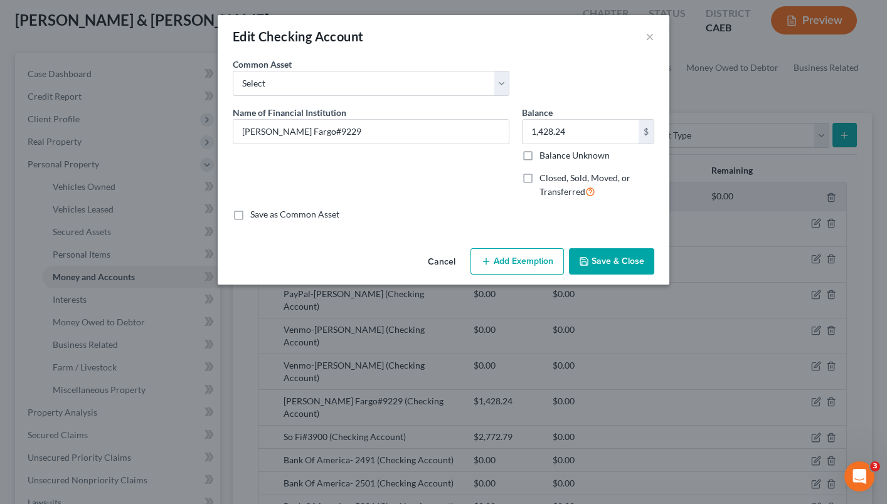
click at [522, 260] on button "Add Exemption" at bounding box center [516, 261] width 93 height 26
select select "2"
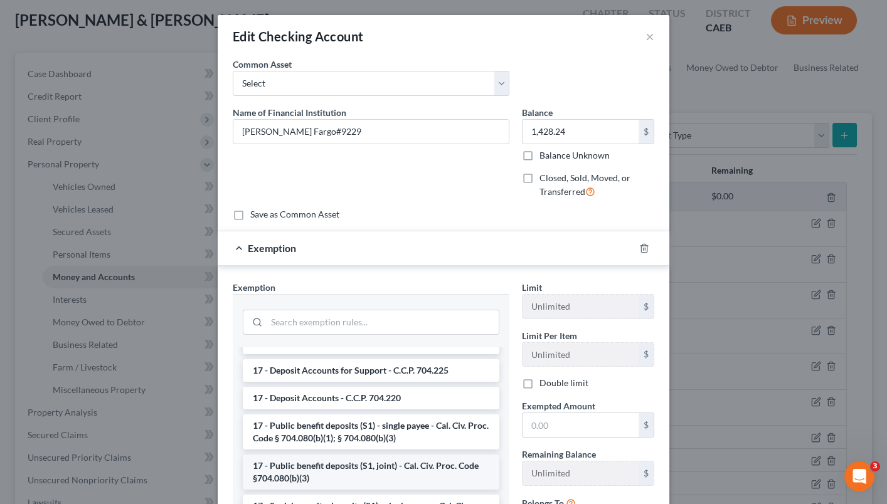
scroll to position [464, 0]
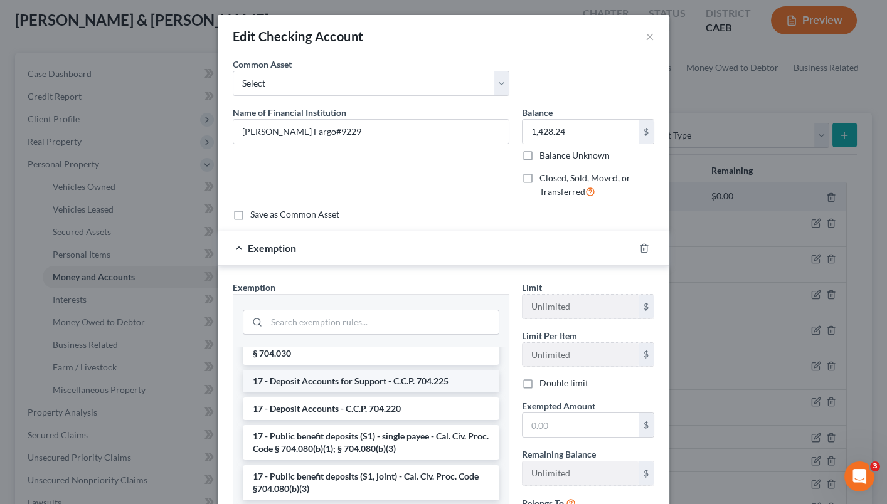
click at [434, 370] on li "17 - Deposit Accounts for Support - C.C.P. 704.225" at bounding box center [371, 381] width 256 height 23
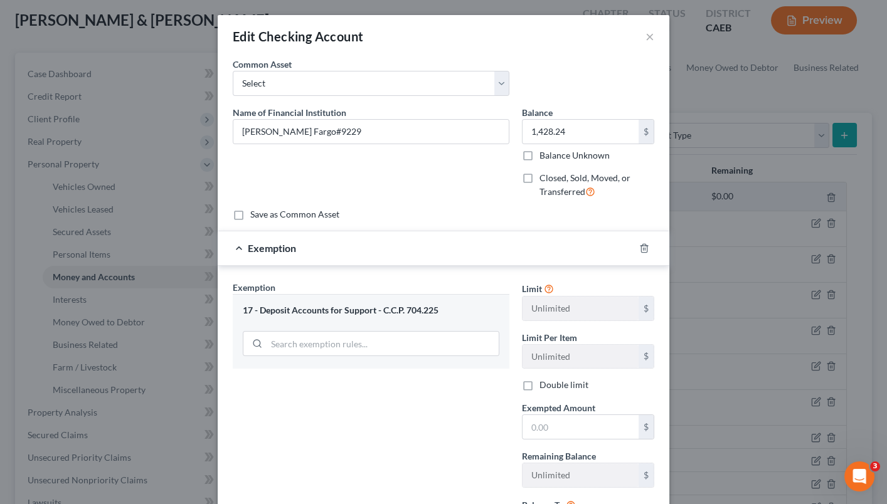
click at [442, 321] on div "17 - Deposit Accounts for Support - C.C.P. 704.225" at bounding box center [371, 331] width 277 height 75
click at [442, 342] on input "search" at bounding box center [382, 344] width 232 height 24
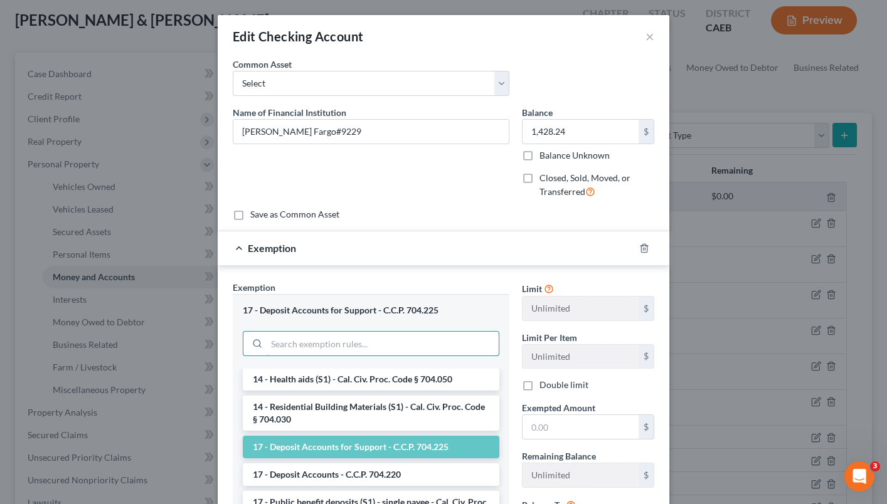
scroll to position [423, 0]
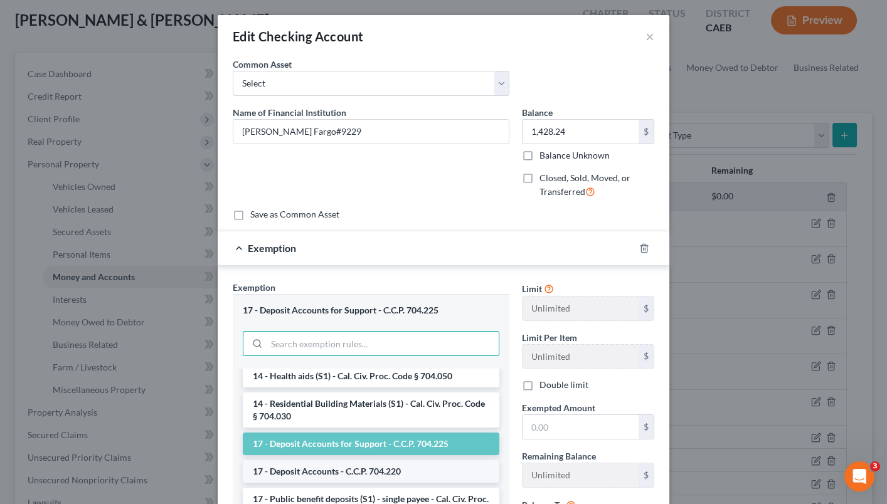
click at [408, 460] on li "17 - Deposit Accounts - C.C.P. 704.220" at bounding box center [371, 471] width 256 height 23
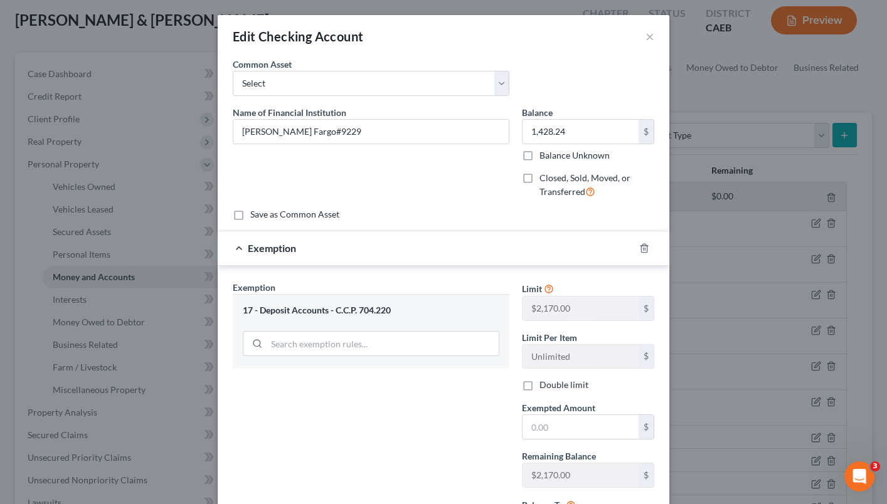
click at [439, 319] on div "17 - Deposit Accounts - C.C.P. 704.220" at bounding box center [371, 331] width 277 height 75
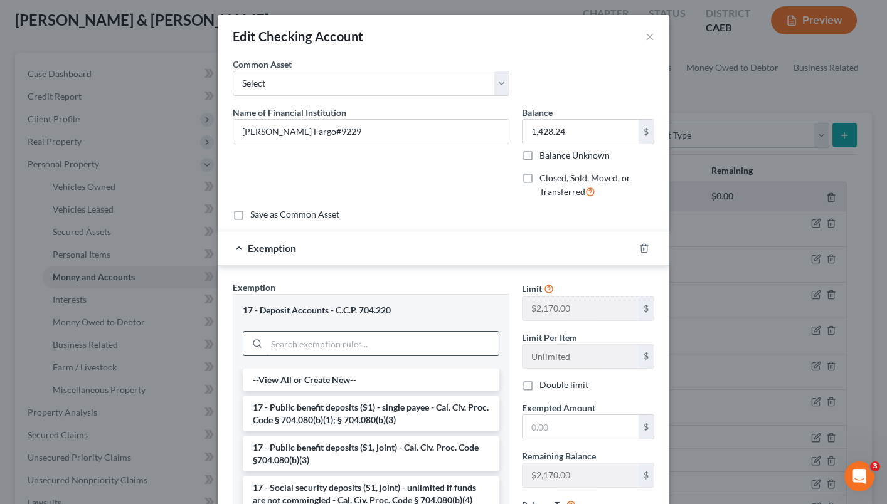
click at [439, 336] on input "search" at bounding box center [382, 344] width 232 height 24
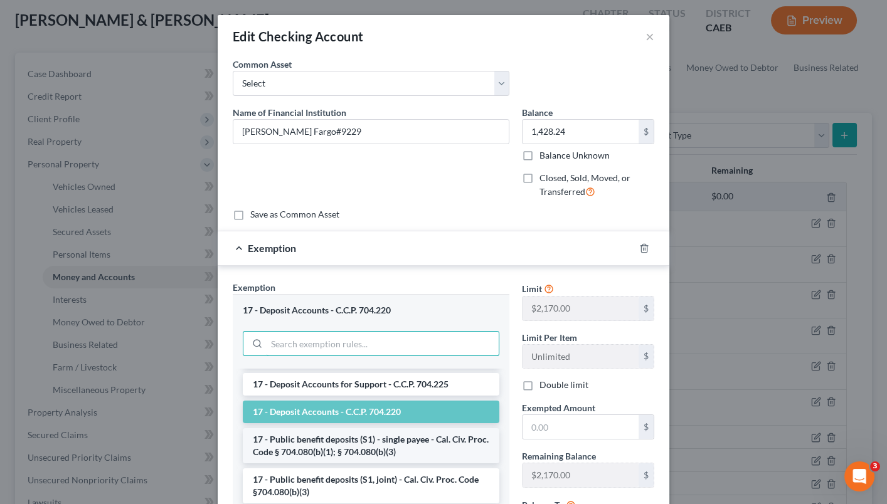
scroll to position [477, 0]
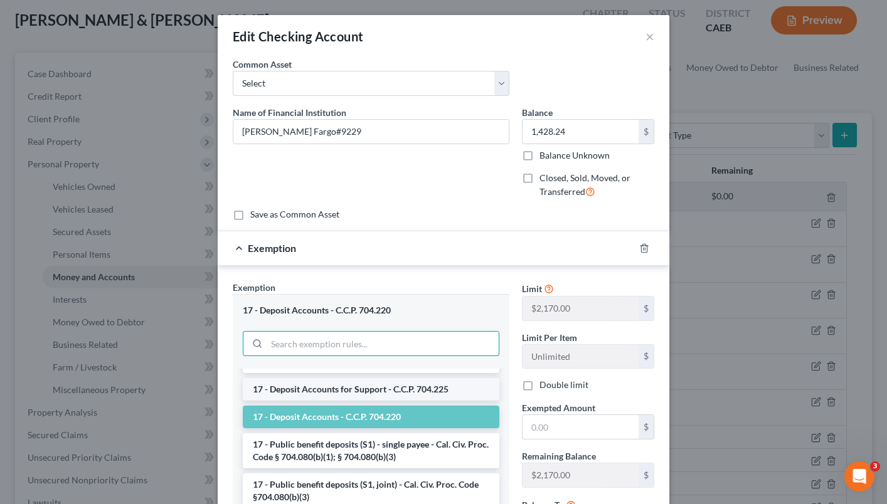
click at [418, 381] on li "17 - Deposit Accounts for Support - C.C.P. 704.225" at bounding box center [371, 389] width 256 height 23
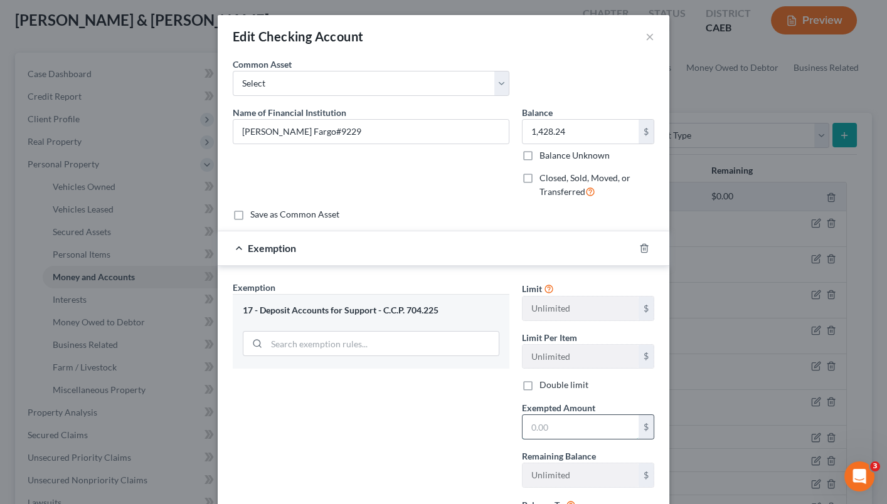
click at [539, 423] on input "text" at bounding box center [580, 427] width 116 height 24
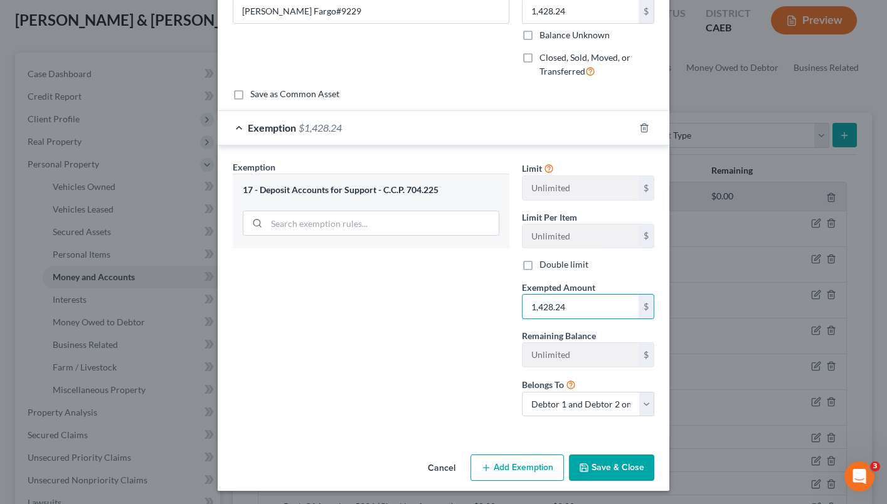
scroll to position [120, 0]
type input "1,428.24"
click at [595, 460] on button "Save & Close" at bounding box center [611, 468] width 85 height 26
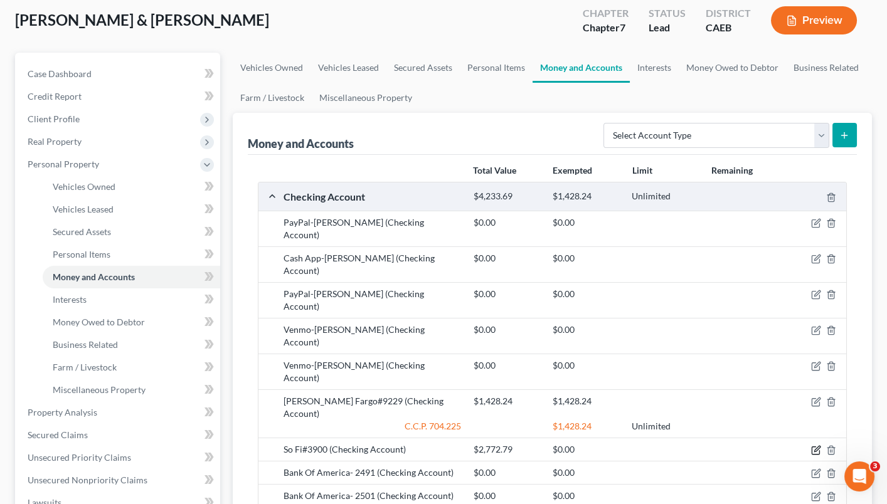
click at [814, 445] on icon "button" at bounding box center [816, 450] width 10 height 10
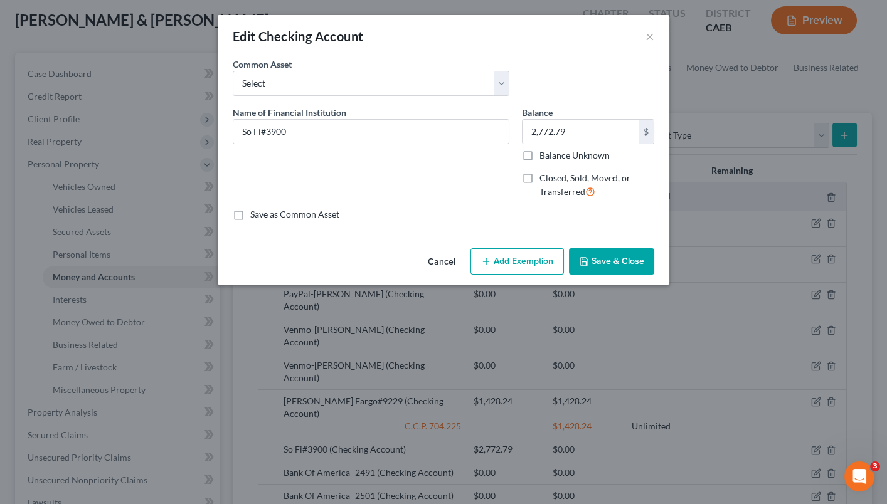
click at [503, 252] on button "Add Exemption" at bounding box center [516, 261] width 93 height 26
select select "2"
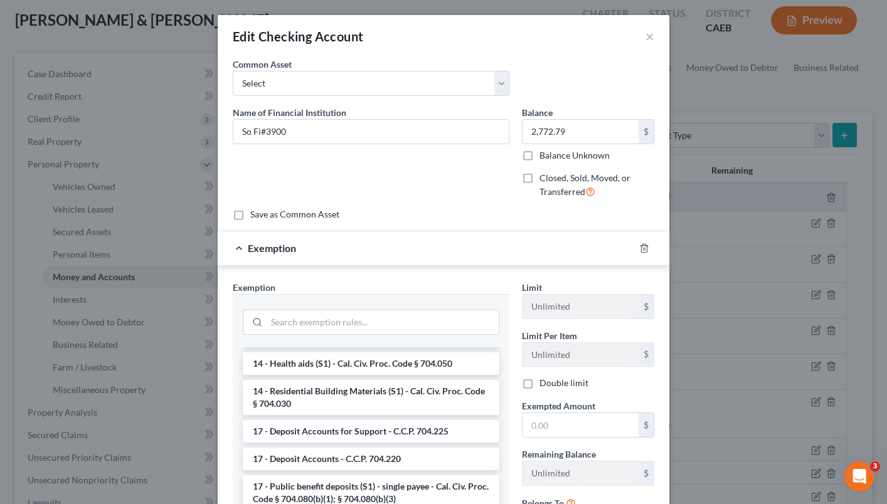
scroll to position [414, 0]
click at [403, 419] on li "17 - Deposit Accounts for Support - C.C.P. 704.225" at bounding box center [371, 430] width 256 height 23
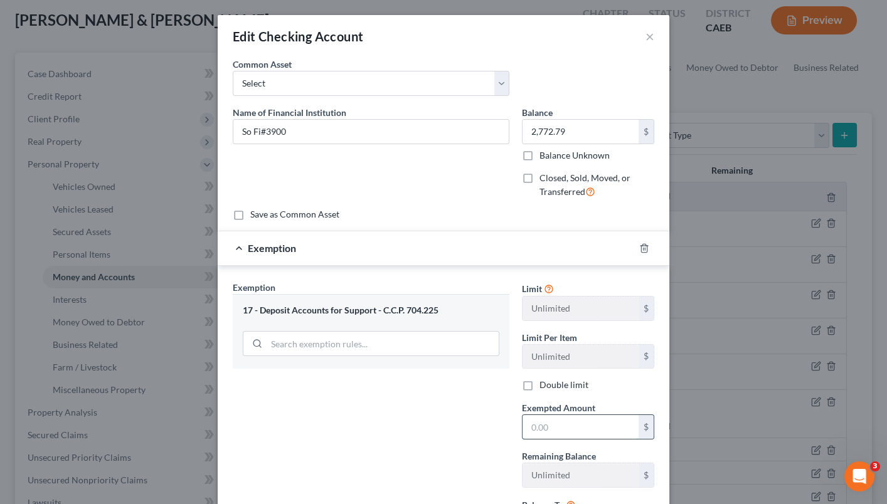
click at [580, 415] on input "text" at bounding box center [580, 427] width 116 height 24
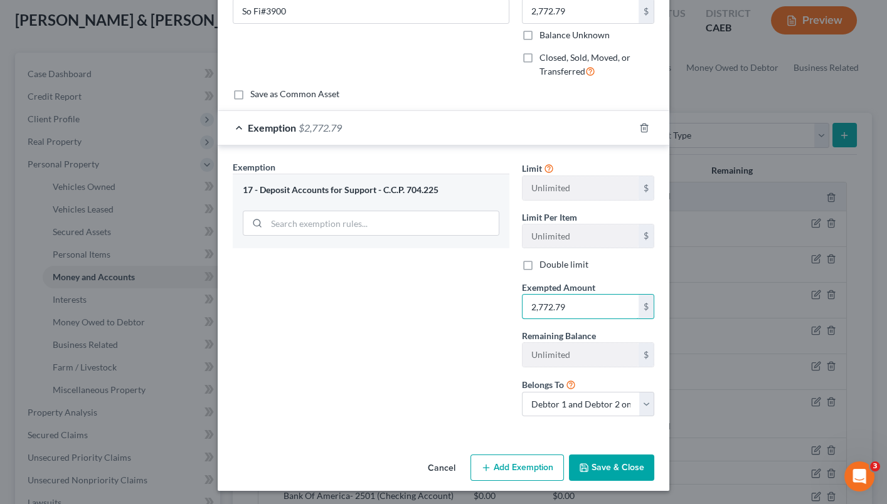
scroll to position [120, 0]
type input "2,772.79"
click at [614, 463] on button "Save & Close" at bounding box center [611, 468] width 85 height 26
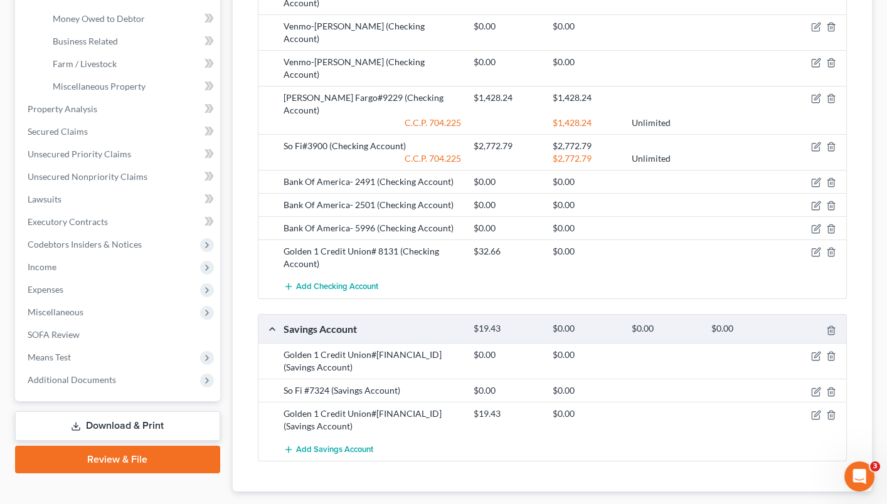
scroll to position [371, 0]
click at [814, 411] on icon "button" at bounding box center [816, 416] width 10 height 10
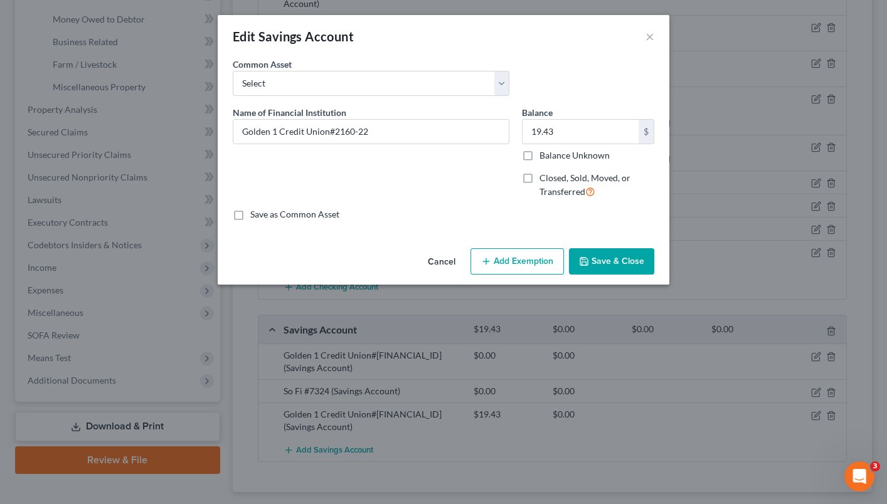
click at [530, 255] on button "Add Exemption" at bounding box center [516, 261] width 93 height 26
select select "2"
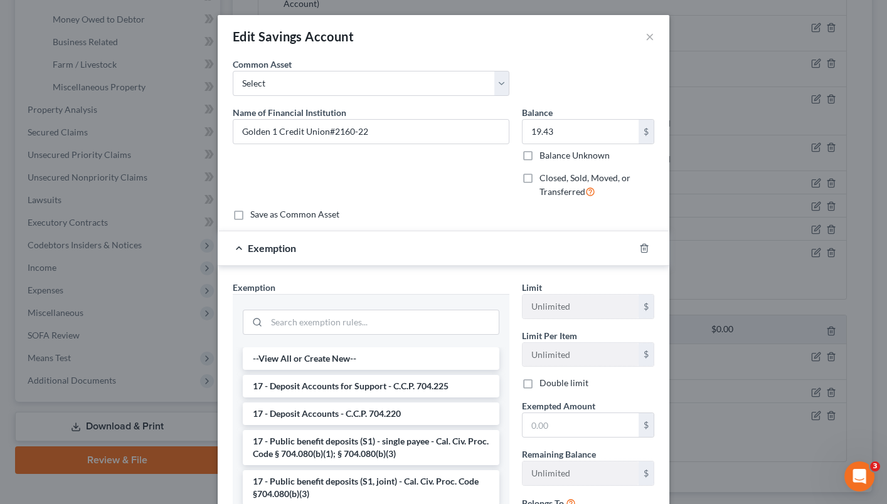
scroll to position [21, 0]
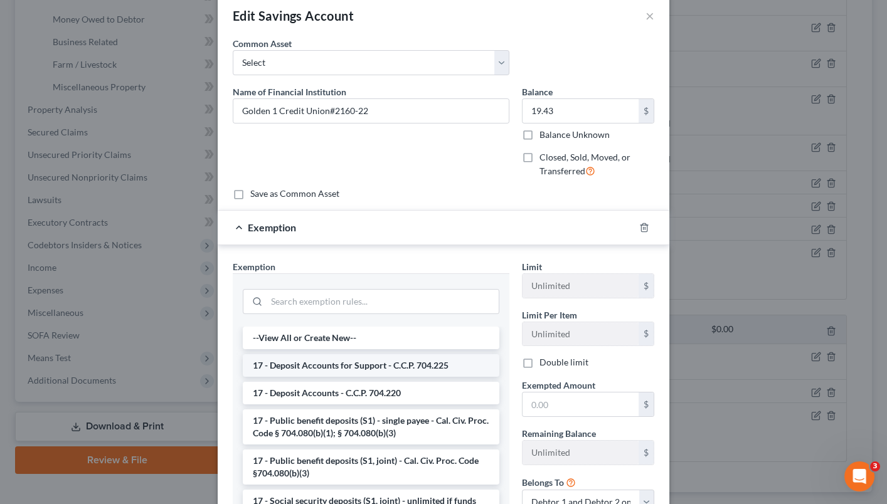
click at [448, 366] on li "17 - Deposit Accounts for Support - C.C.P. 704.225" at bounding box center [371, 365] width 256 height 23
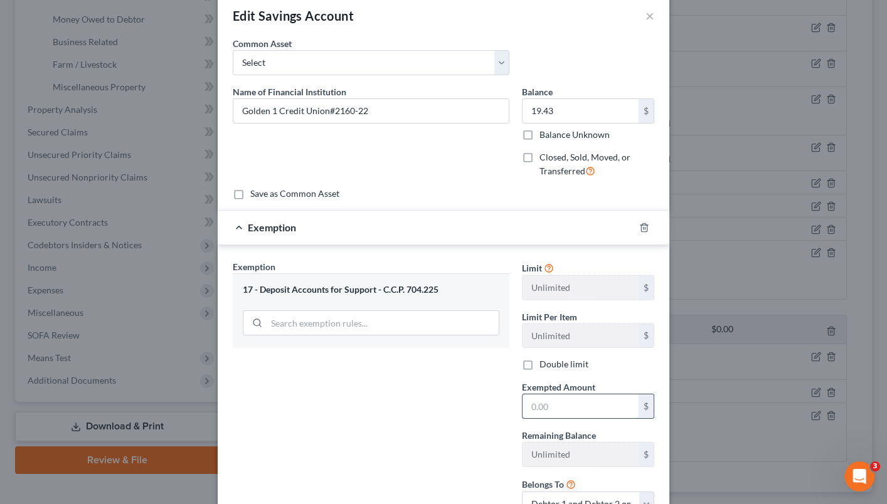
click at [560, 408] on input "text" at bounding box center [580, 406] width 116 height 24
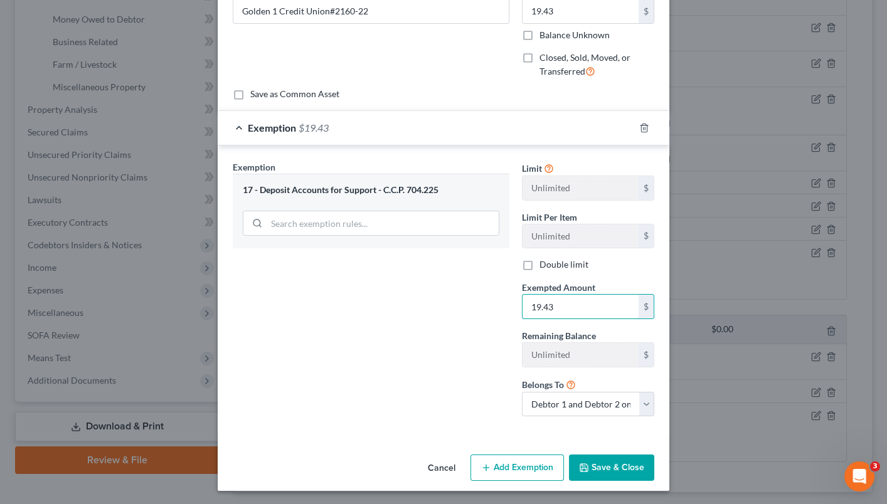
scroll to position [120, 0]
type input "19.43"
click at [602, 465] on button "Save & Close" at bounding box center [611, 468] width 85 height 26
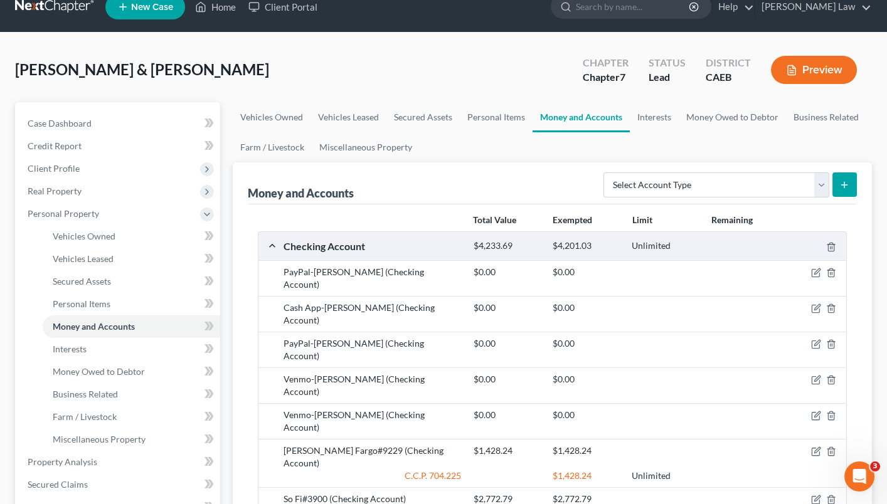
scroll to position [1, 0]
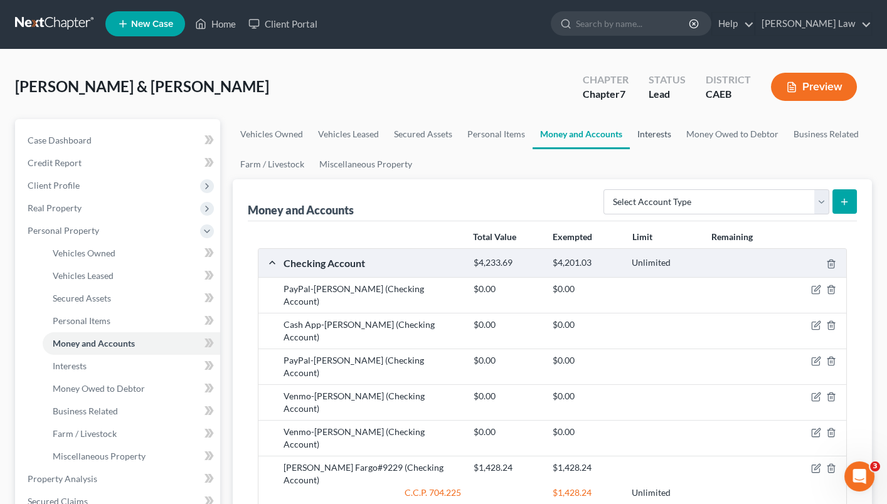
click at [649, 132] on link "Interests" at bounding box center [654, 134] width 49 height 30
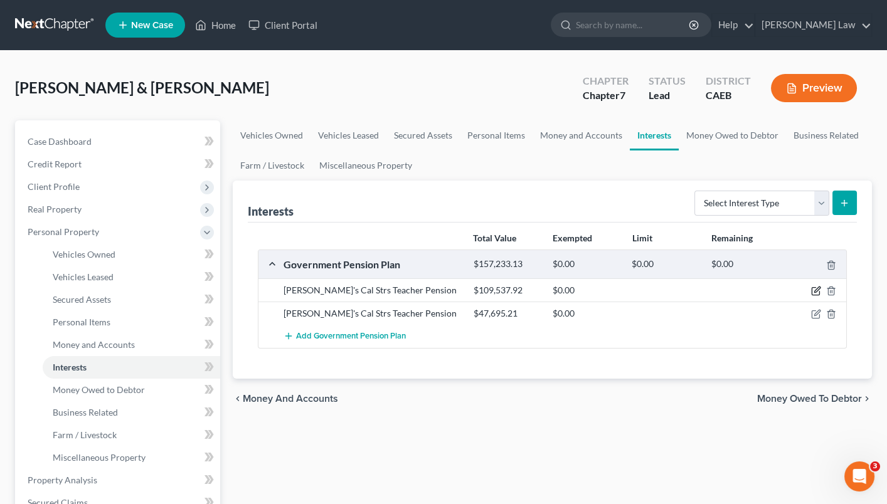
click at [817, 287] on icon "button" at bounding box center [816, 291] width 10 height 10
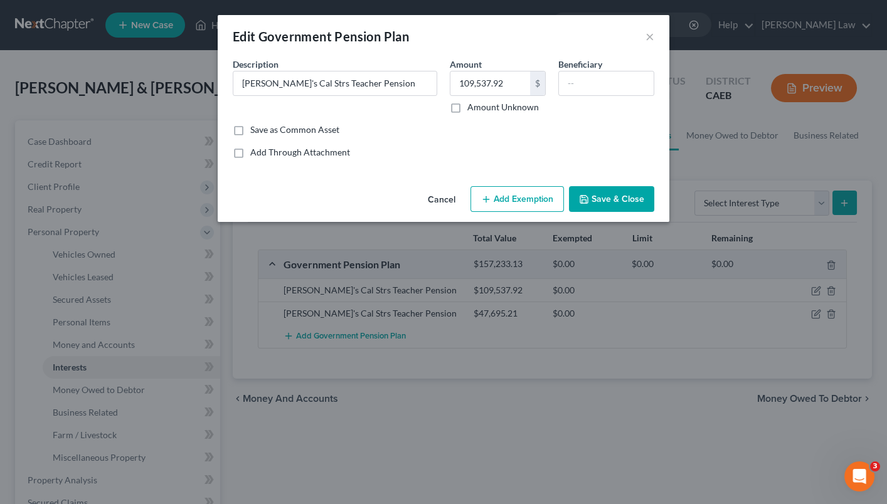
click at [536, 194] on button "Add Exemption" at bounding box center [516, 199] width 93 height 26
select select "2"
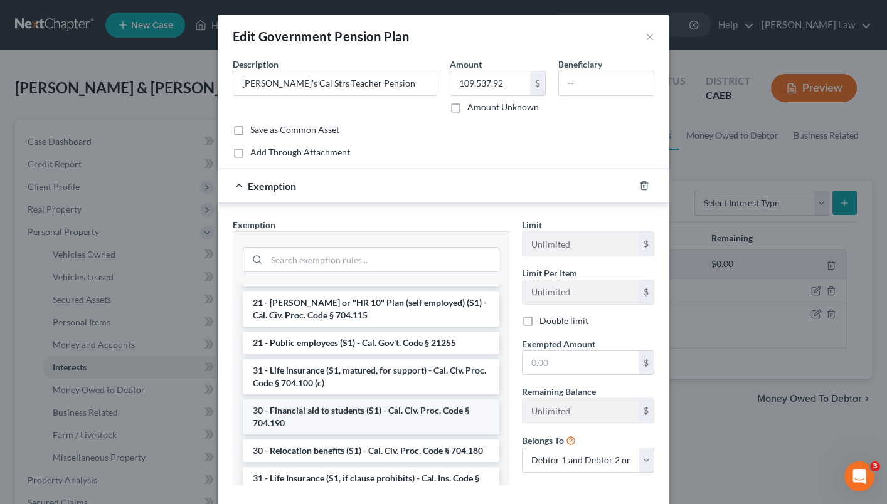
scroll to position [261, 0]
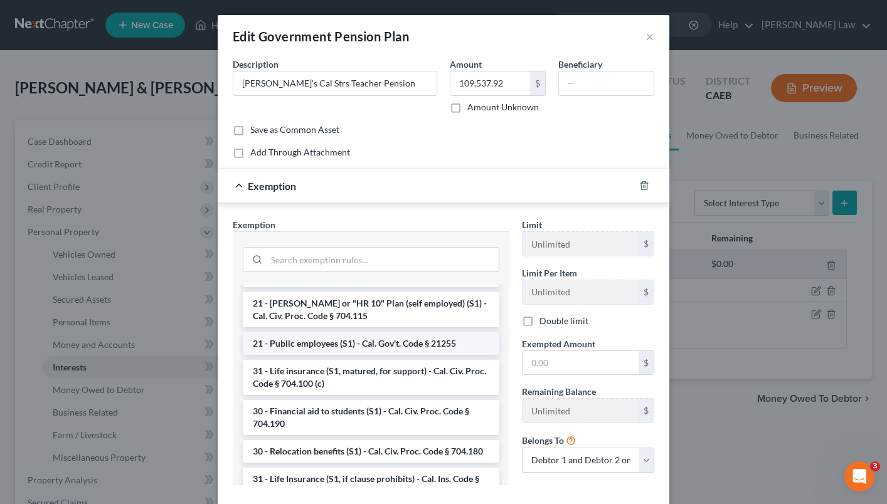
click at [428, 338] on li "21 - Public employees (S1) - Cal. Gov't. Code § 21255" at bounding box center [371, 343] width 256 height 23
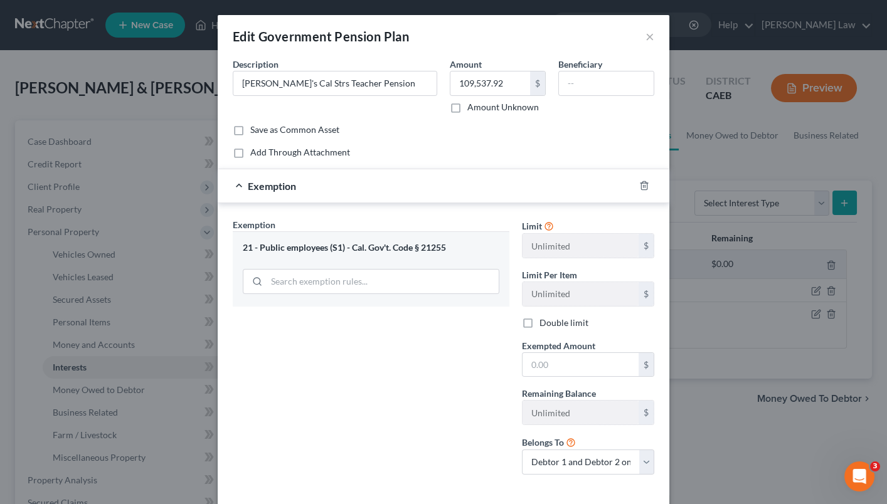
click at [433, 248] on div "21 - Public employees (S1) - Cal. Gov't. Code § 21255" at bounding box center [371, 248] width 256 height 12
click at [440, 269] on div at bounding box center [371, 281] width 256 height 25
click at [425, 249] on div "21 - Public employees (S1) - Cal. Gov't. Code § 21255" at bounding box center [371, 248] width 256 height 12
click at [435, 273] on input "search" at bounding box center [382, 282] width 232 height 24
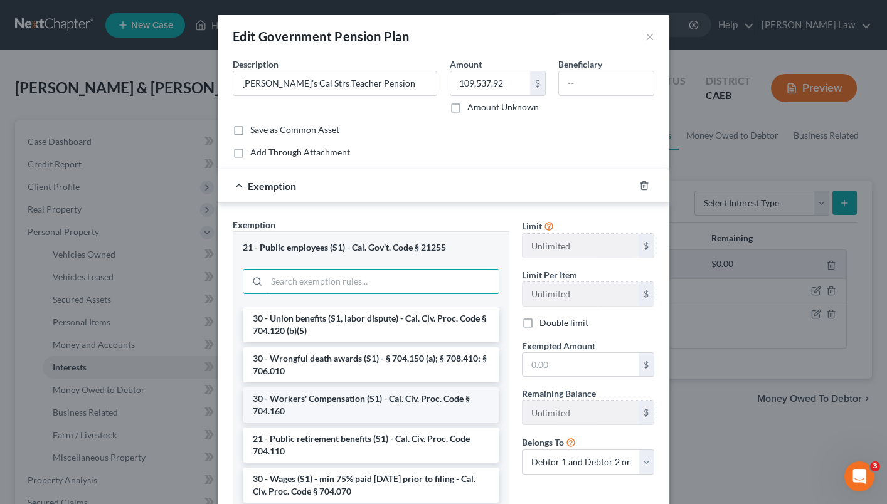
scroll to position [1137, 0]
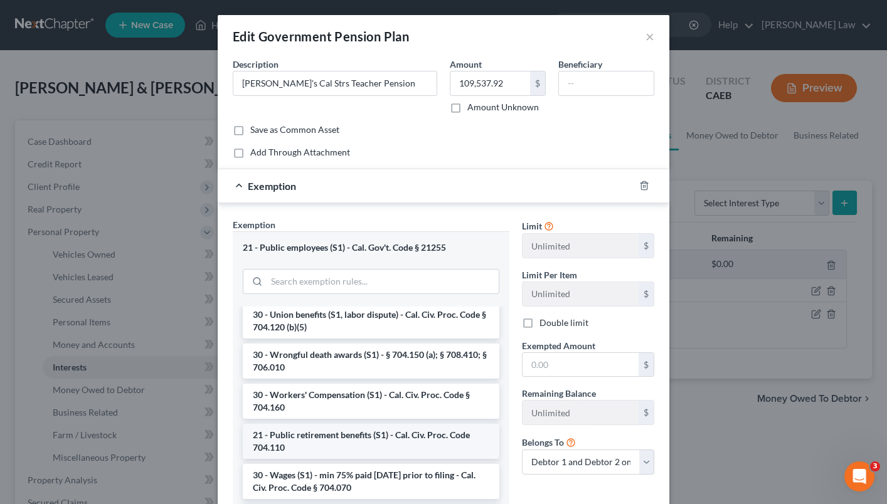
click at [386, 424] on li "21 - Public retirement benefits (S1) - Cal. Civ. Proc. Code 704.110" at bounding box center [371, 441] width 256 height 35
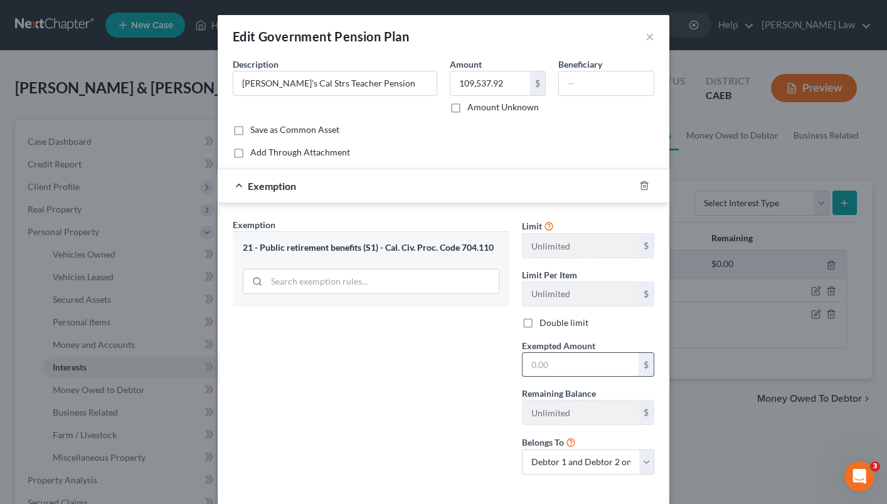
click at [557, 357] on input "text" at bounding box center [580, 365] width 116 height 24
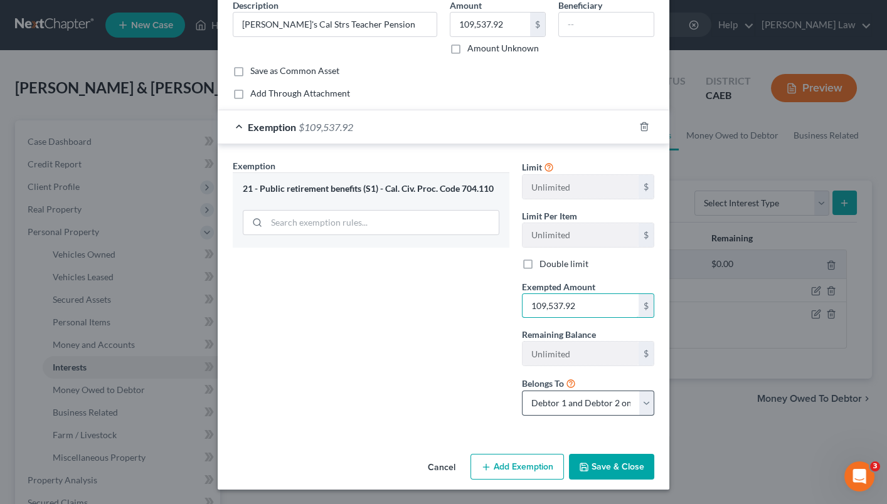
scroll to position [58, 0]
type input "109,537.92"
click at [613, 465] on button "Save & Close" at bounding box center [611, 468] width 85 height 26
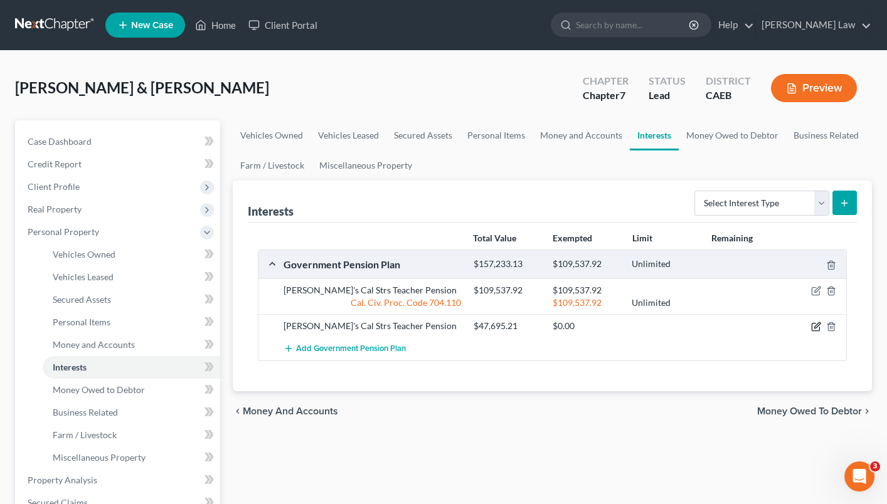
click at [817, 325] on icon "button" at bounding box center [816, 327] width 10 height 10
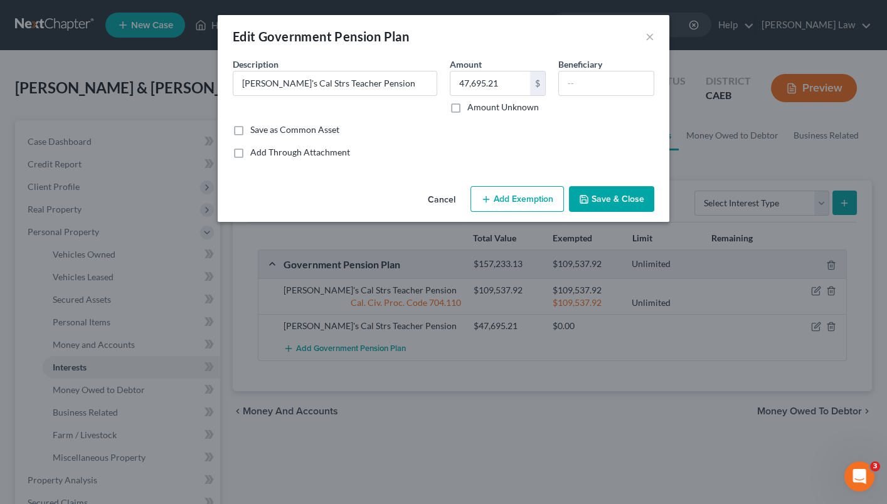
click at [528, 195] on button "Add Exemption" at bounding box center [516, 199] width 93 height 26
select select "2"
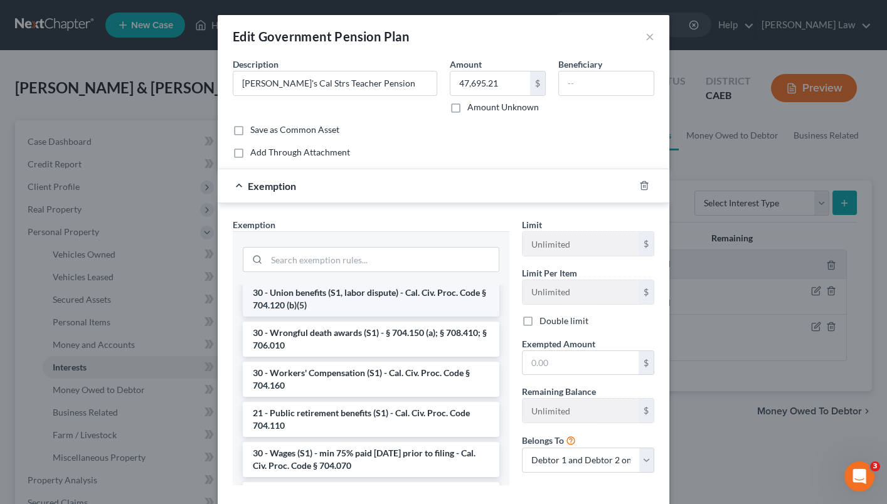
scroll to position [1141, 0]
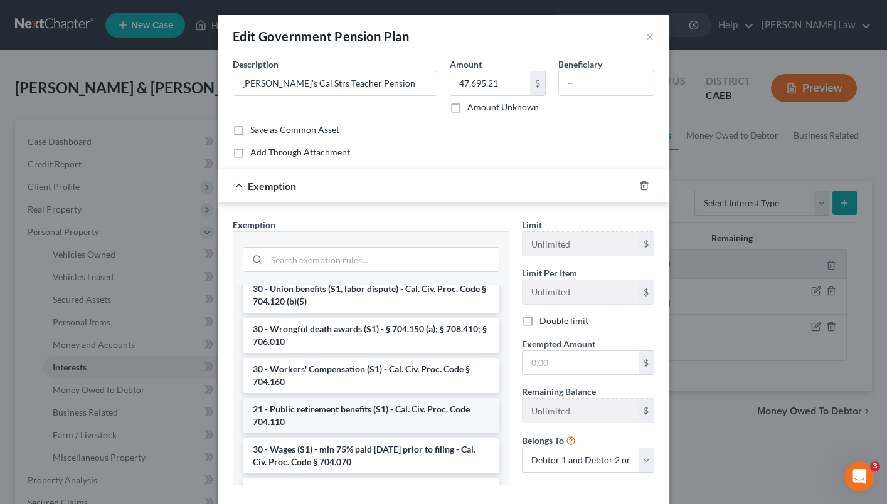
click at [423, 398] on li "21 - Public retirement benefits (S1) - Cal. Civ. Proc. Code 704.110" at bounding box center [371, 415] width 256 height 35
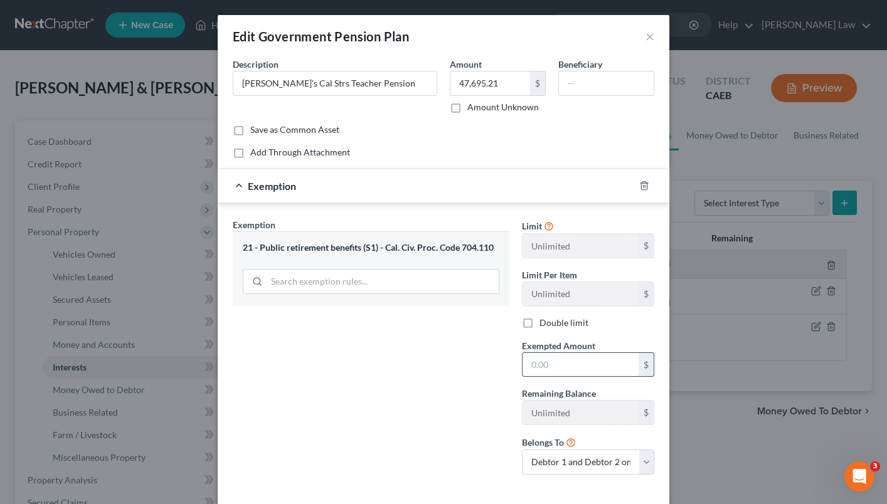
click at [584, 362] on input "text" at bounding box center [580, 365] width 116 height 24
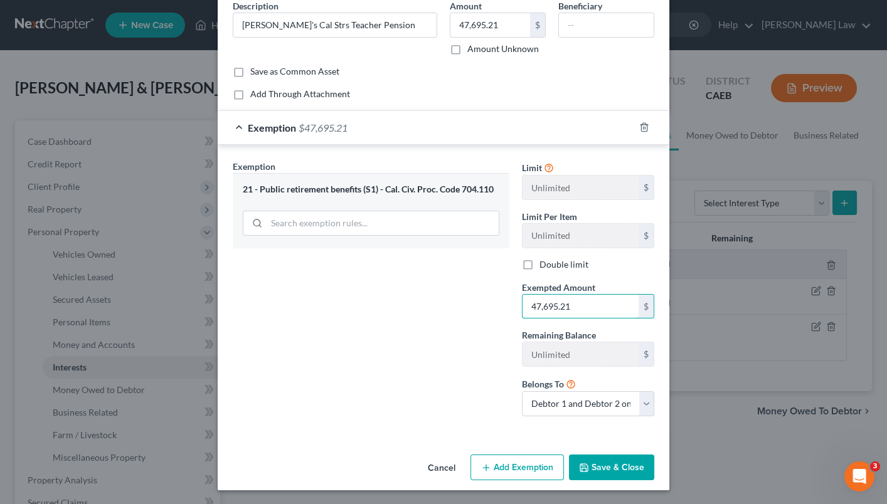
scroll to position [58, 0]
type input "47,695.21"
click at [620, 467] on button "Save & Close" at bounding box center [611, 468] width 85 height 26
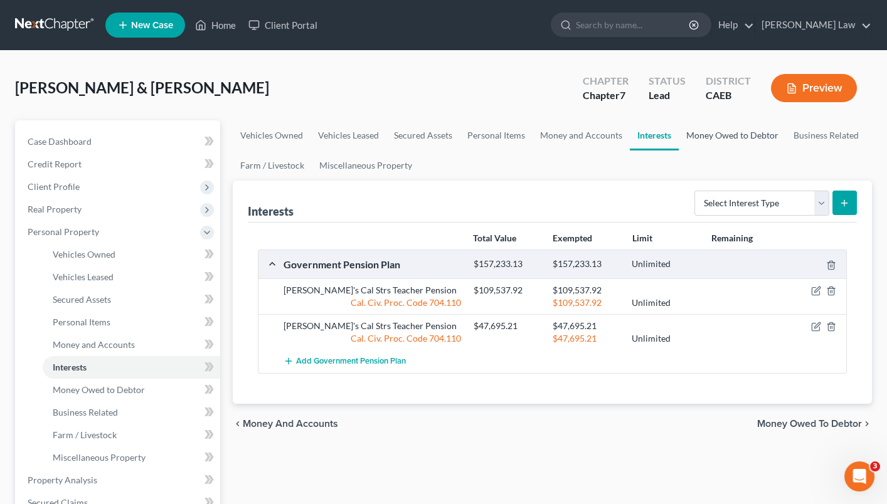
click at [715, 131] on link "Money Owed to Debtor" at bounding box center [731, 135] width 107 height 30
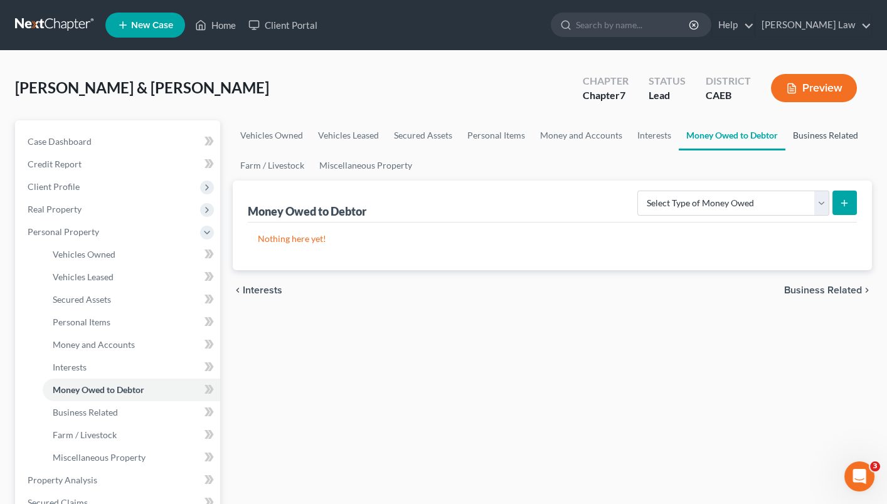
click at [815, 135] on link "Business Related" at bounding box center [825, 135] width 80 height 30
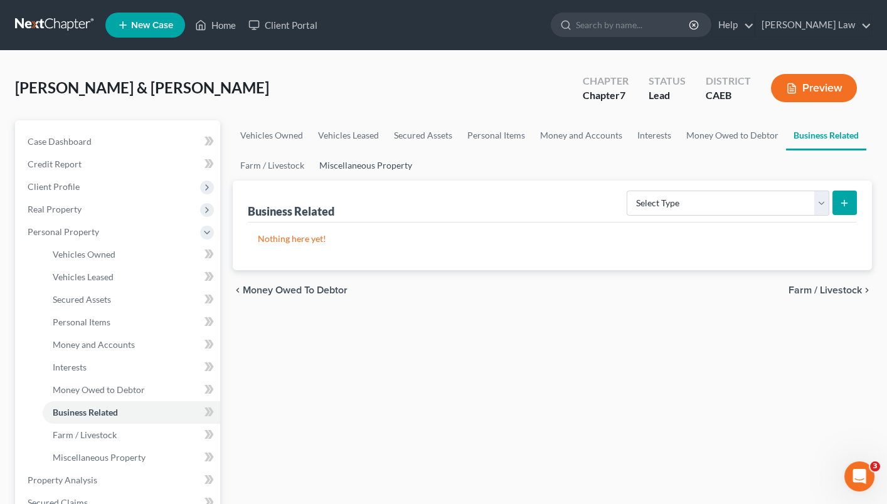
click at [347, 157] on link "Miscellaneous Property" at bounding box center [366, 165] width 108 height 30
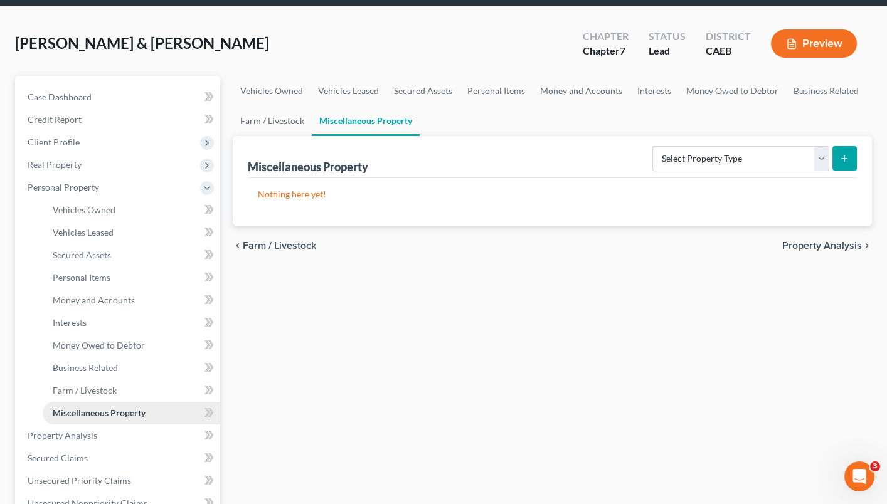
scroll to position [50, 0]
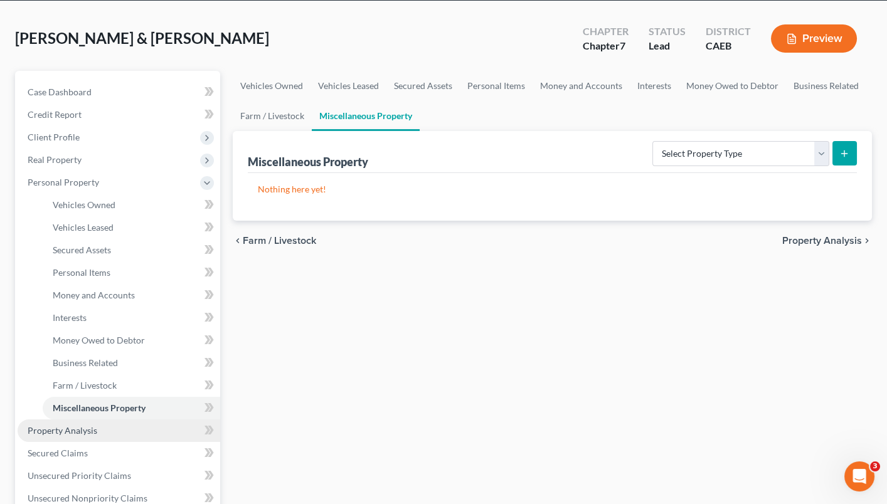
click at [128, 419] on link "Property Analysis" at bounding box center [119, 430] width 203 height 23
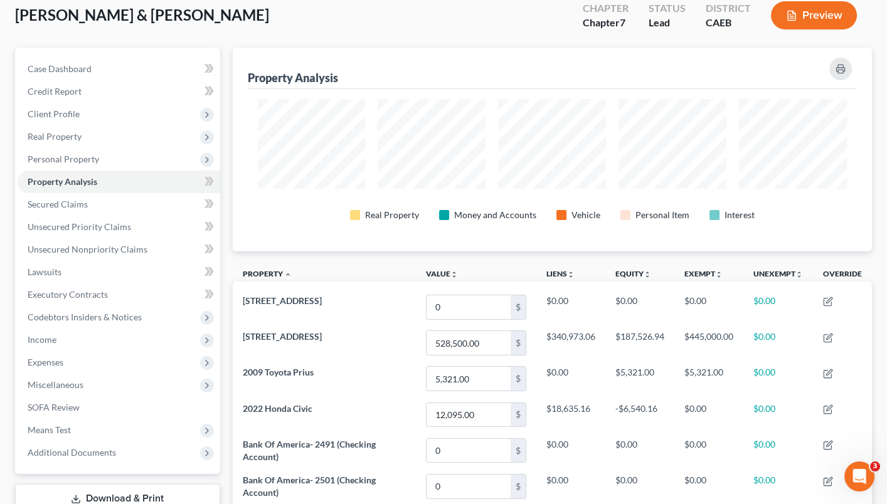
scroll to position [53, 0]
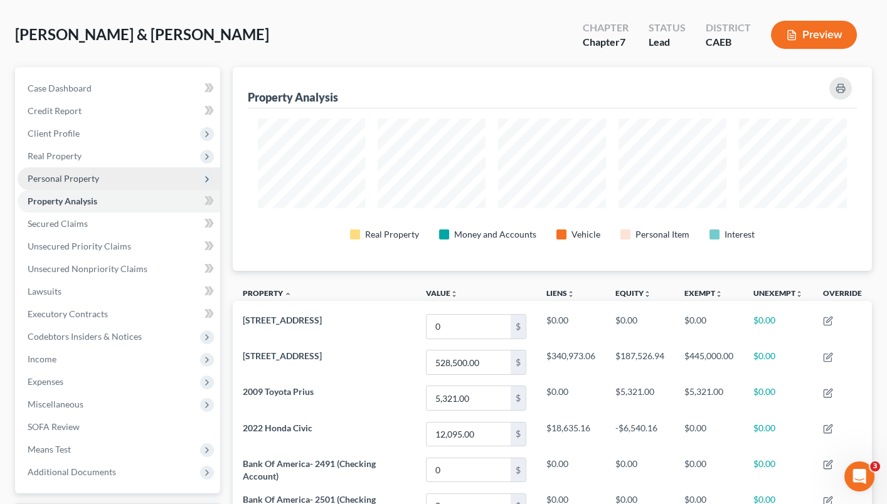
click at [104, 170] on span "Personal Property" at bounding box center [119, 178] width 203 height 23
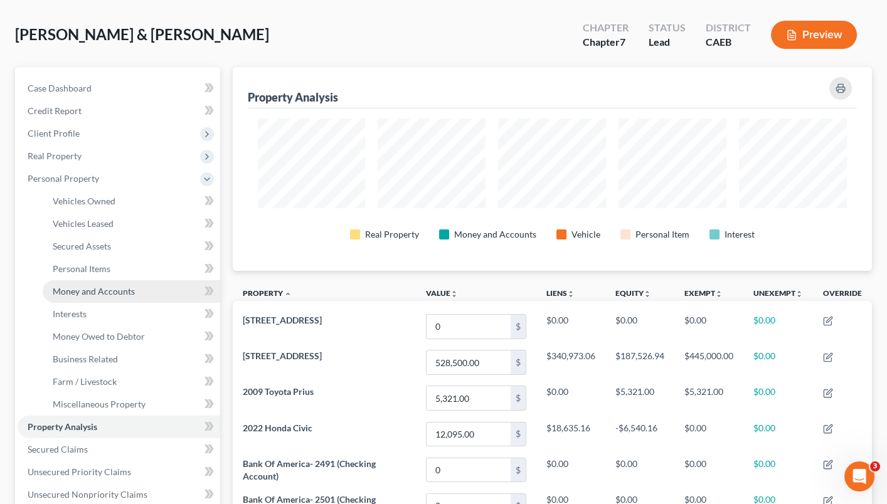
click at [124, 286] on span "Money and Accounts" at bounding box center [94, 291] width 82 height 11
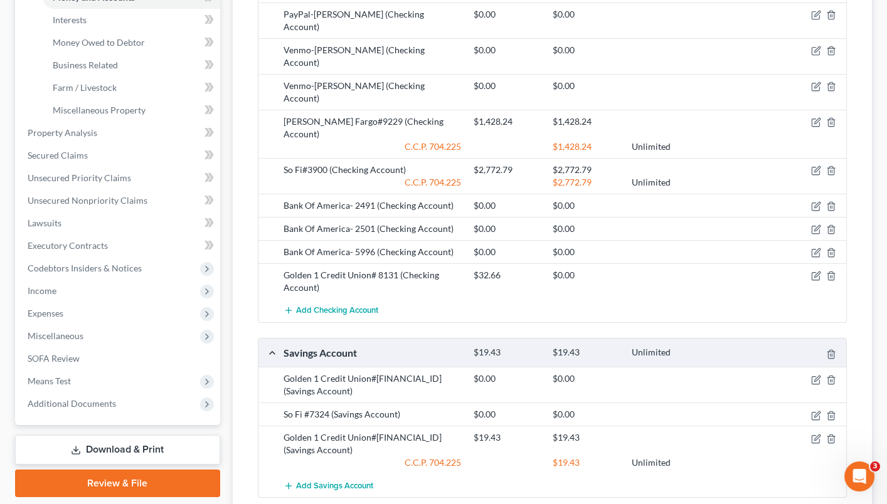
scroll to position [340, 0]
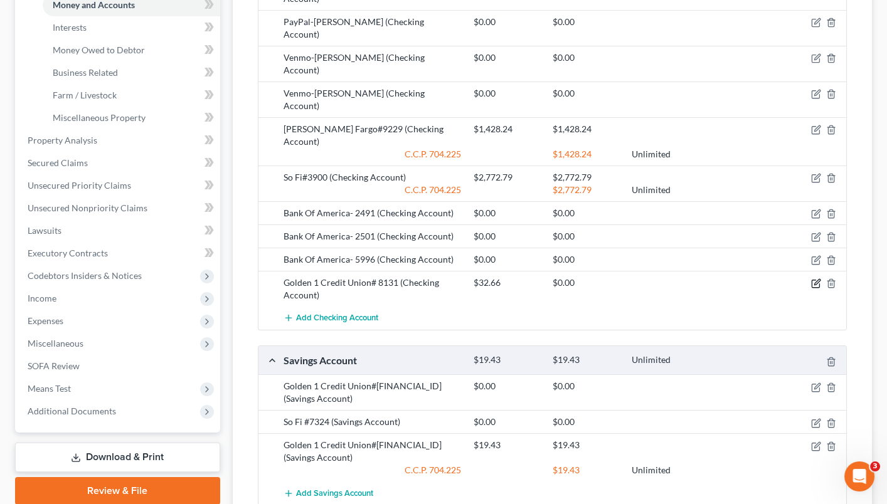
click at [815, 278] on icon "button" at bounding box center [816, 283] width 10 height 10
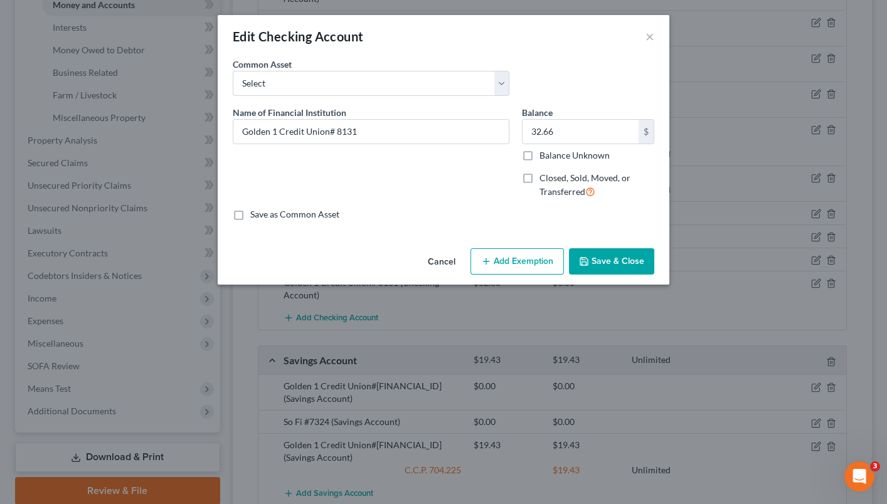
click at [527, 263] on button "Add Exemption" at bounding box center [516, 261] width 93 height 26
select select "2"
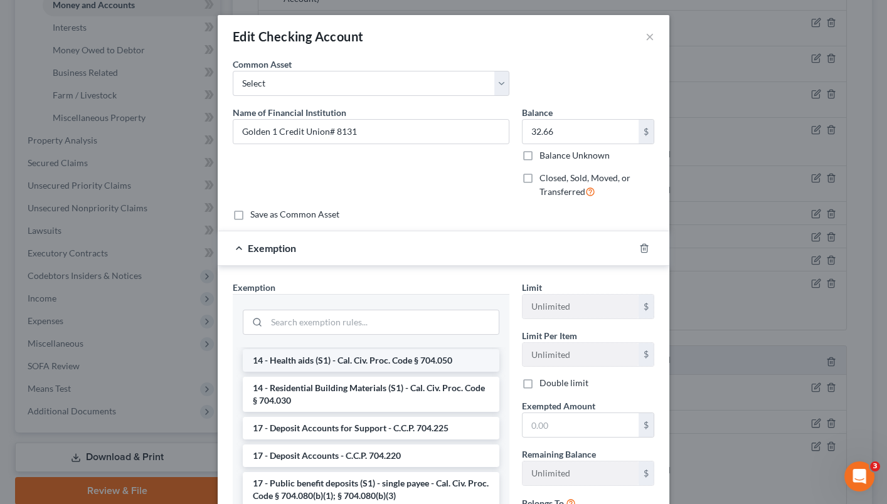
scroll to position [424, 0]
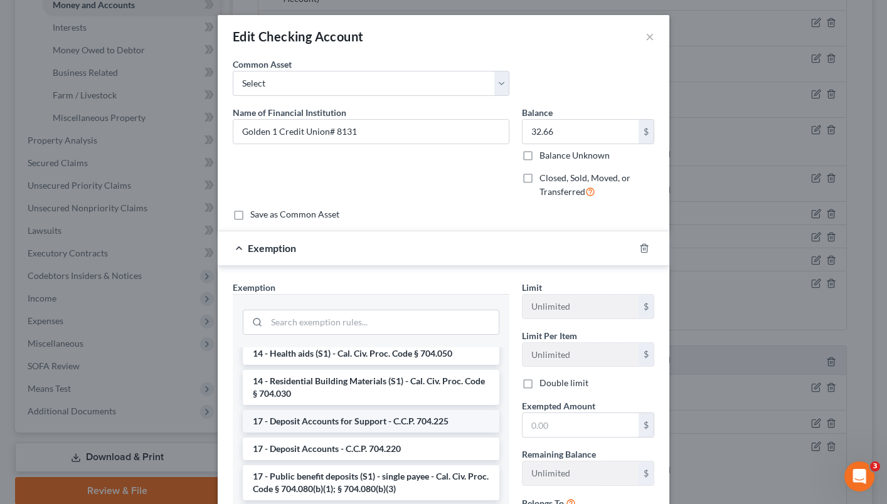
click at [422, 410] on li "17 - Deposit Accounts for Support - C.C.P. 704.225" at bounding box center [371, 421] width 256 height 23
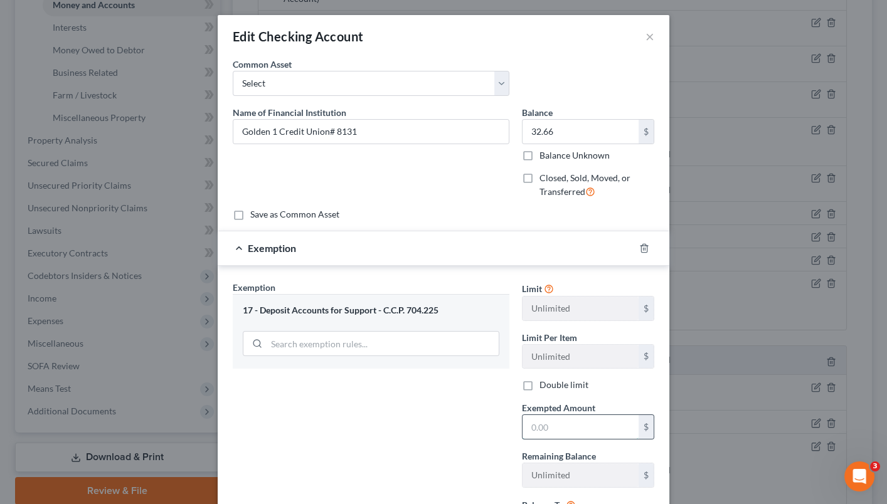
click at [546, 426] on input "text" at bounding box center [580, 427] width 116 height 24
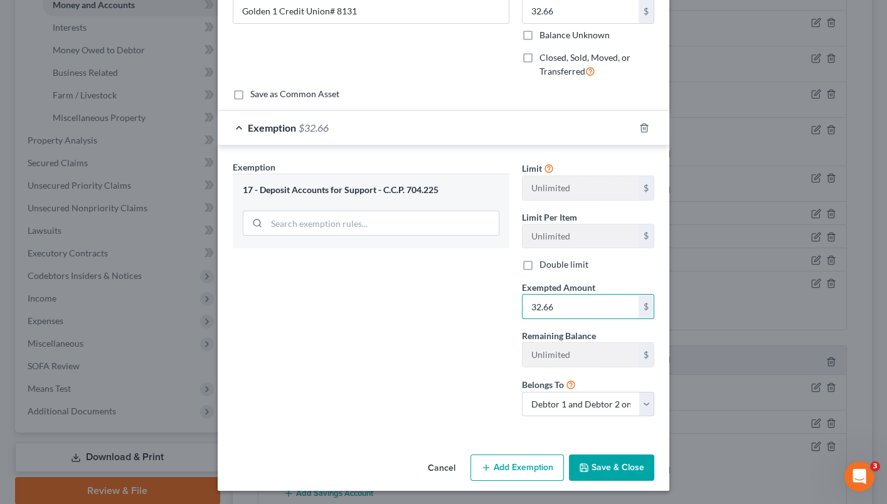
scroll to position [120, 0]
type input "32.66"
click at [604, 466] on button "Save & Close" at bounding box center [611, 468] width 85 height 26
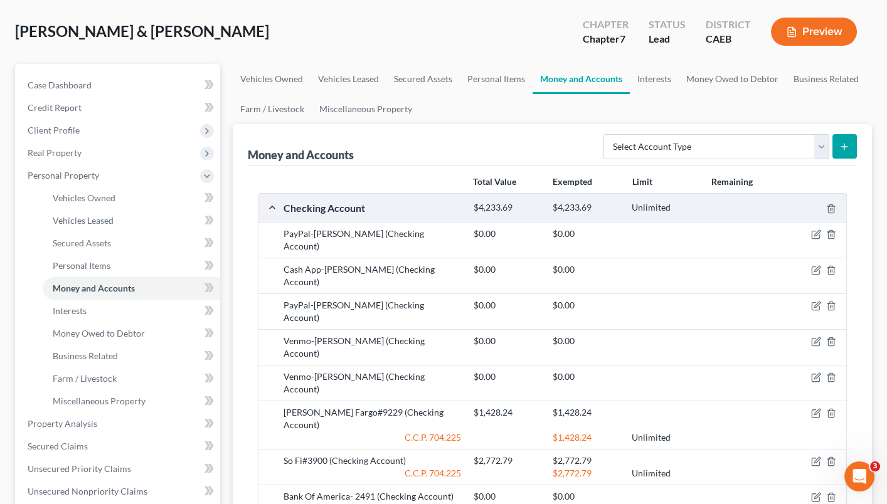
scroll to position [62, 0]
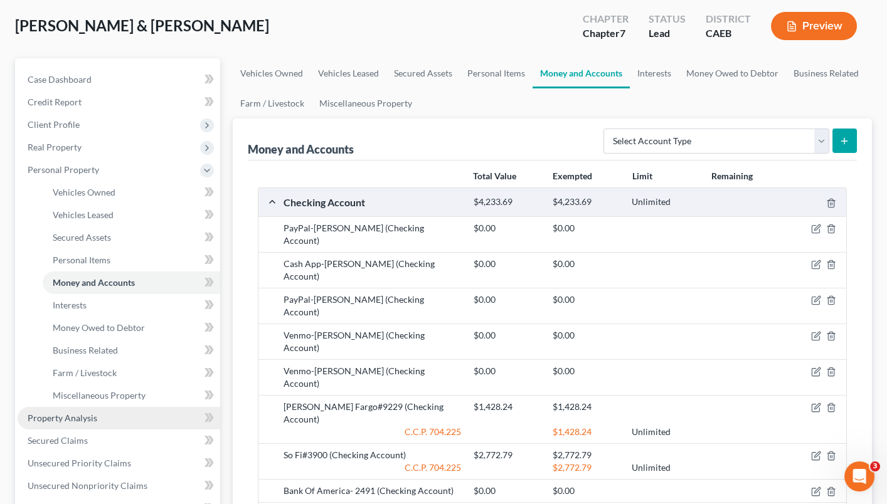
click at [82, 413] on span "Property Analysis" at bounding box center [63, 418] width 70 height 11
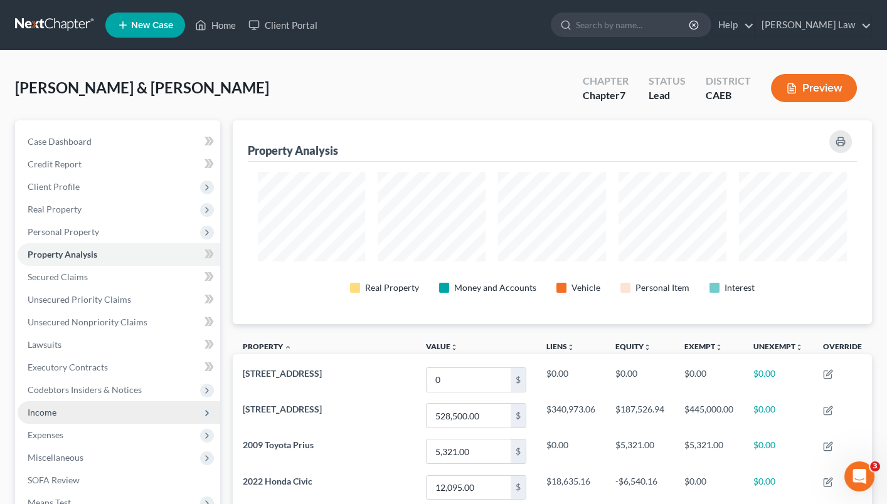
scroll to position [626848, 626412]
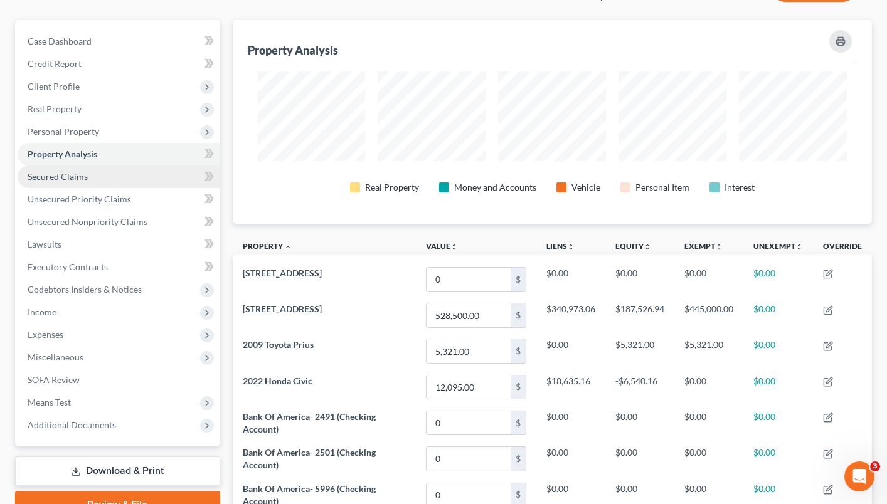
click at [105, 171] on link "Secured Claims" at bounding box center [119, 177] width 203 height 23
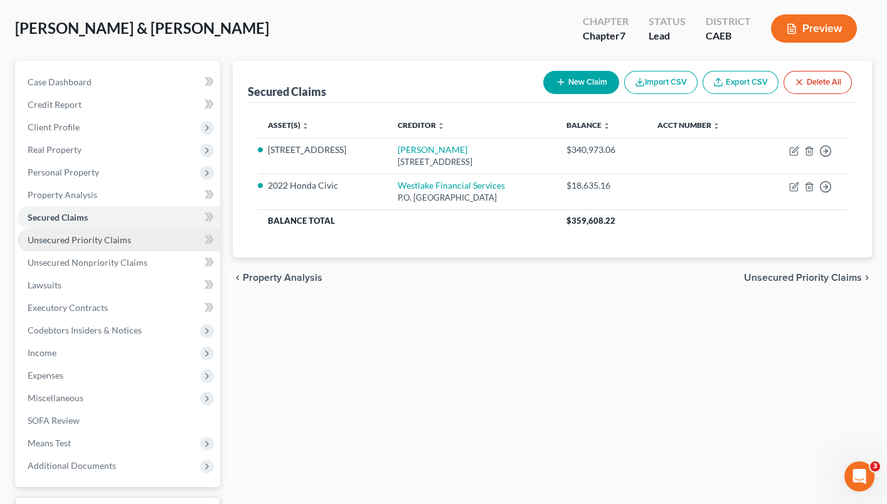
click at [111, 241] on link "Unsecured Priority Claims" at bounding box center [119, 240] width 203 height 23
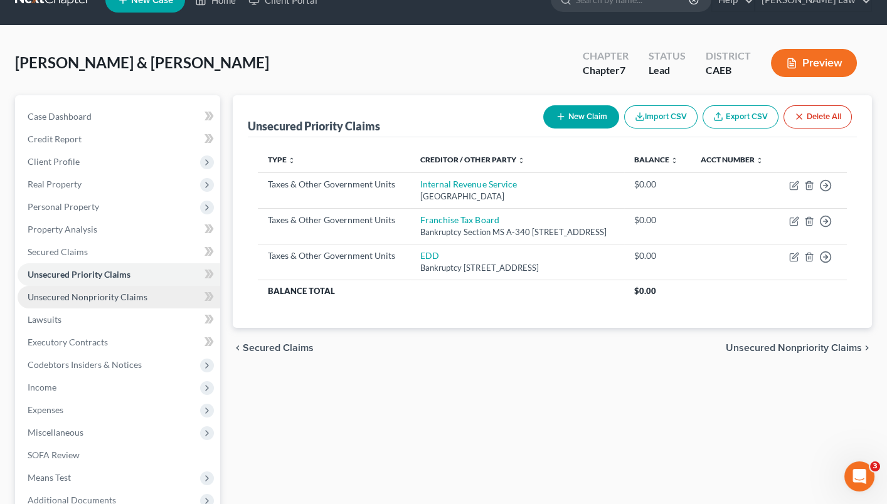
click at [118, 294] on span "Unsecured Nonpriority Claims" at bounding box center [88, 297] width 120 height 11
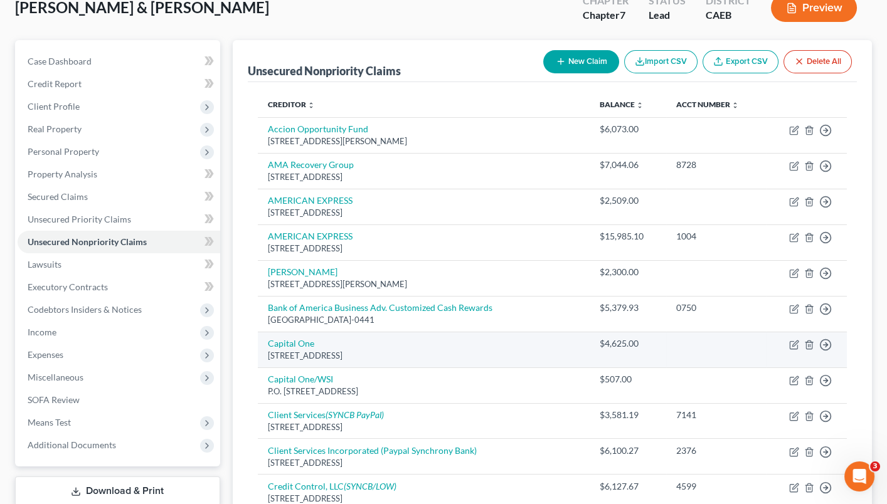
scroll to position [79, 0]
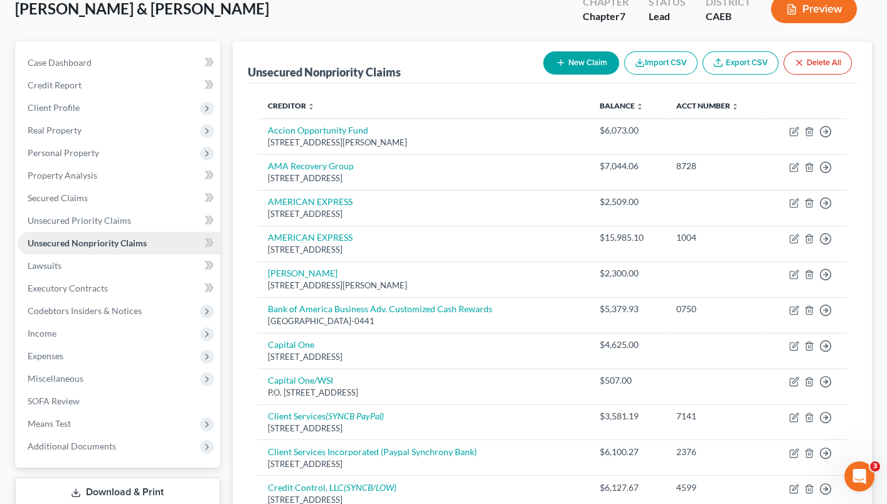
click at [105, 246] on link "Unsecured Nonpriority Claims" at bounding box center [119, 243] width 203 height 23
click at [104, 259] on link "Lawsuits" at bounding box center [119, 266] width 203 height 23
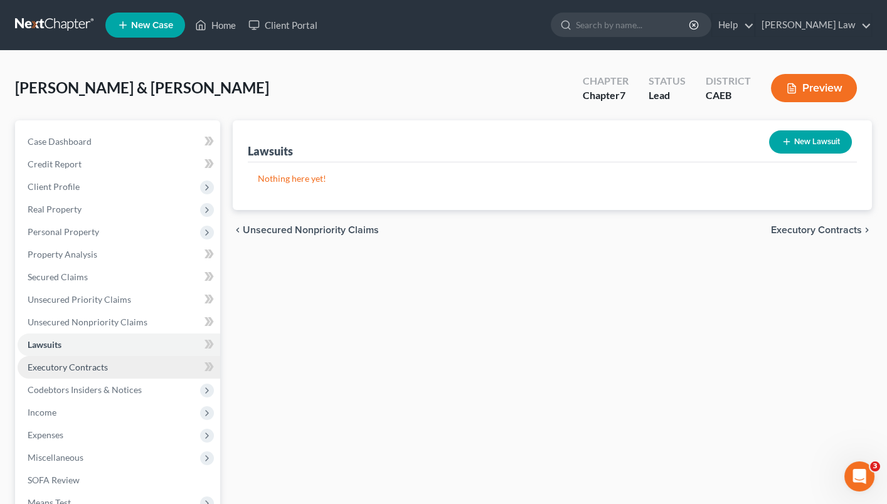
click at [125, 356] on link "Executory Contracts" at bounding box center [119, 367] width 203 height 23
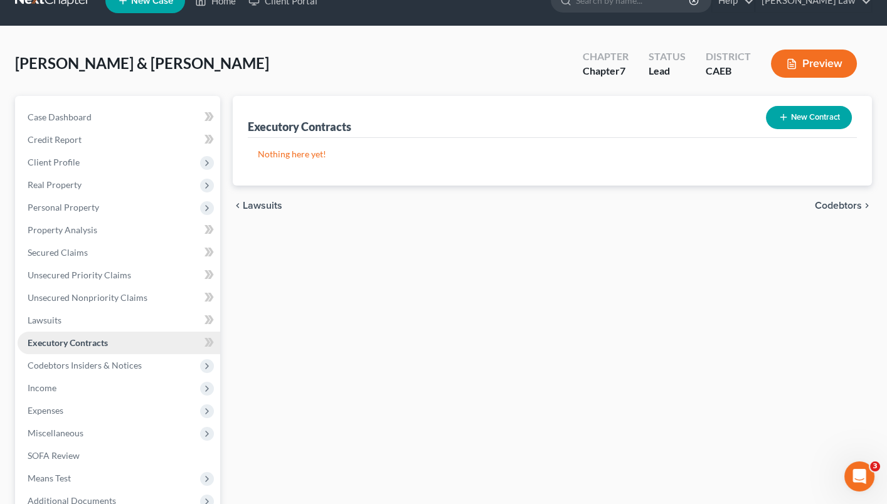
scroll to position [26, 0]
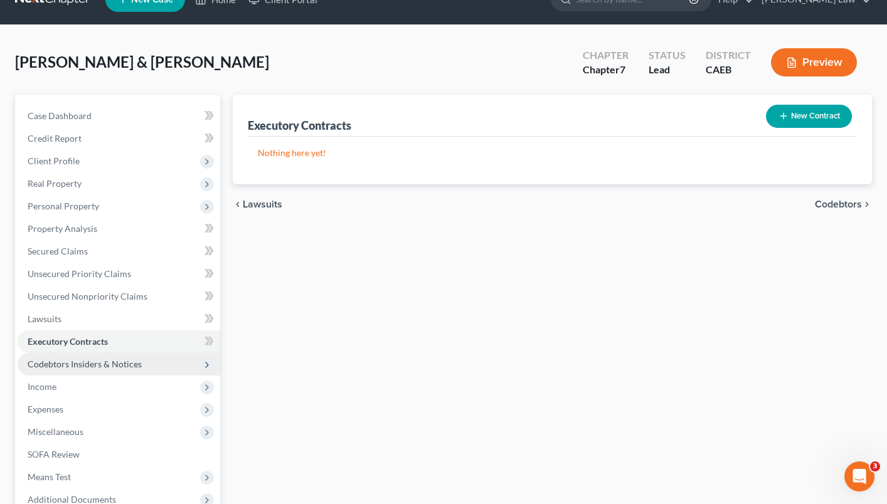
click at [124, 361] on span "Codebtors Insiders & Notices" at bounding box center [119, 364] width 203 height 23
click at [124, 362] on span "Codebtors Insiders & Notices" at bounding box center [119, 364] width 203 height 23
click at [116, 359] on span "Codebtors Insiders & Notices" at bounding box center [85, 364] width 114 height 11
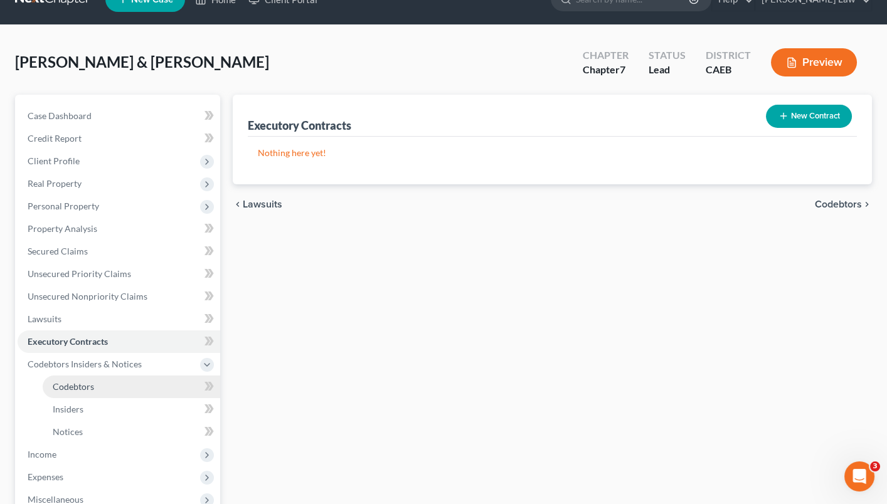
click at [113, 376] on link "Codebtors" at bounding box center [131, 387] width 177 height 23
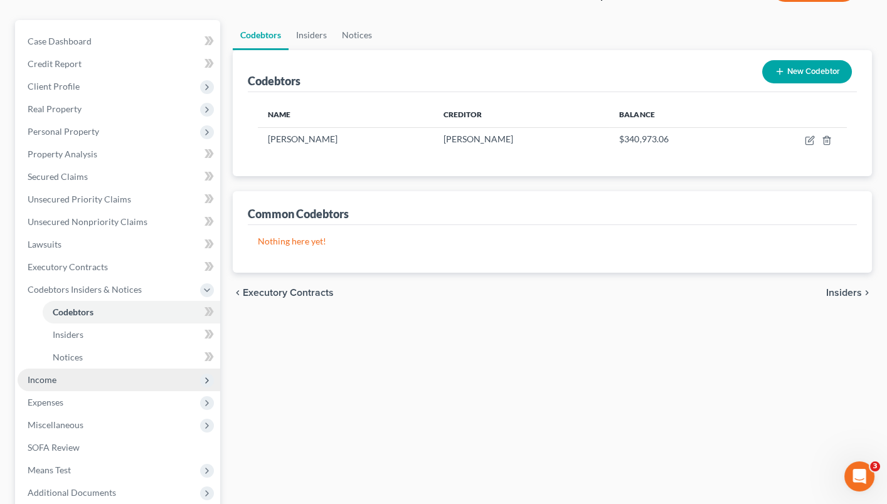
scroll to position [108, 0]
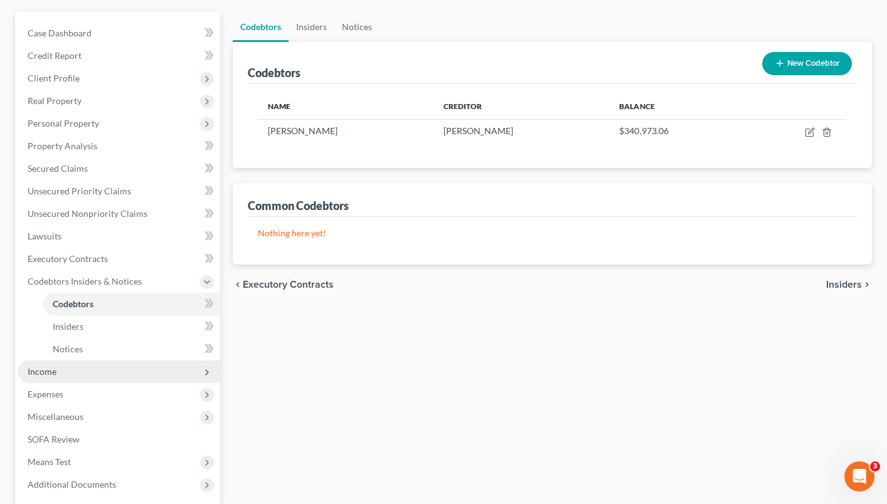
click at [82, 361] on span "Income" at bounding box center [119, 372] width 203 height 23
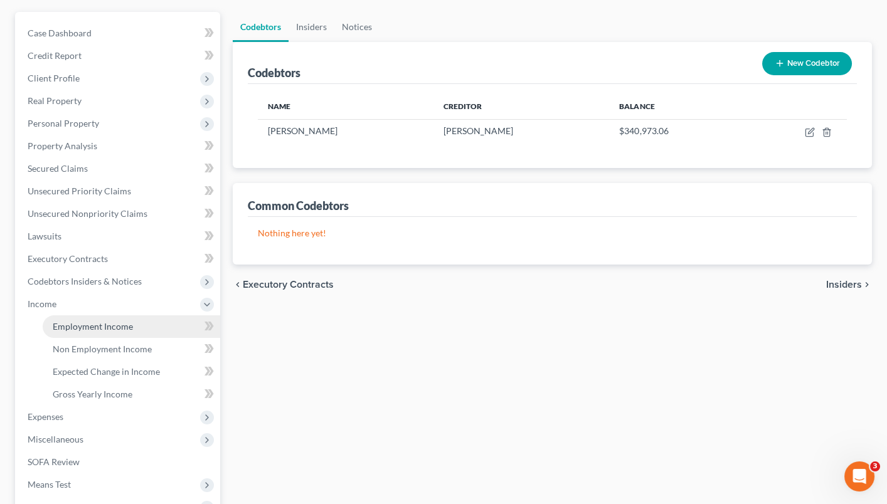
click at [106, 321] on span "Employment Income" at bounding box center [93, 326] width 80 height 11
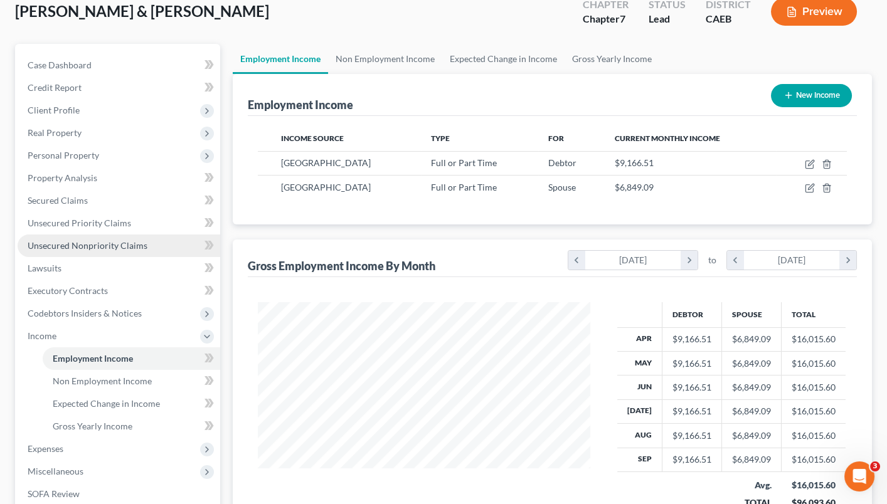
scroll to position [83, 0]
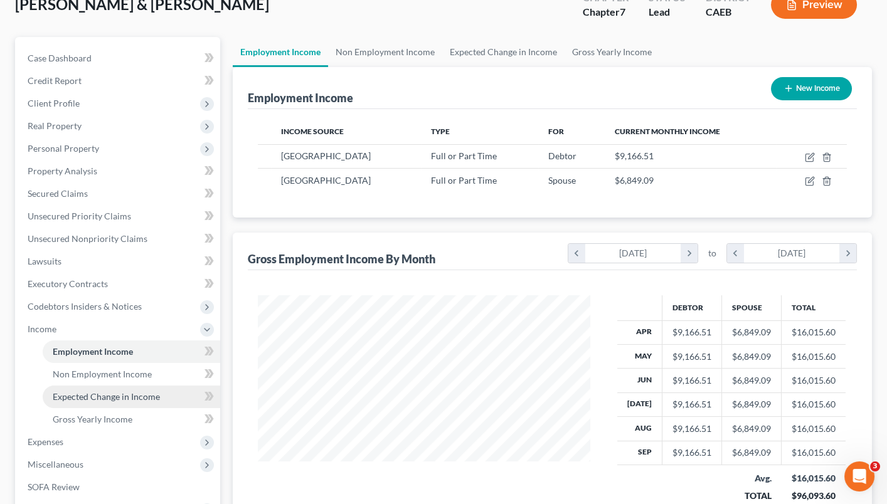
click at [117, 386] on link "Expected Change in Income" at bounding box center [131, 397] width 177 height 23
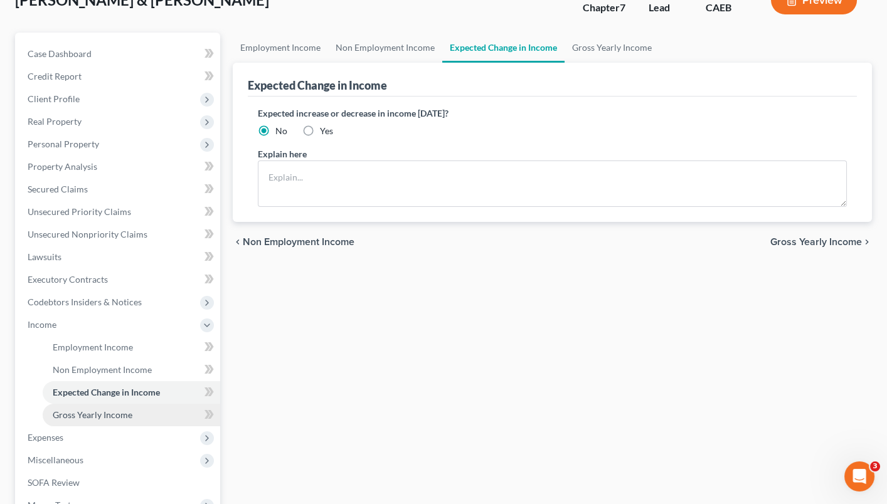
click at [114, 409] on span "Gross Yearly Income" at bounding box center [93, 414] width 80 height 11
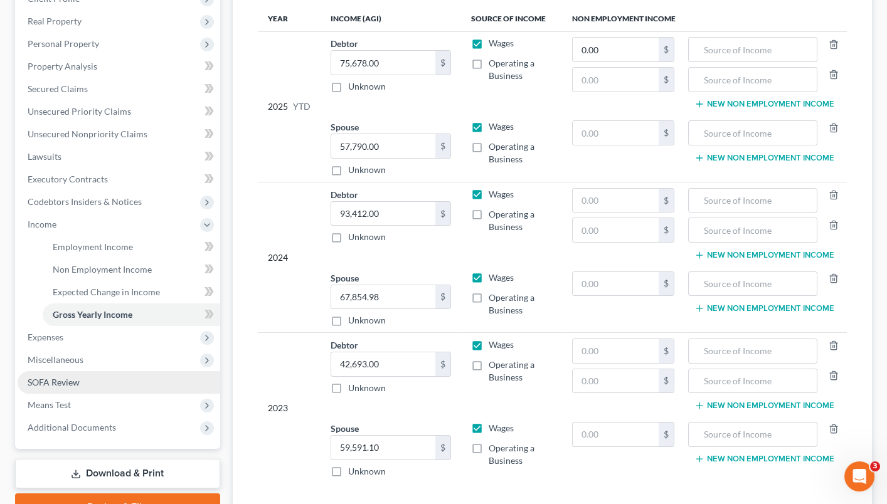
scroll to position [204, 0]
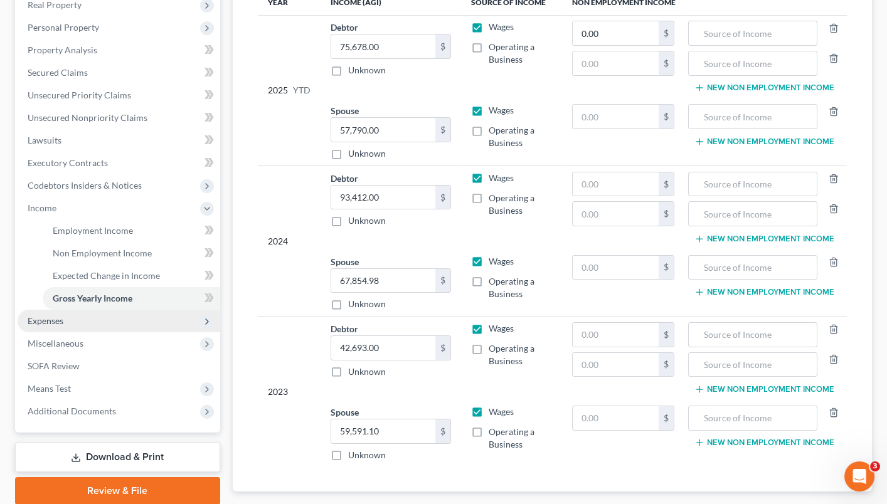
click at [106, 312] on span "Expenses" at bounding box center [119, 321] width 203 height 23
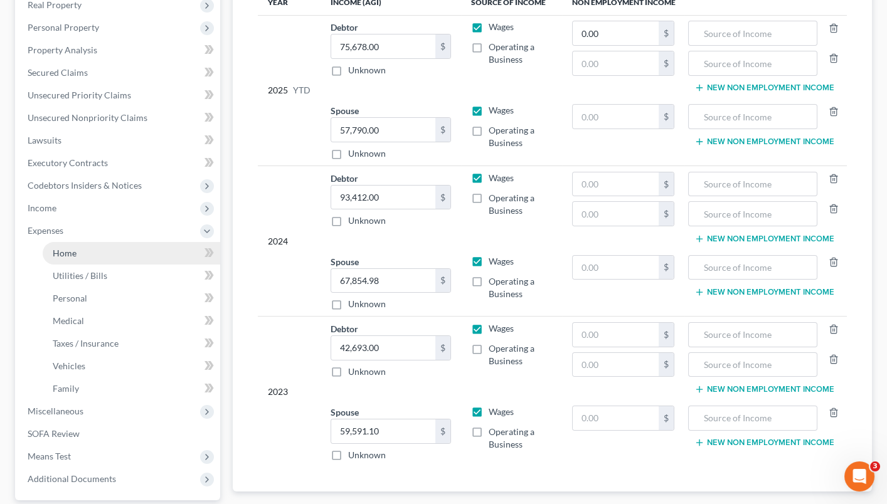
click at [122, 242] on link "Home" at bounding box center [131, 253] width 177 height 23
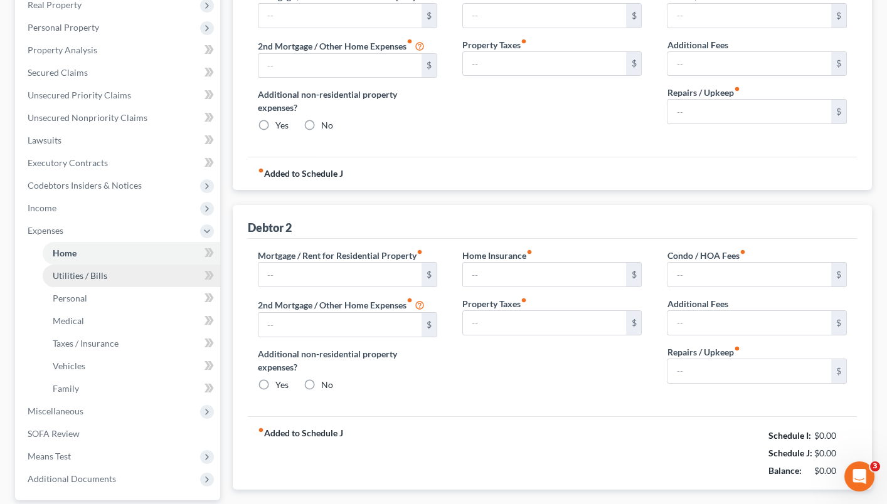
type input "1,500.00"
type input "0.00"
radio input "true"
type input "0.00"
type input "2,681.48"
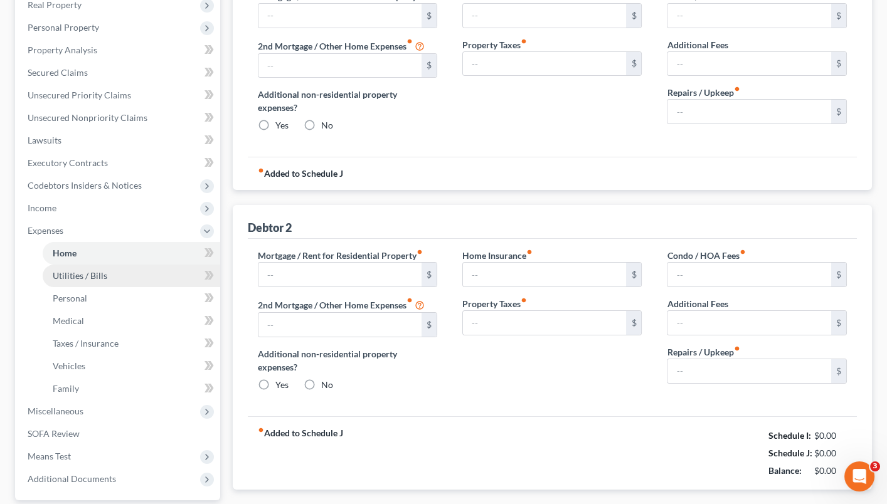
type input "0.00"
radio input "true"
type input "0.00"
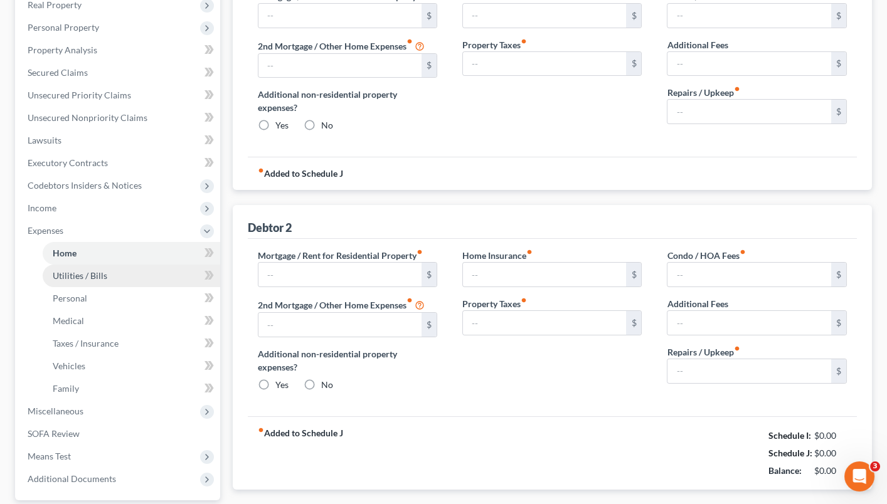
type input "0.00"
type input "250.00"
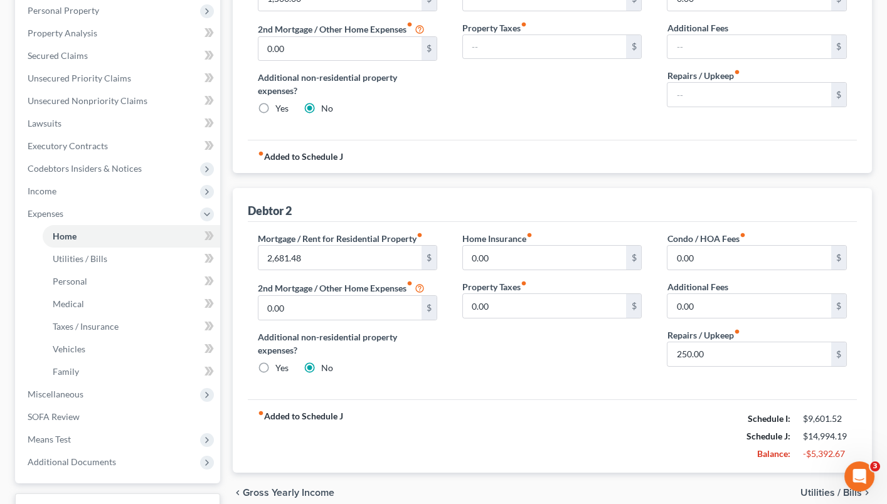
scroll to position [225, 0]
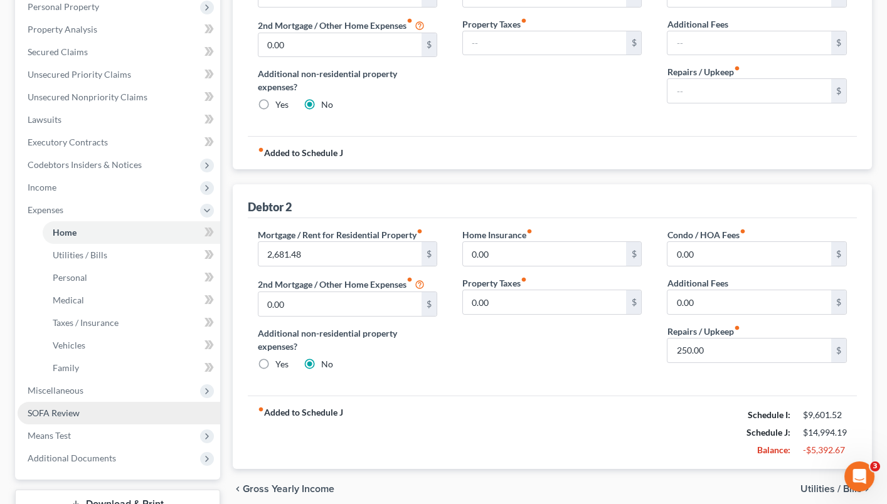
click at [136, 404] on link "SOFA Review" at bounding box center [119, 413] width 203 height 23
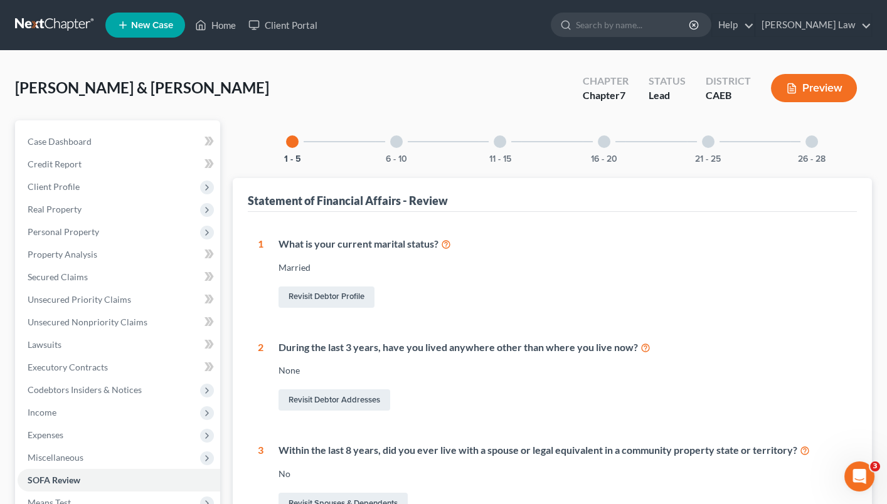
click at [805, 103] on div "Preview" at bounding box center [816, 89] width 111 height 37
click at [805, 93] on button "Preview" at bounding box center [814, 88] width 86 height 28
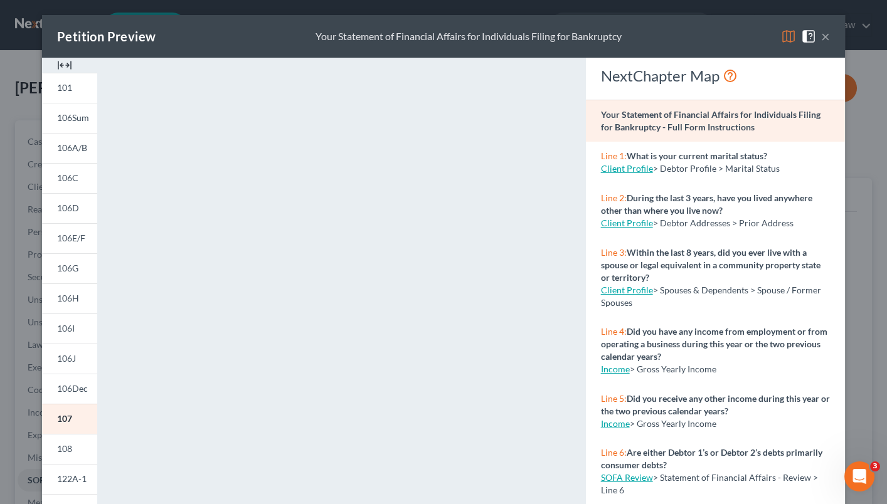
click at [790, 38] on img at bounding box center [788, 36] width 15 height 15
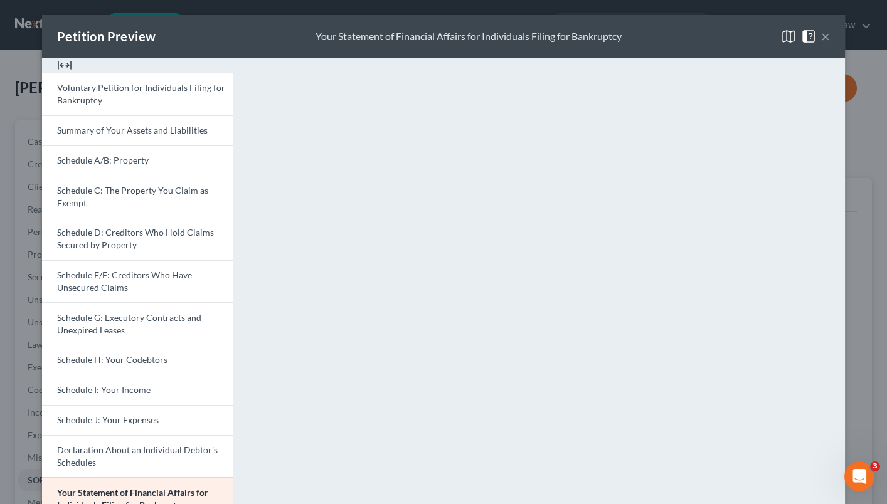
click at [825, 36] on button "×" at bounding box center [825, 36] width 9 height 15
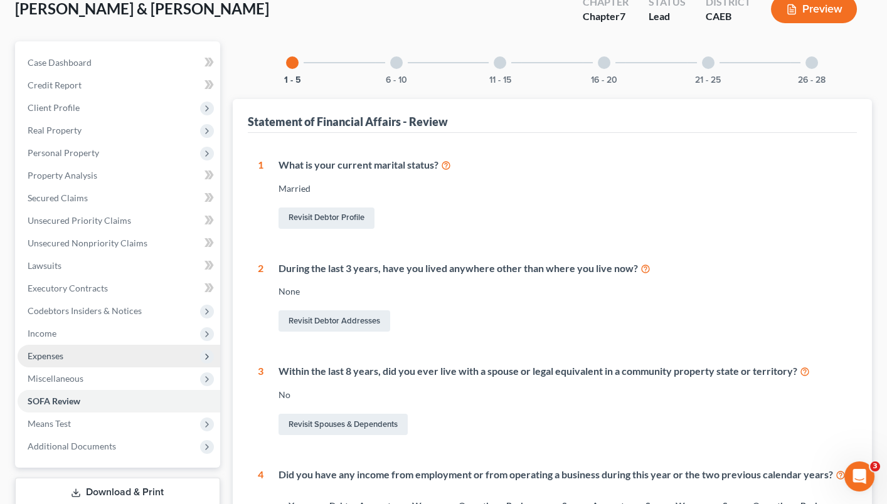
scroll to position [87, 0]
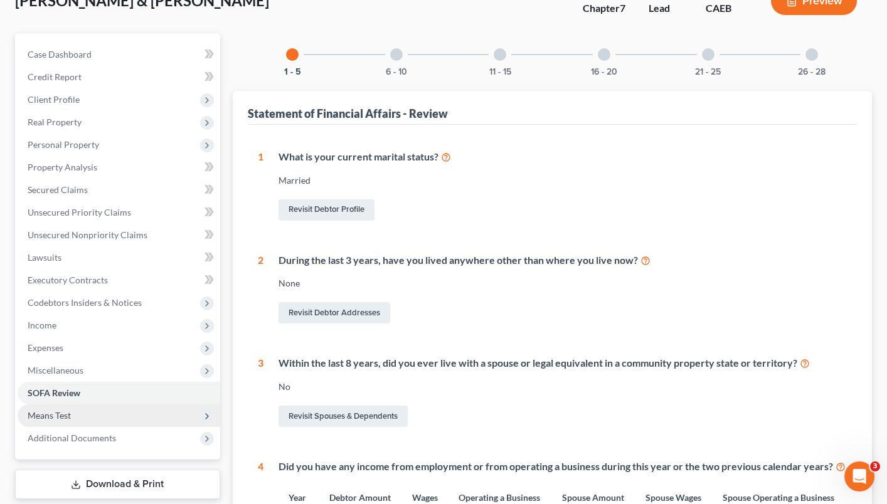
click at [110, 404] on span "Means Test" at bounding box center [119, 415] width 203 height 23
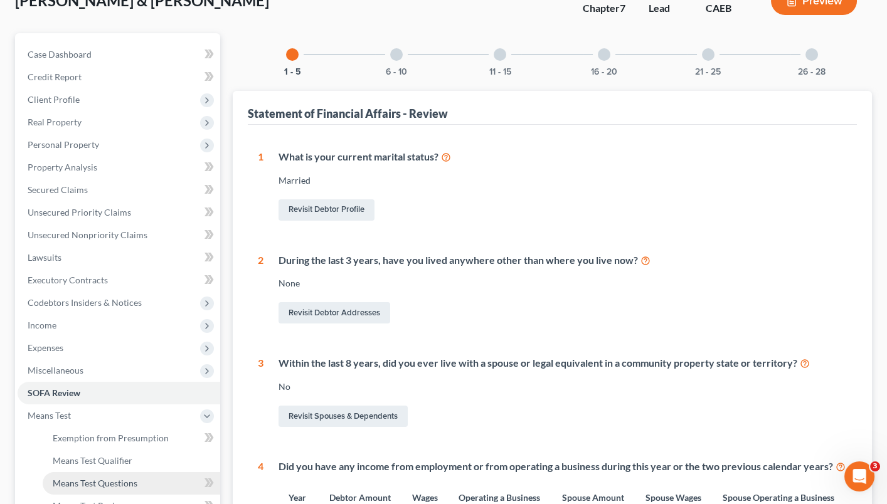
click at [138, 472] on link "Means Test Questions" at bounding box center [131, 483] width 177 height 23
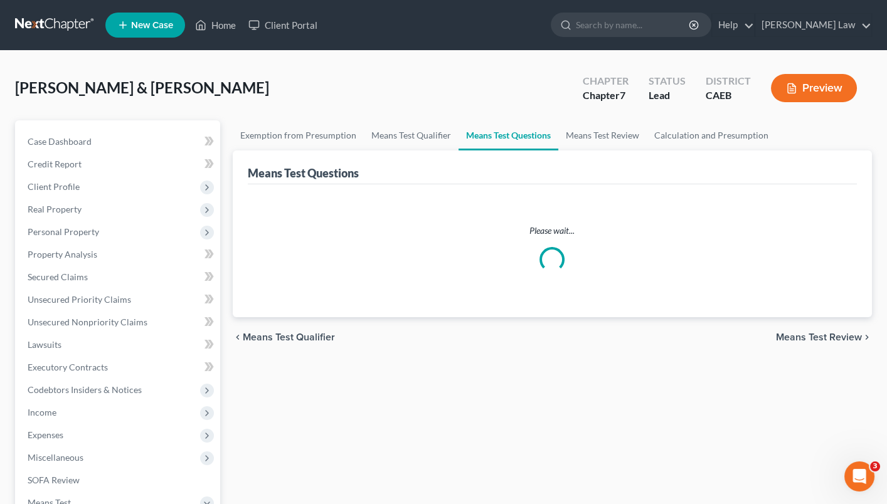
select select "2"
select select "0"
select select "60"
select select "1"
select select "60"
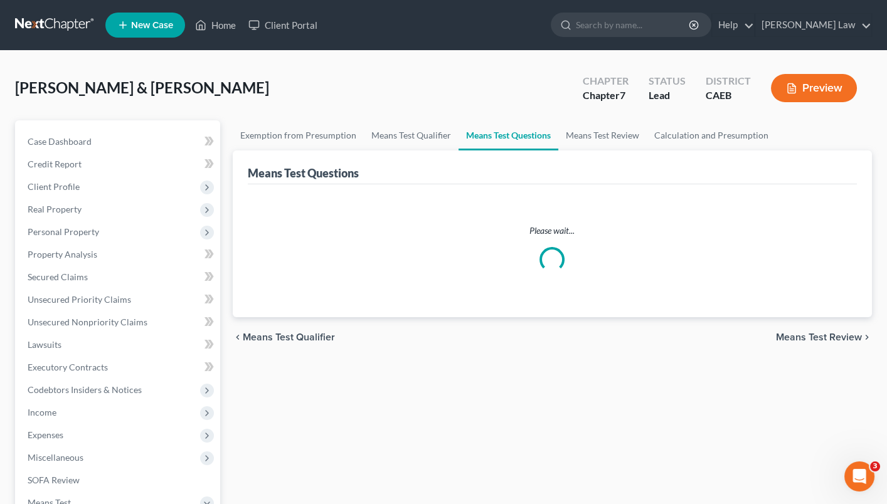
select select "2"
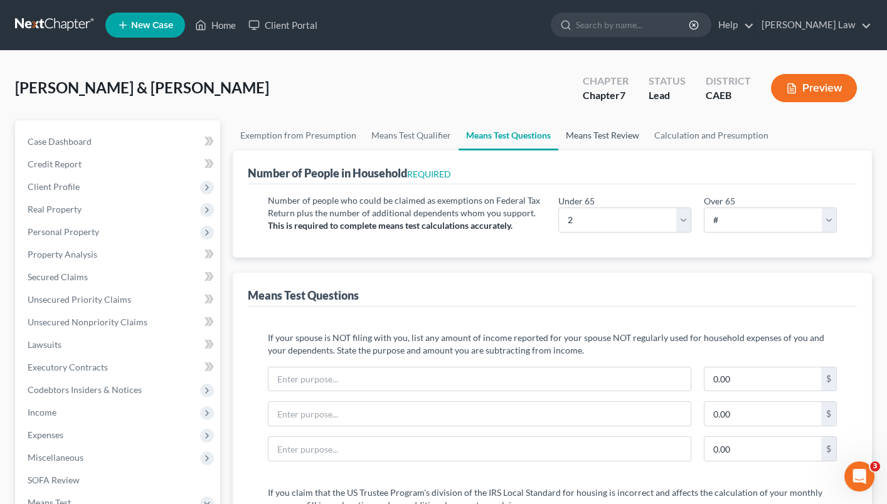
click at [616, 130] on link "Means Test Review" at bounding box center [602, 135] width 88 height 30
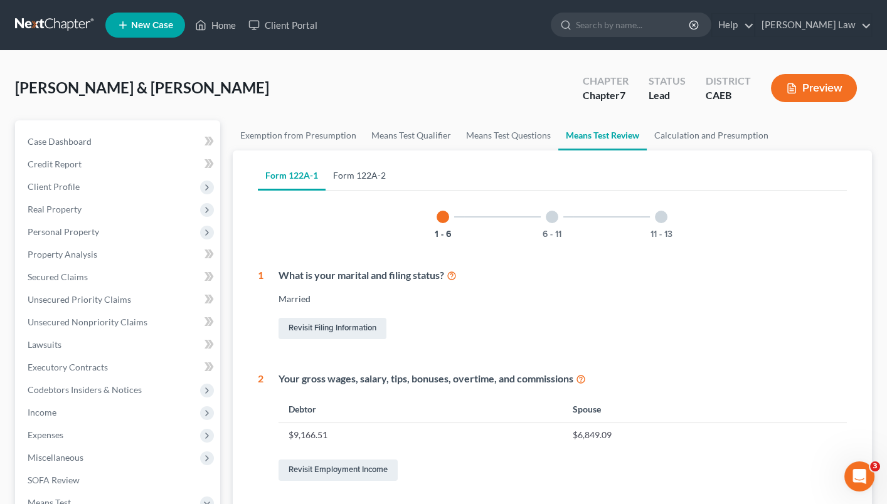
click at [364, 171] on link "Form 122A-2" at bounding box center [359, 176] width 68 height 30
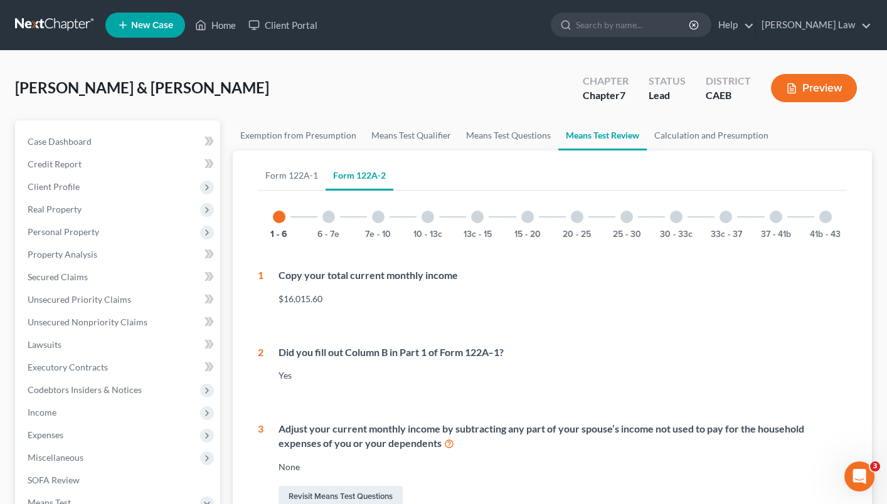
click at [821, 218] on div at bounding box center [825, 217] width 13 height 13
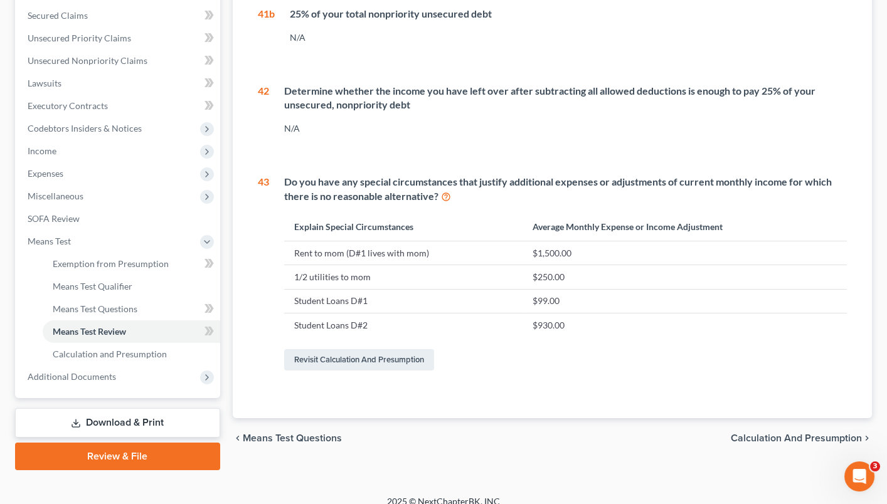
scroll to position [261, 0]
click at [409, 359] on link "Revisit Calculation and Presumption" at bounding box center [359, 360] width 150 height 21
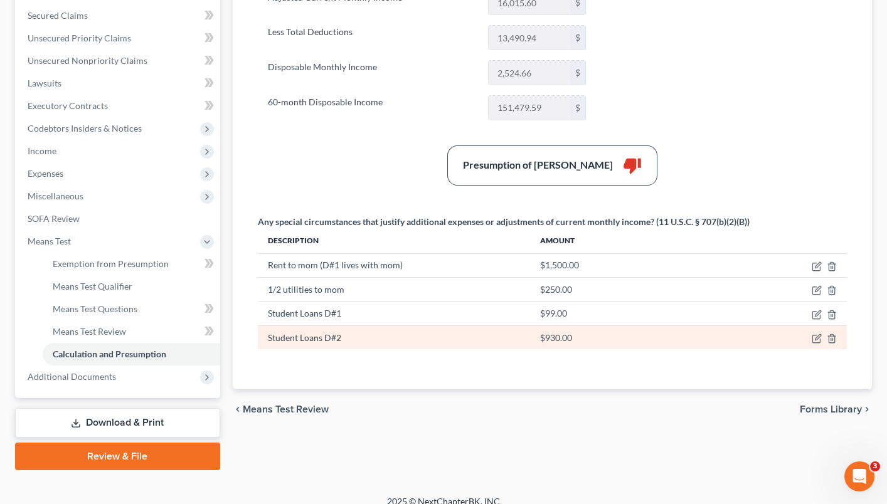
scroll to position [261, 0]
click at [816, 335] on icon "button" at bounding box center [818, 338] width 6 height 6
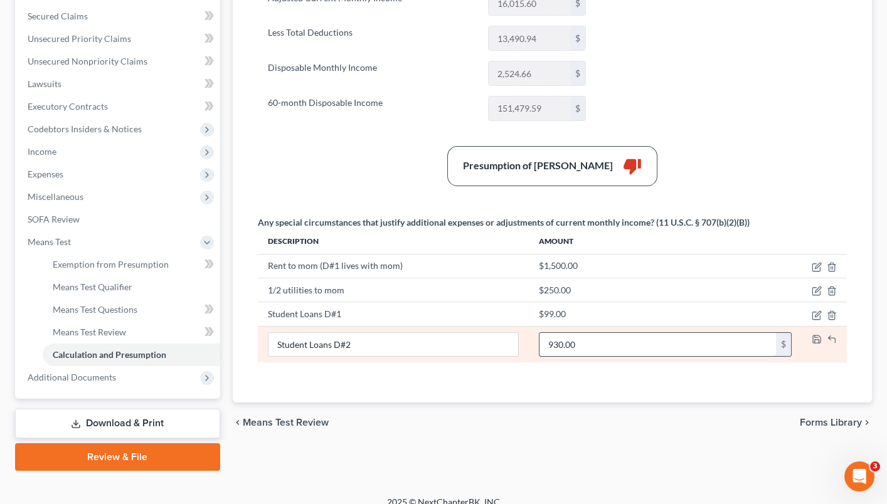
click at [563, 339] on input "930.00" at bounding box center [657, 345] width 236 height 24
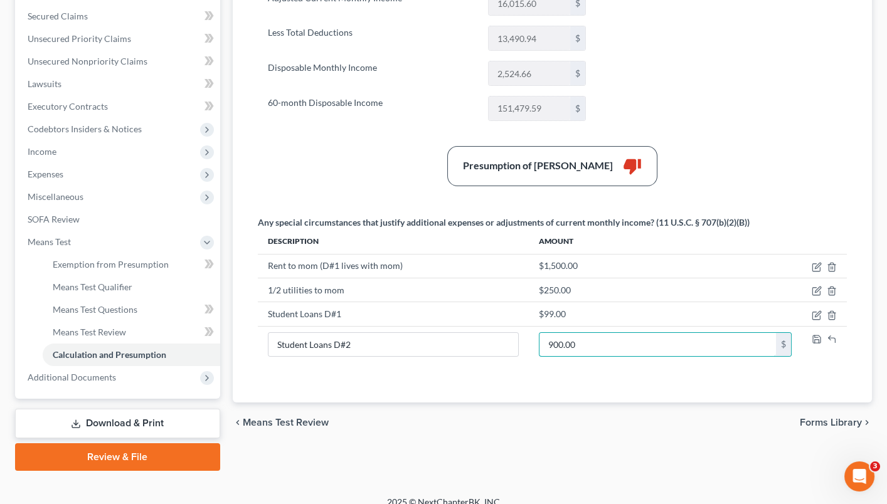
type input "900.00"
click at [532, 415] on div "chevron_left Means Test Review Forms Library chevron_right" at bounding box center [553, 423] width 640 height 40
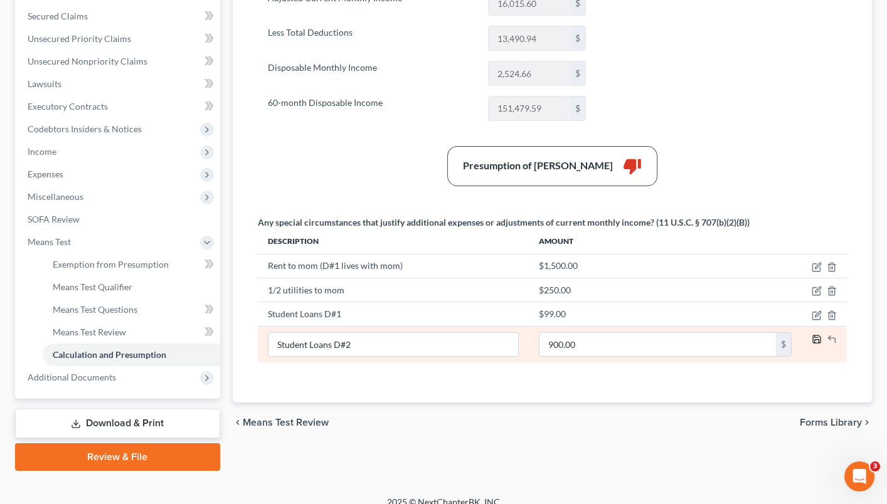
click at [815, 334] on icon "button" at bounding box center [816, 339] width 10 height 10
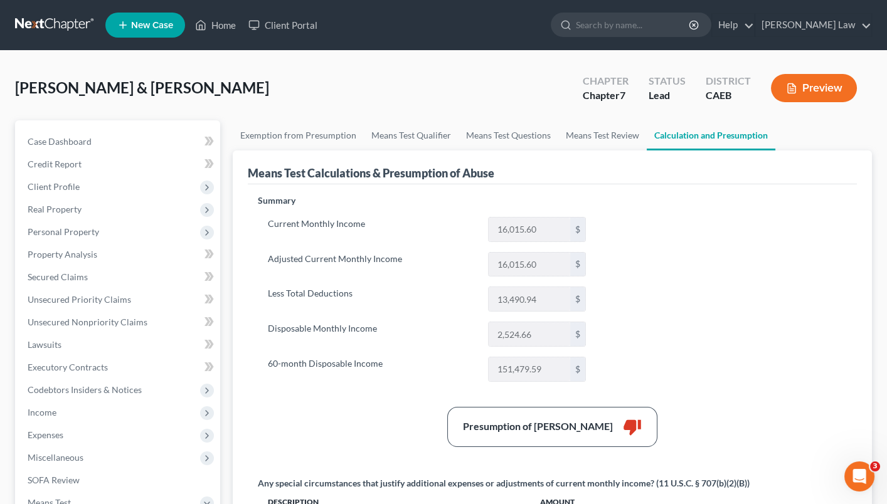
scroll to position [0, 0]
click at [817, 88] on button "Preview" at bounding box center [814, 88] width 86 height 28
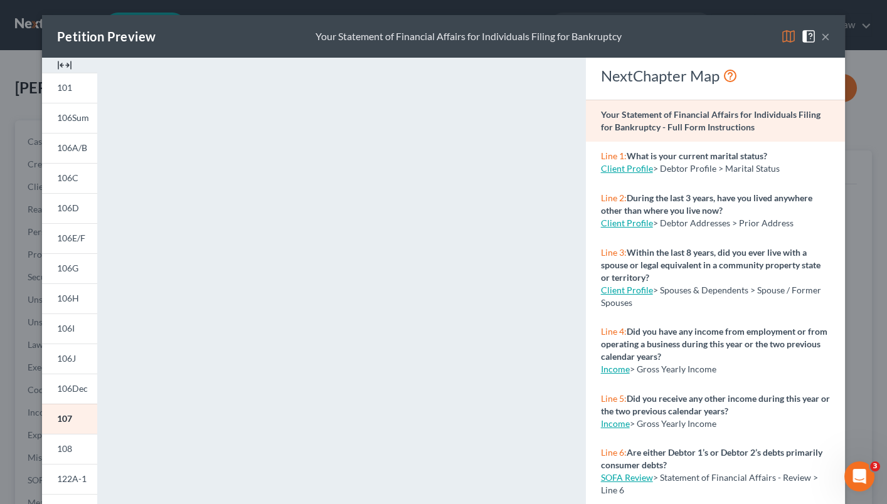
click at [792, 38] on img at bounding box center [788, 36] width 15 height 15
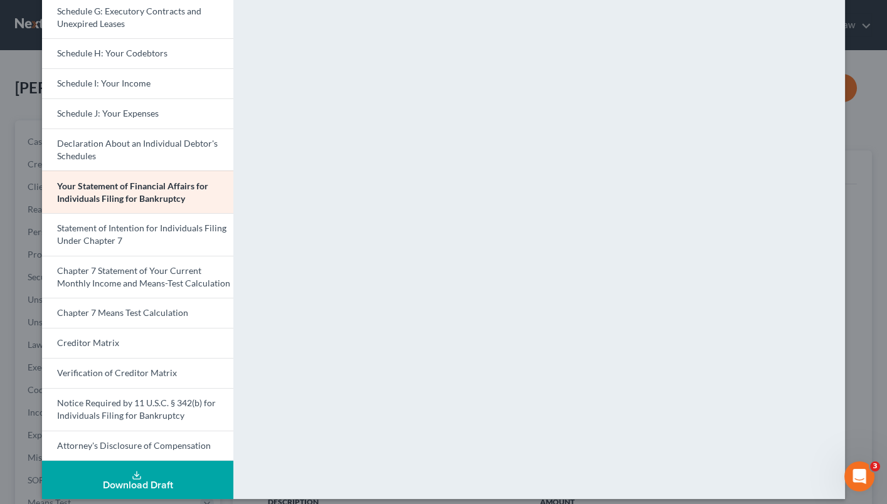
scroll to position [305, 0]
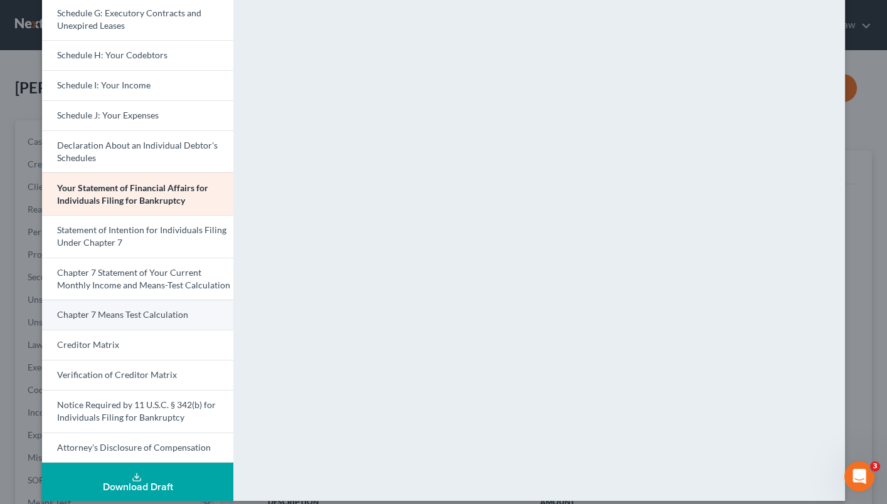
click at [154, 309] on link "Chapter 7 Means Test Calculation" at bounding box center [137, 315] width 191 height 30
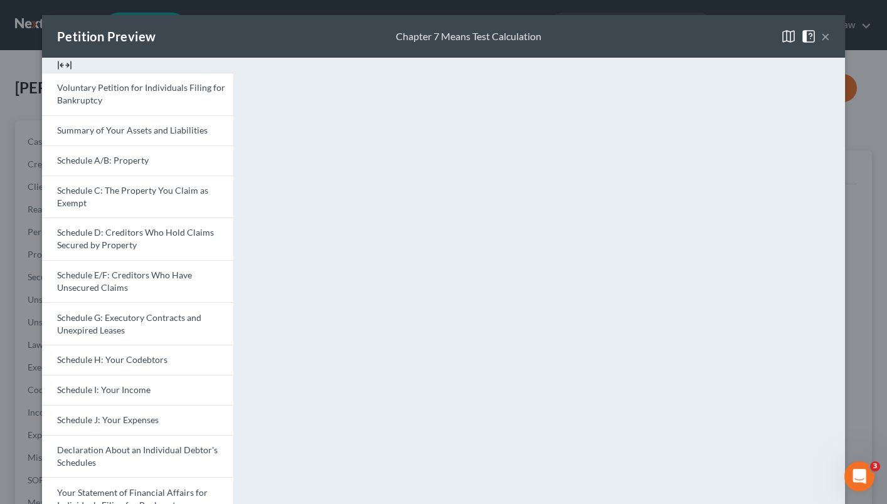
scroll to position [0, 0]
click at [162, 100] on link "Voluntary Petition for Individuals Filing for Bankruptcy" at bounding box center [137, 94] width 191 height 43
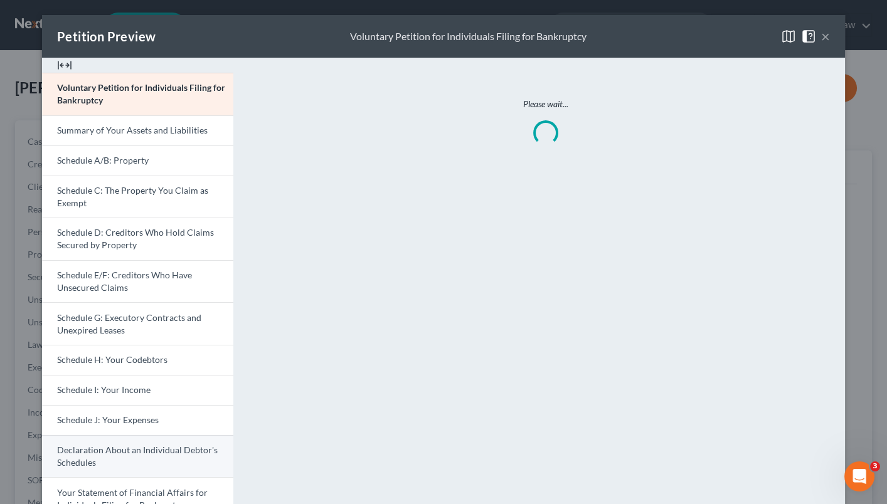
click at [166, 445] on span "Declaration About an Individual Debtor's Schedules" at bounding box center [137, 456] width 161 height 23
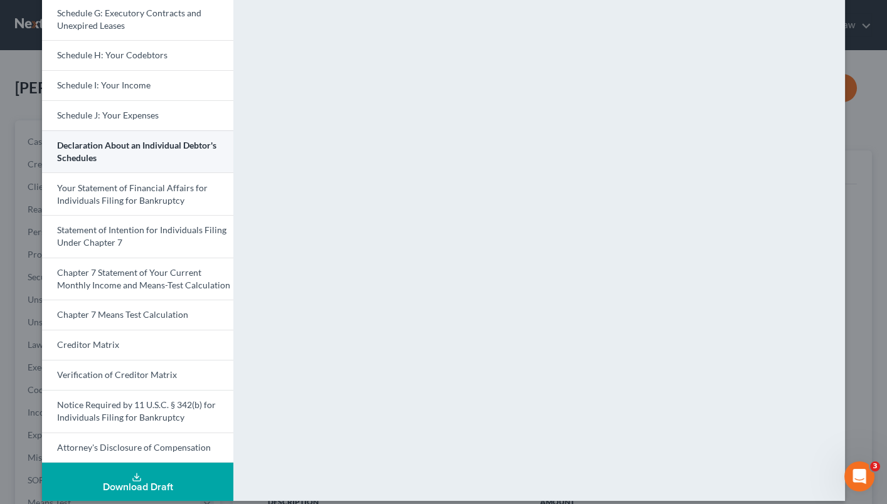
scroll to position [300, 0]
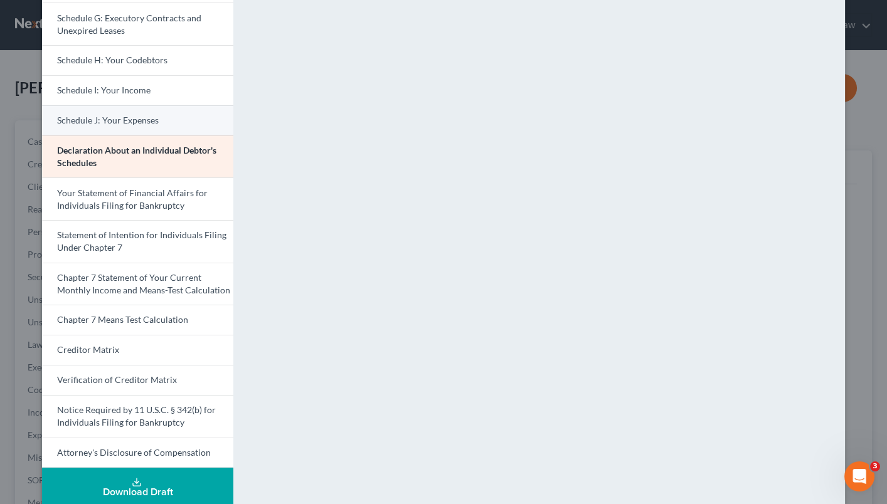
click at [171, 124] on link "Schedule J: Your Expenses" at bounding box center [137, 120] width 191 height 30
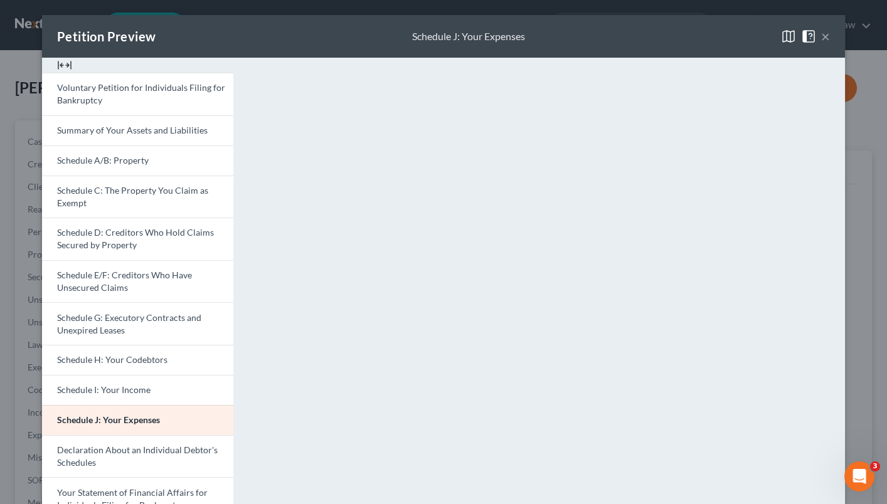
scroll to position [0, 0]
click at [108, 384] on span "Schedule I: Your Income" at bounding box center [103, 389] width 93 height 11
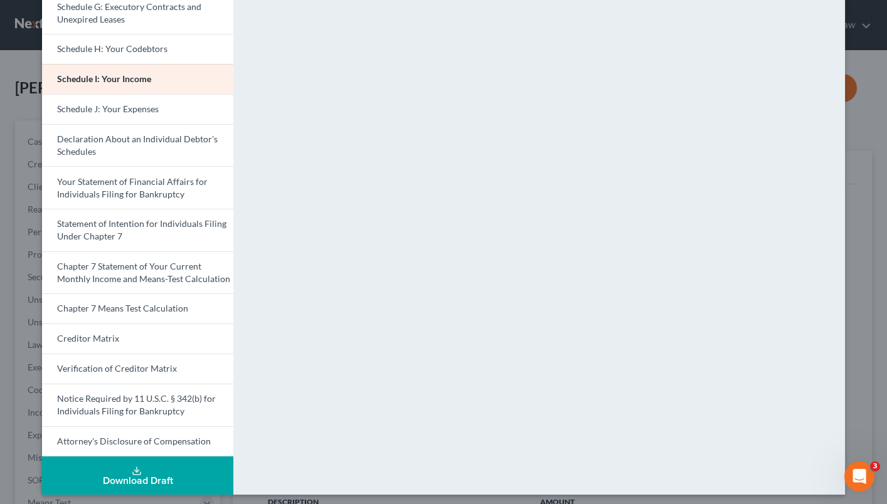
scroll to position [305, 0]
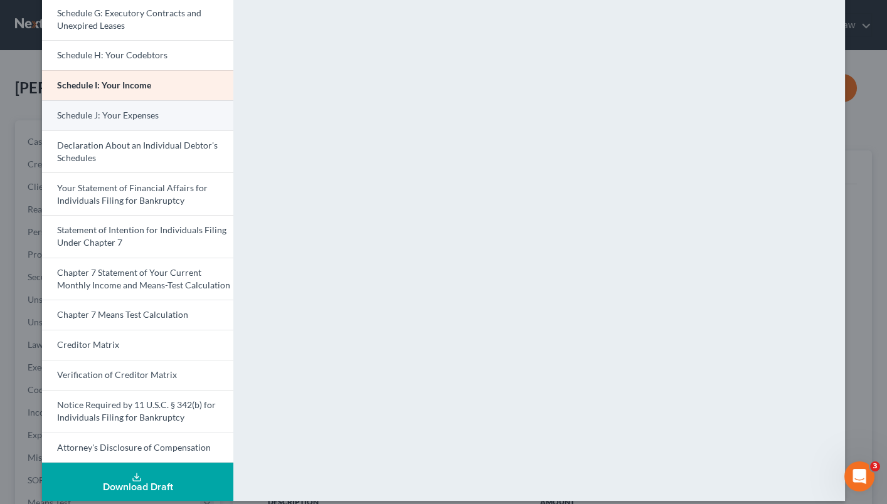
click at [142, 117] on link "Schedule J: Your Expenses" at bounding box center [137, 115] width 191 height 30
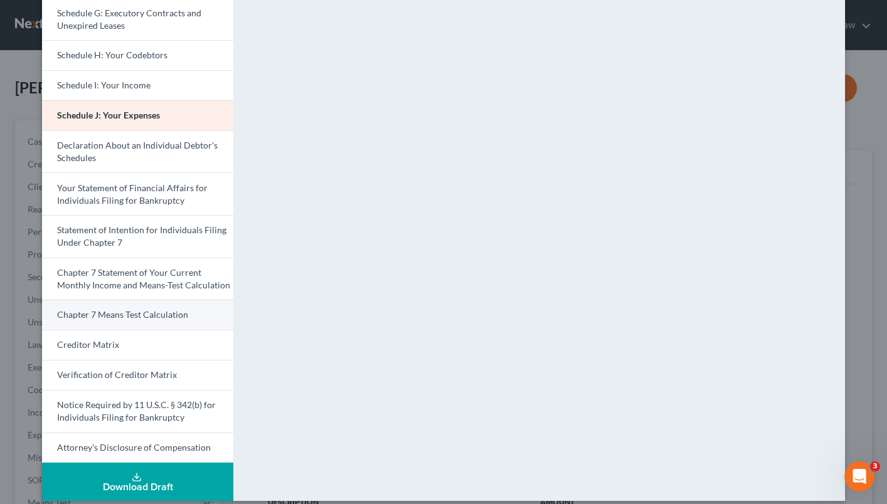
click at [177, 309] on span "Chapter 7 Means Test Calculation" at bounding box center [122, 314] width 131 height 11
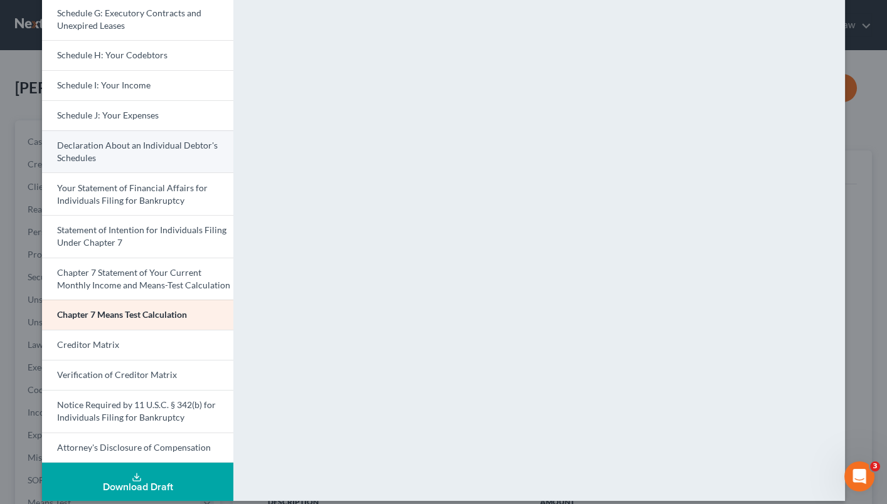
click at [177, 140] on span "Declaration About an Individual Debtor's Schedules" at bounding box center [137, 151] width 161 height 23
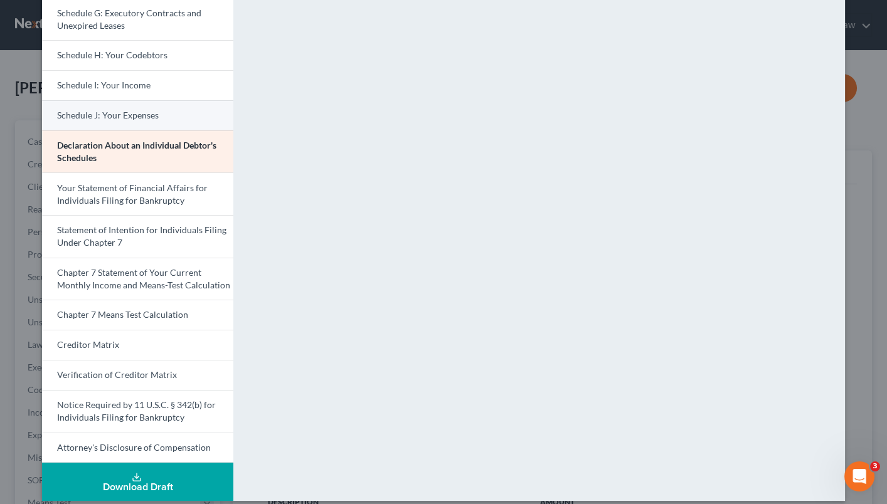
click at [179, 117] on link "Schedule J: Your Expenses" at bounding box center [137, 115] width 191 height 30
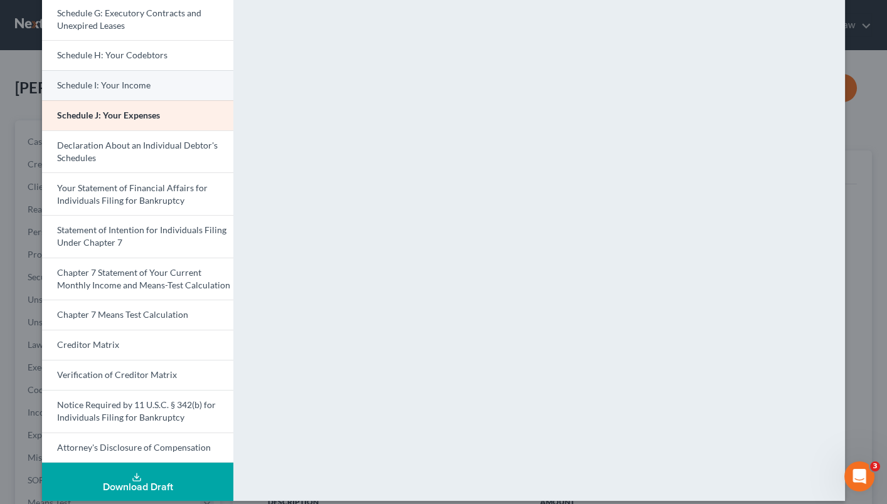
click at [186, 80] on link "Schedule I: Your Income" at bounding box center [137, 85] width 191 height 30
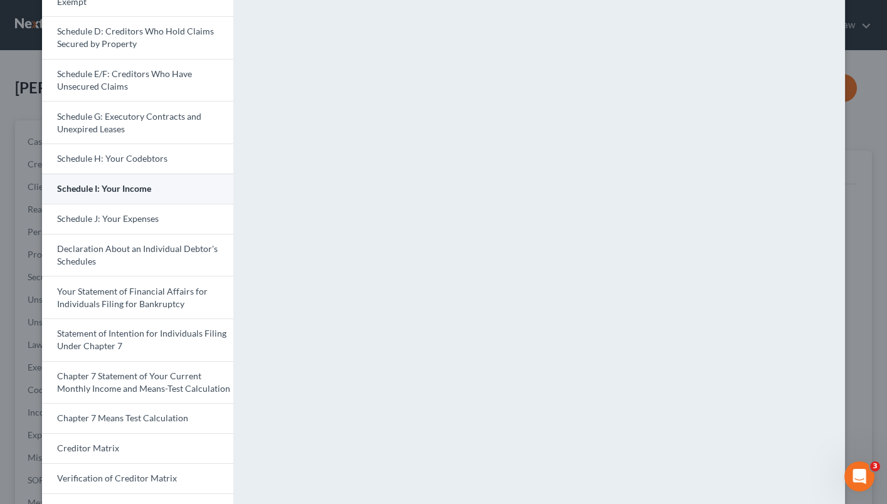
scroll to position [159, 0]
